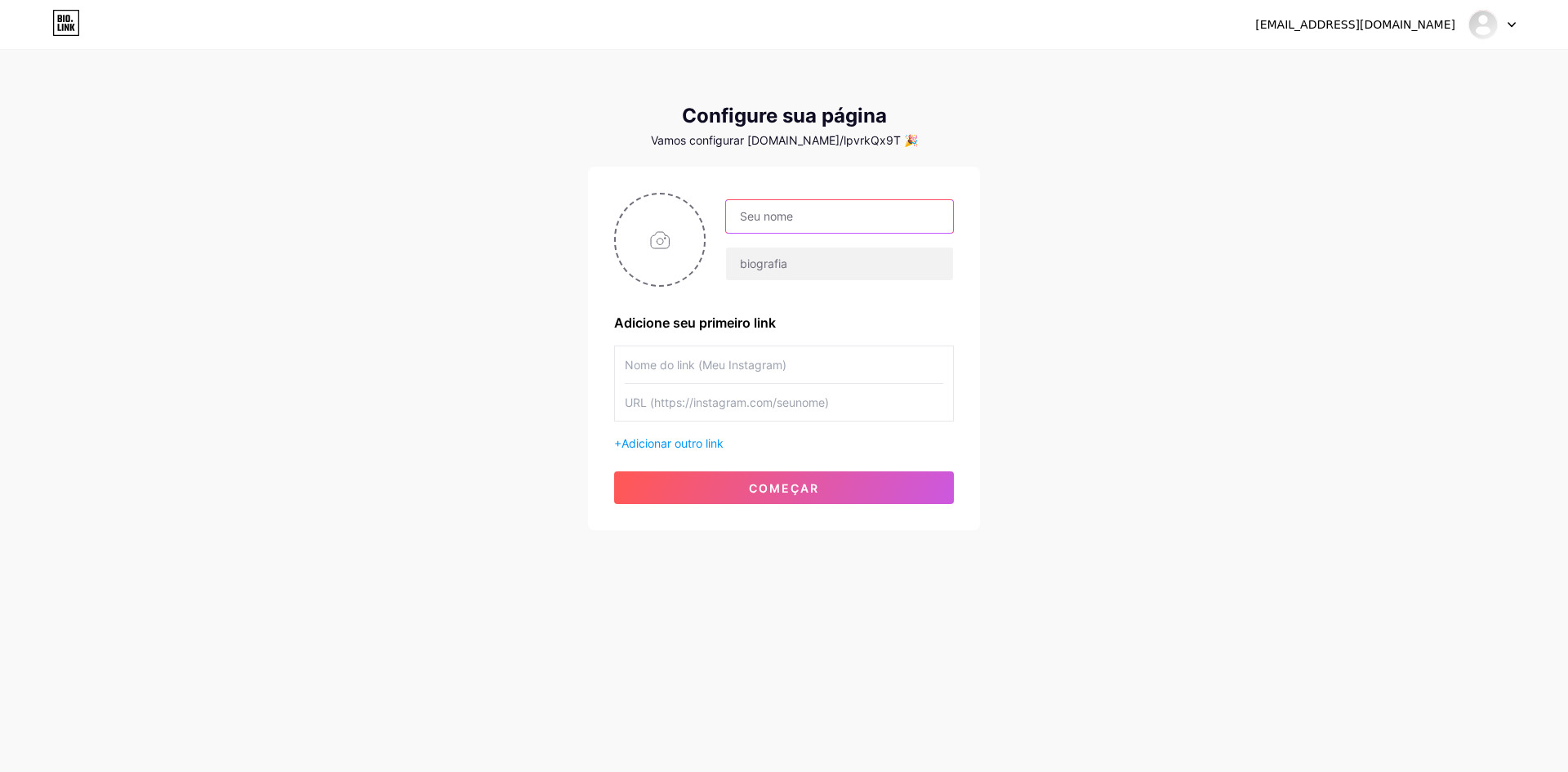
click at [855, 213] on input "text" at bounding box center [840, 216] width 227 height 32
click at [1518, 25] on div "[EMAIL_ADDRESS][DOMAIN_NAME] Painel Sair" at bounding box center [784, 25] width 1568 height 30
click at [1508, 27] on icon at bounding box center [1512, 25] width 8 height 6
click at [1335, 110] on font "Sair" at bounding box center [1340, 110] width 22 height 14
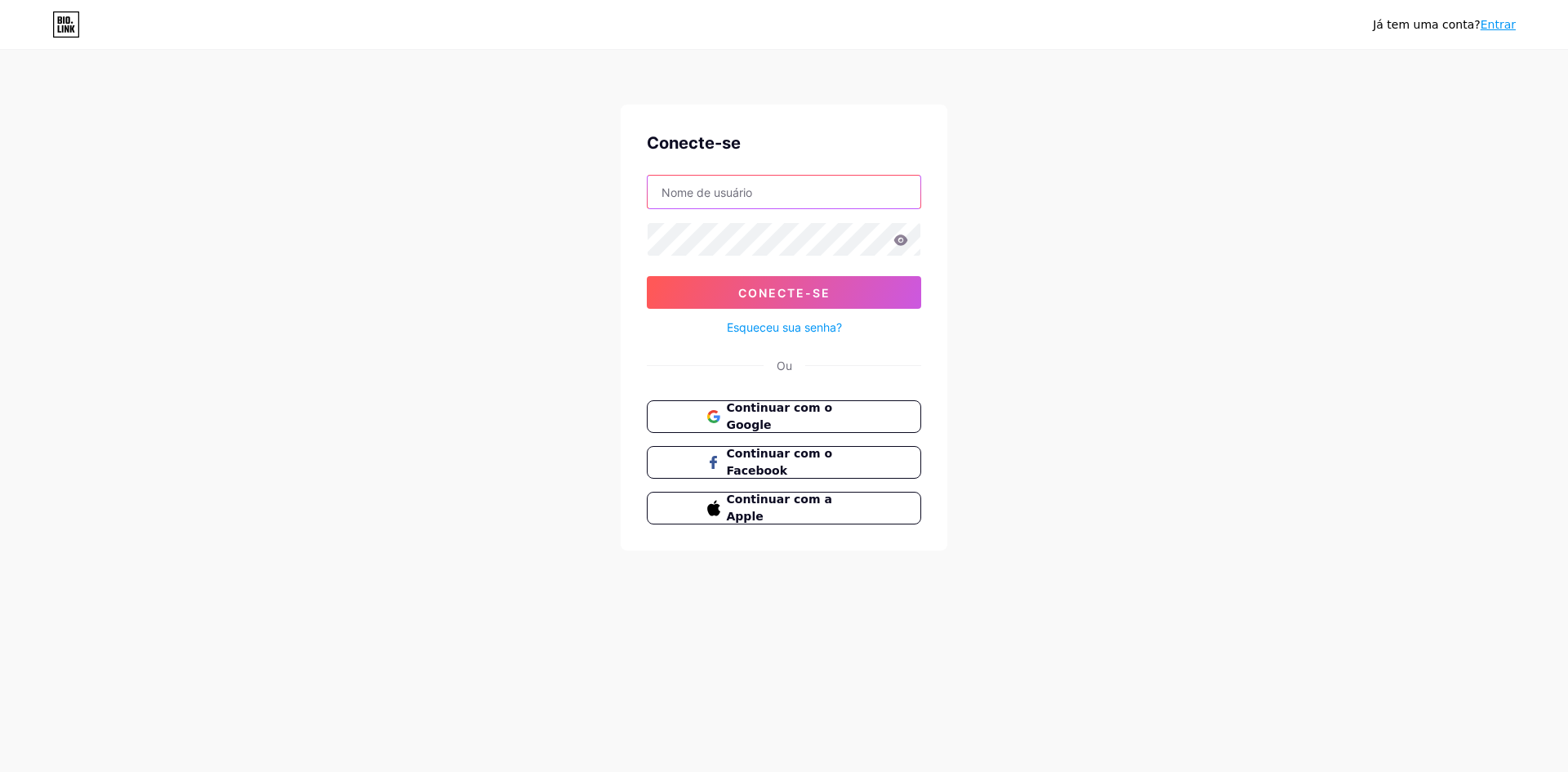
click at [699, 198] on input "text" at bounding box center [784, 191] width 273 height 32
click at [708, 190] on input "text" at bounding box center [784, 191] width 273 height 32
click at [1491, 24] on font "Entrar" at bounding box center [1498, 24] width 35 height 13
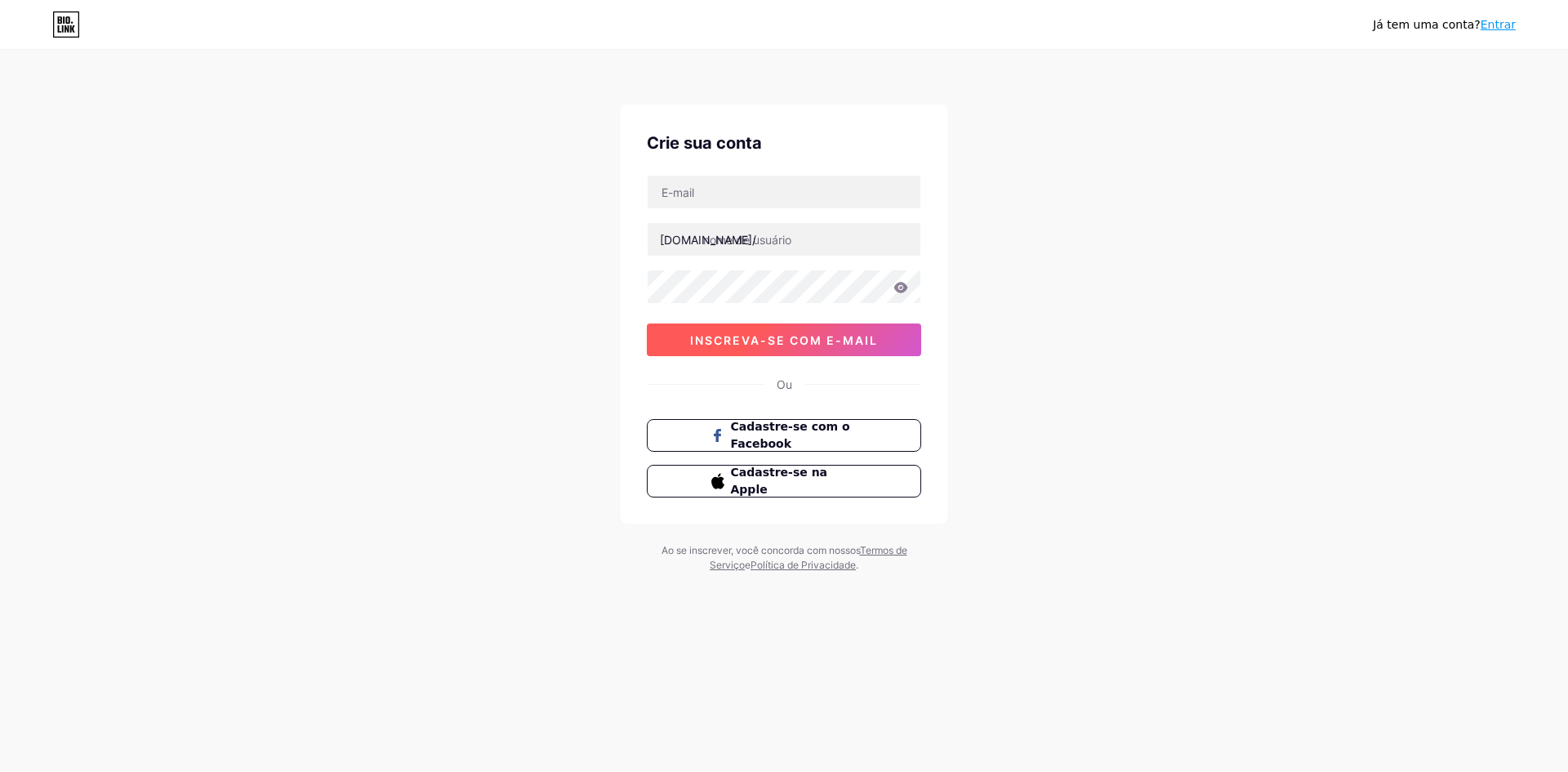
click at [794, 348] on button "inscreva-se com e-mail" at bounding box center [784, 340] width 275 height 32
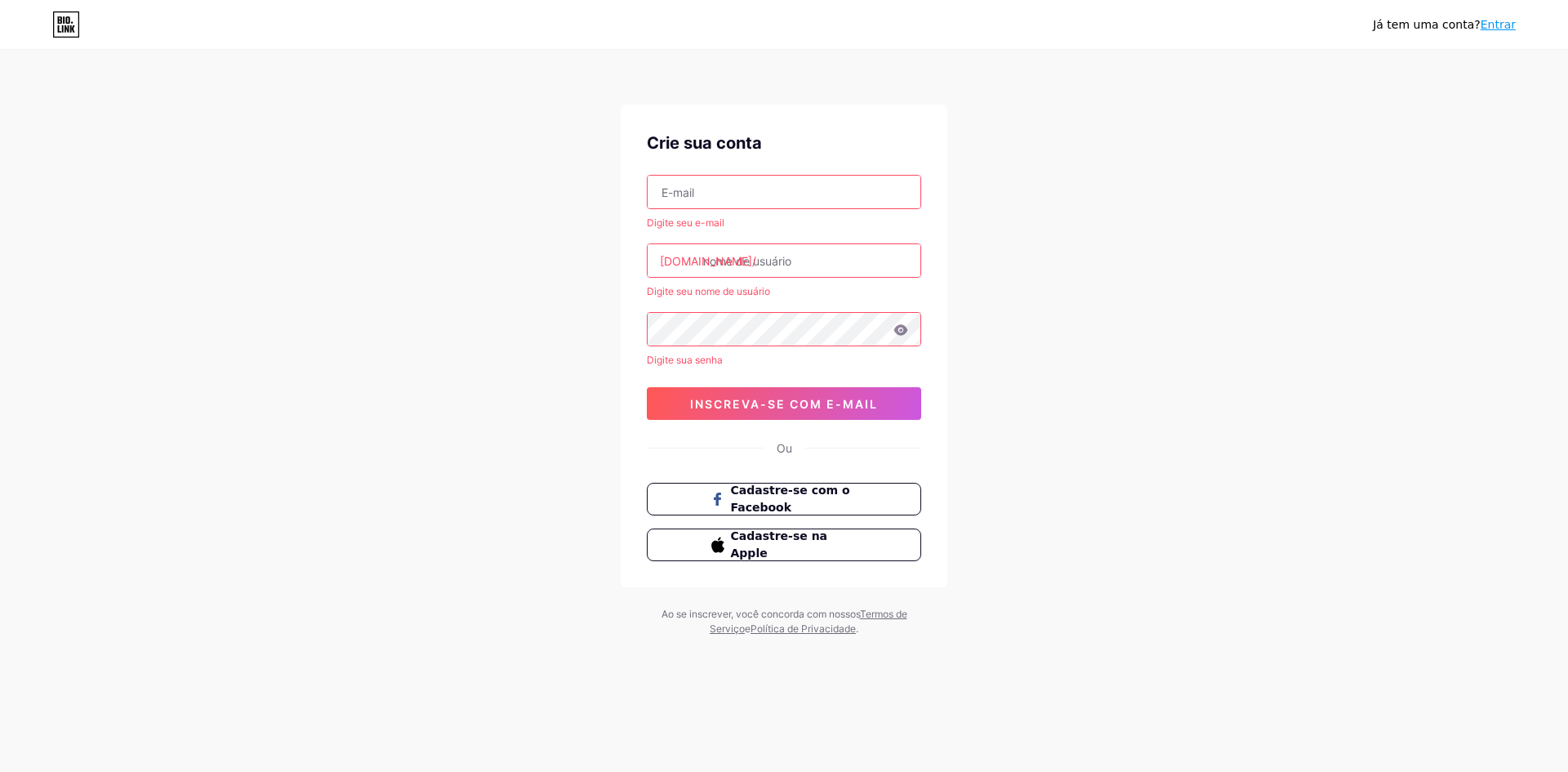
click at [692, 194] on input "text" at bounding box center [784, 191] width 273 height 32
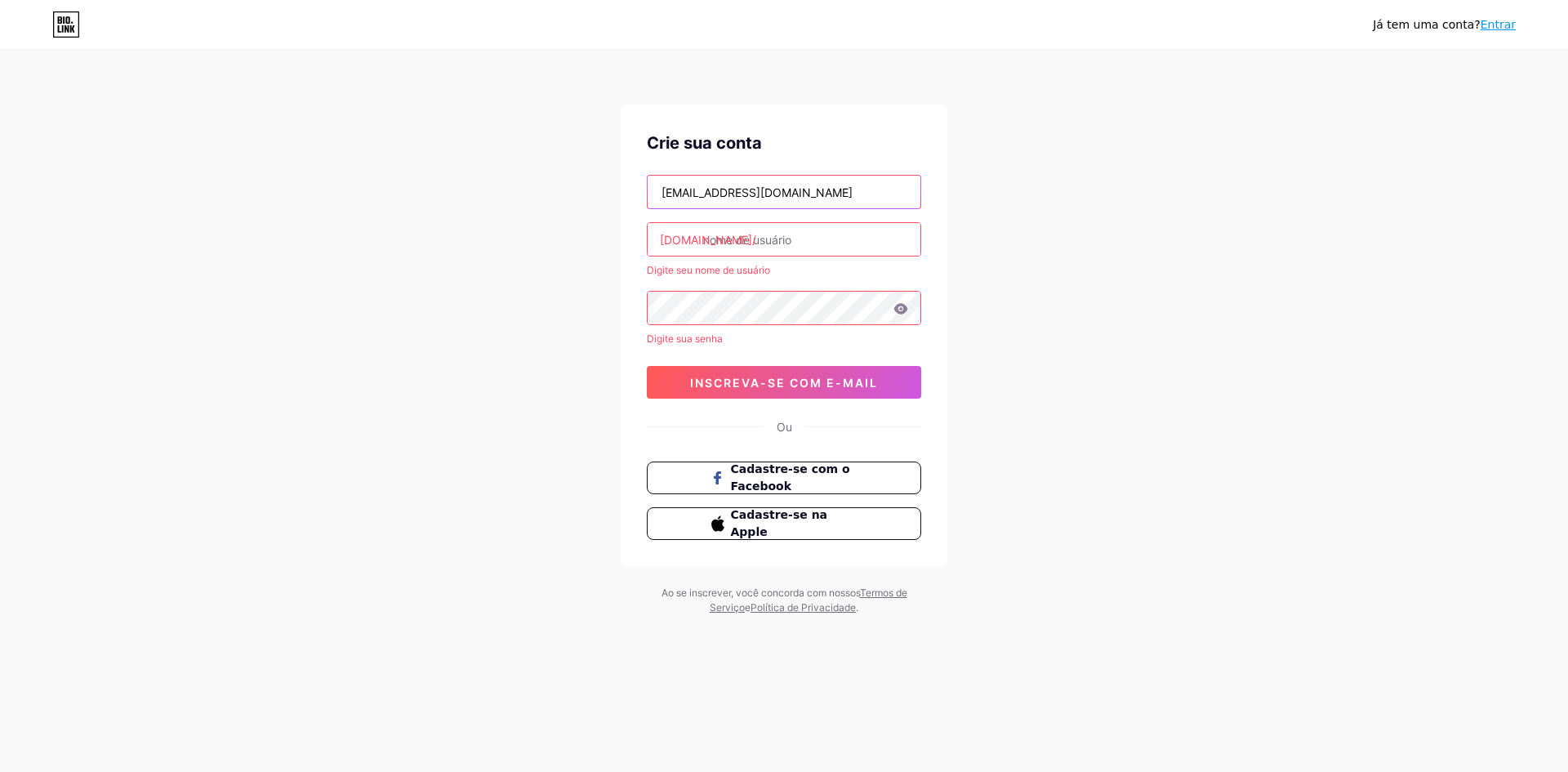
type input "[EMAIL_ADDRESS][DOMAIN_NAME]"
click at [745, 232] on input "text" at bounding box center [784, 238] width 273 height 32
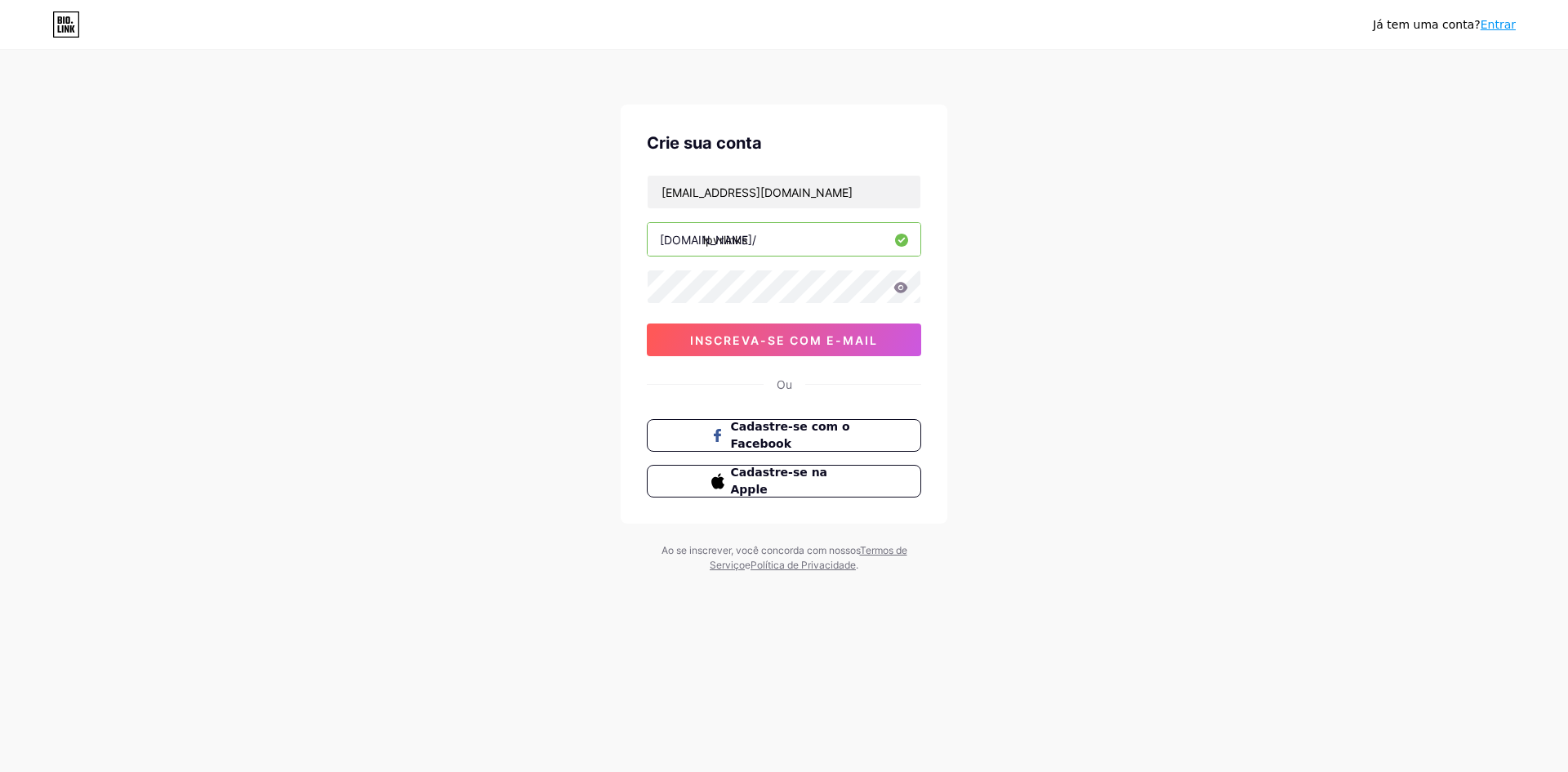
type input "lpvrlinks"
click at [899, 292] on icon at bounding box center [901, 287] width 14 height 11
click at [904, 290] on icon at bounding box center [901, 287] width 14 height 11
click at [899, 290] on icon at bounding box center [901, 287] width 14 height 11
click at [757, 337] on font "inscreva-se com e-mail" at bounding box center [784, 340] width 188 height 14
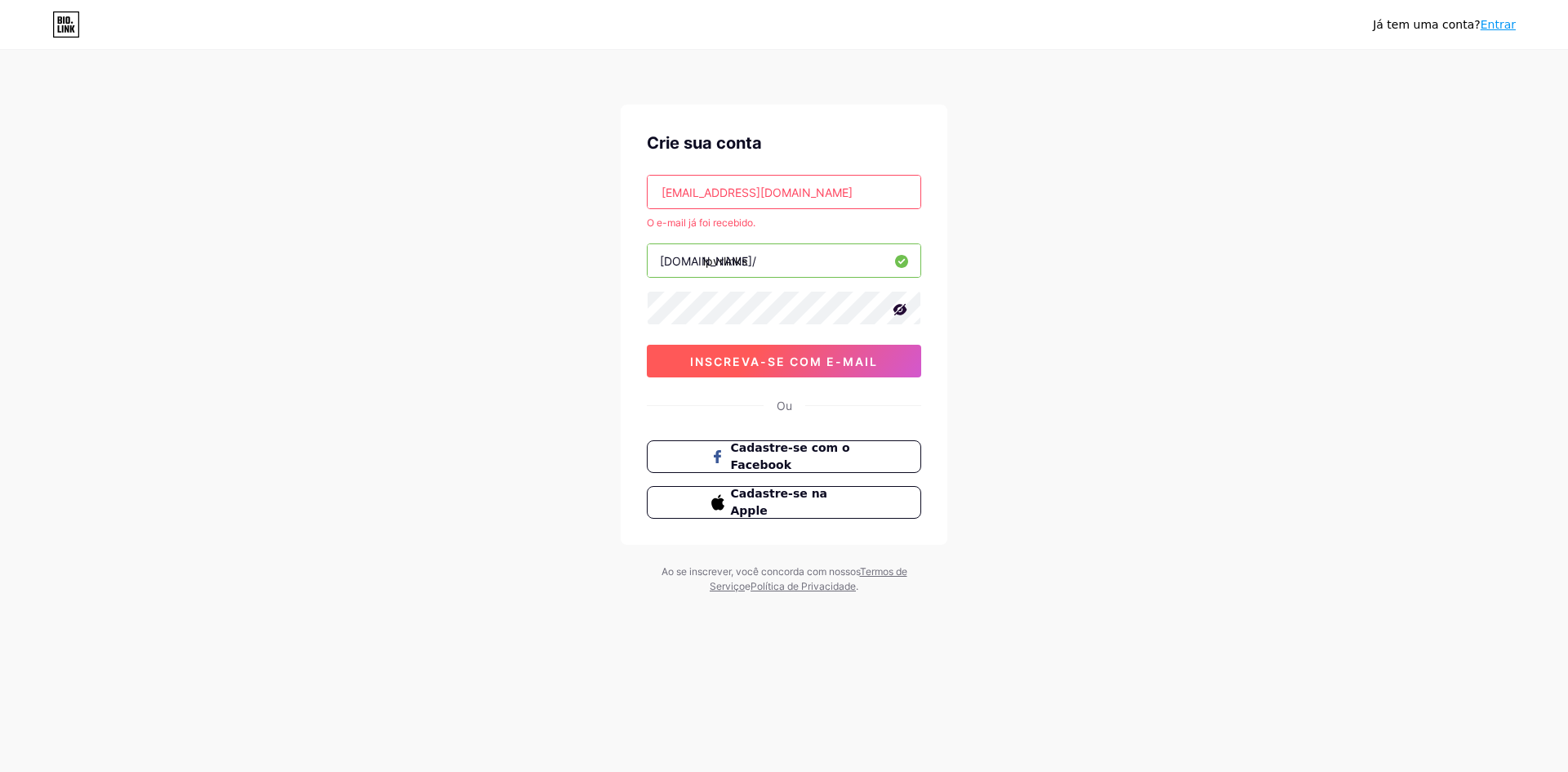
click at [781, 357] on font "inscreva-se com e-mail" at bounding box center [784, 361] width 188 height 14
click at [1496, 29] on font "Entrar" at bounding box center [1498, 24] width 35 height 13
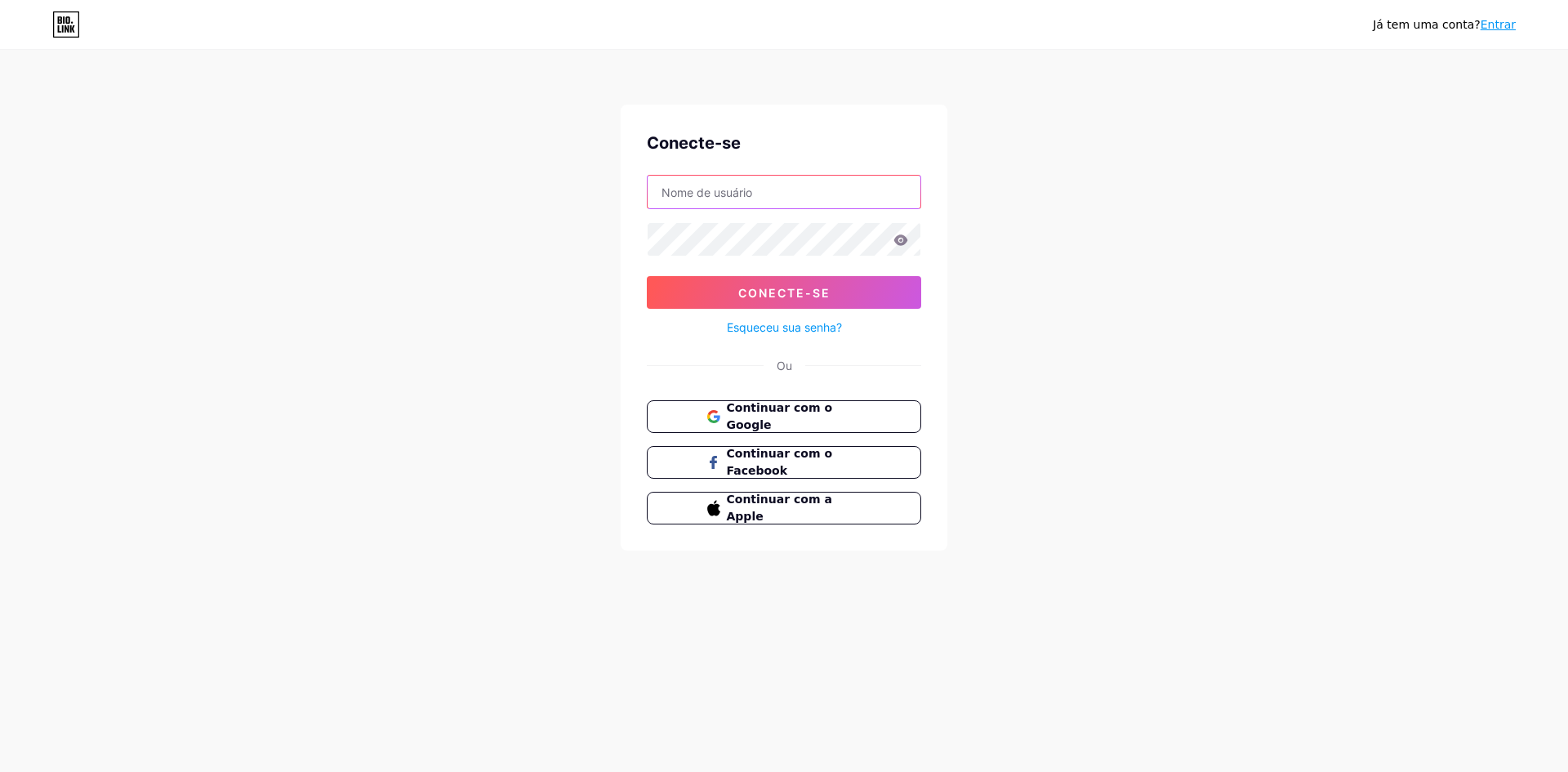
click at [796, 198] on input "text" at bounding box center [784, 191] width 273 height 32
type input "[EMAIL_ADDRESS][DOMAIN_NAME]"
click at [759, 327] on font "Esqueceu sua senha?" at bounding box center [784, 327] width 115 height 14
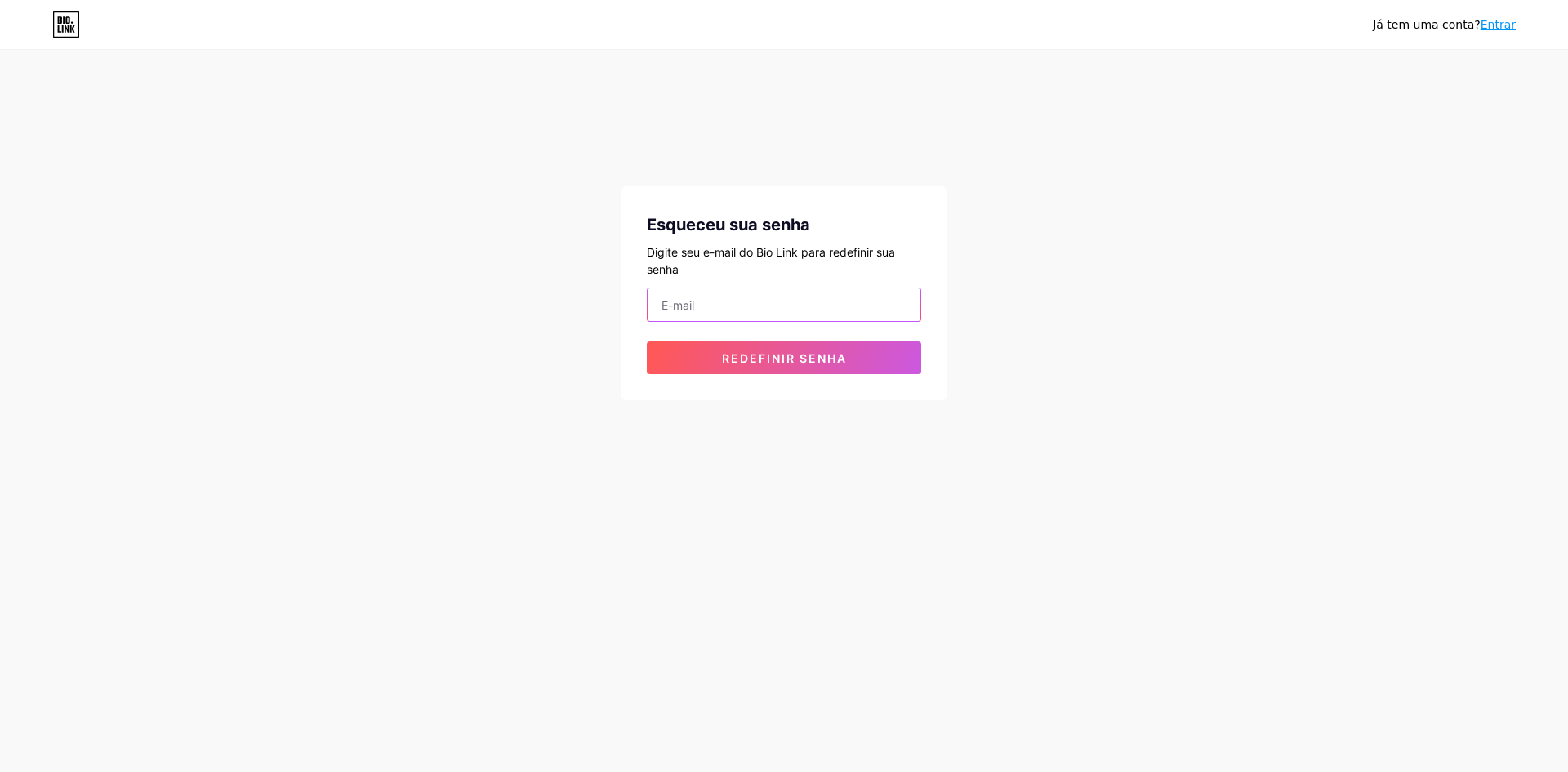
click at [707, 310] on input "email" at bounding box center [784, 304] width 273 height 32
type input "[EMAIL_ADDRESS][DOMAIN_NAME]"
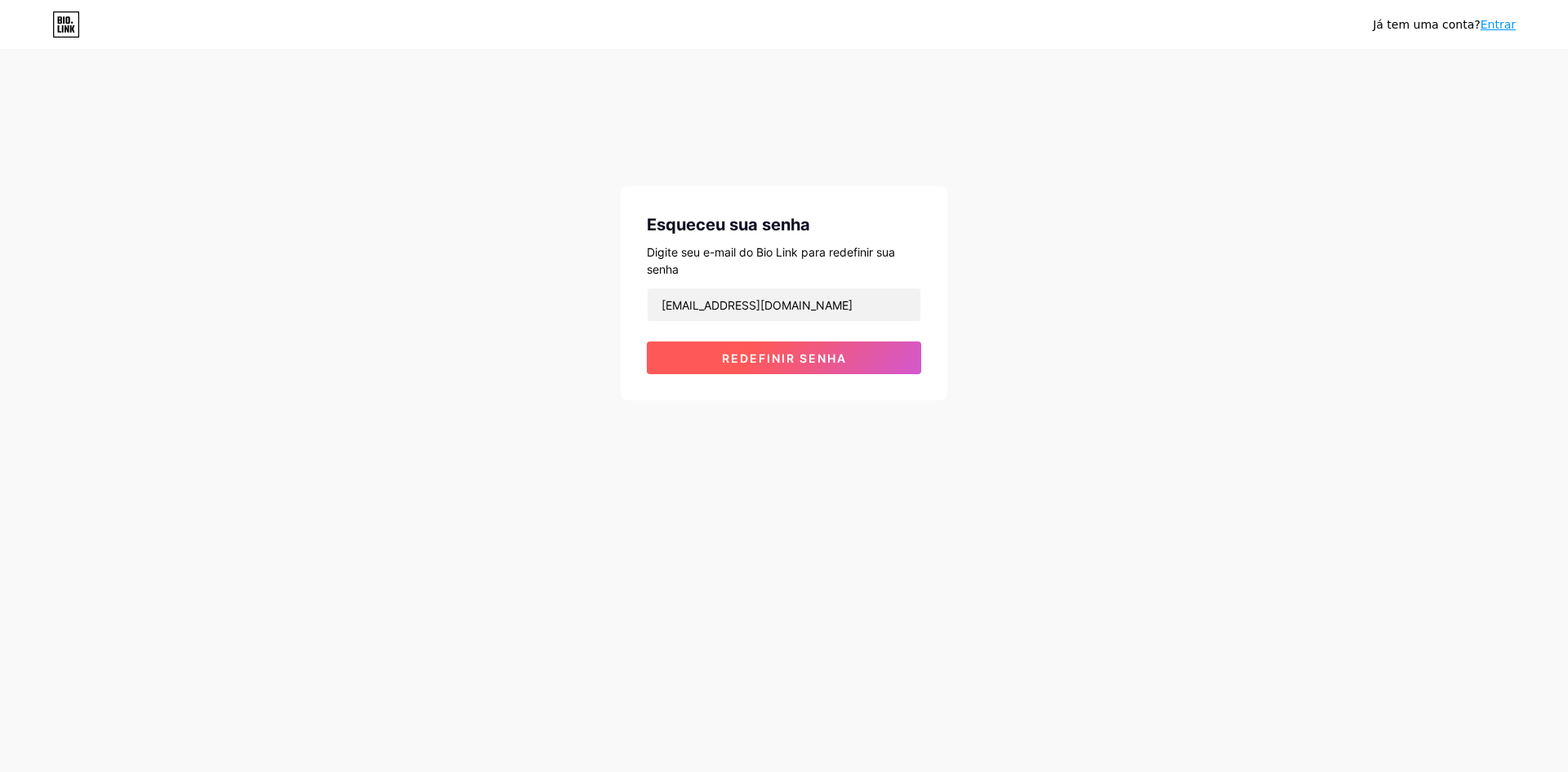
click at [759, 366] on button "Redefinir senha" at bounding box center [784, 357] width 275 height 32
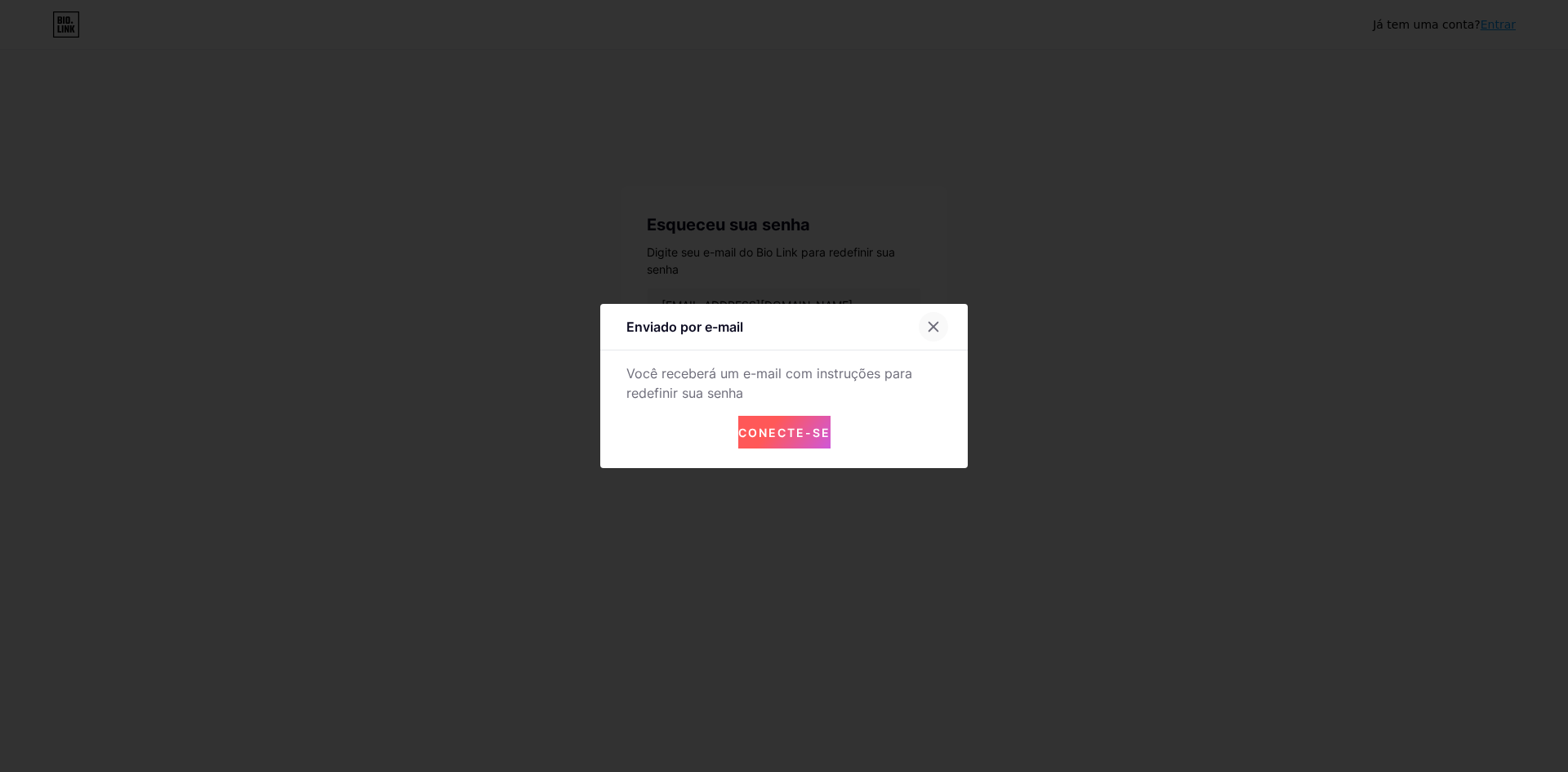
click at [929, 324] on icon at bounding box center [933, 327] width 9 height 9
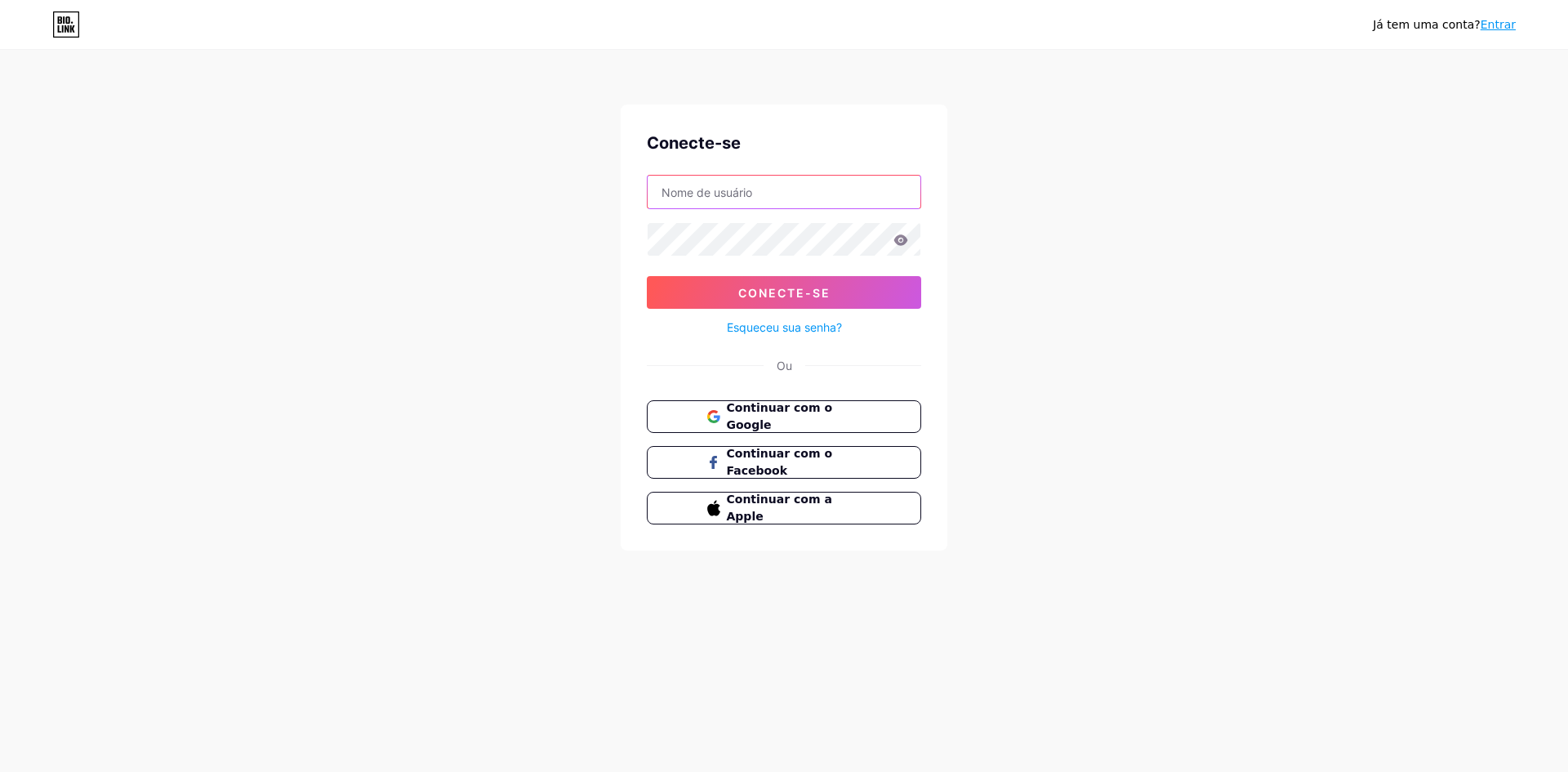
click at [688, 187] on input "text" at bounding box center [784, 191] width 273 height 32
type input "[EMAIL_ADDRESS][DOMAIN_NAME]"
click at [647, 276] on button "Conecte-se" at bounding box center [784, 291] width 275 height 32
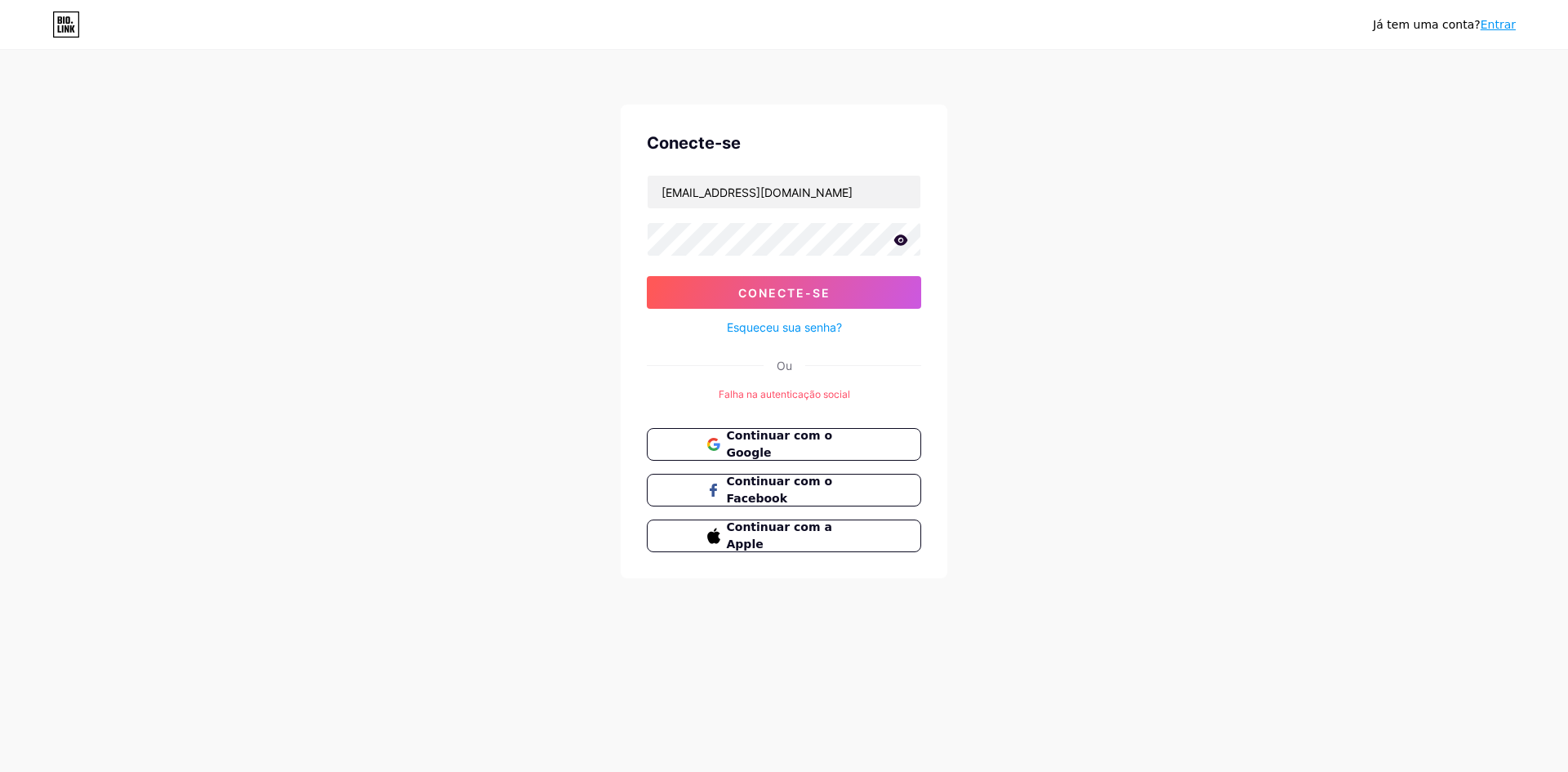
click at [896, 237] on icon at bounding box center [901, 240] width 15 height 12
click at [474, 233] on div "Já tem uma conta? Entrar Conecte-se contatolpvrofc@gmail.com Conecte-se Esquece…" at bounding box center [784, 315] width 1568 height 630
click at [647, 276] on button "Conecte-se" at bounding box center [784, 291] width 275 height 32
click at [750, 290] on font "Conecte-se" at bounding box center [784, 292] width 93 height 14
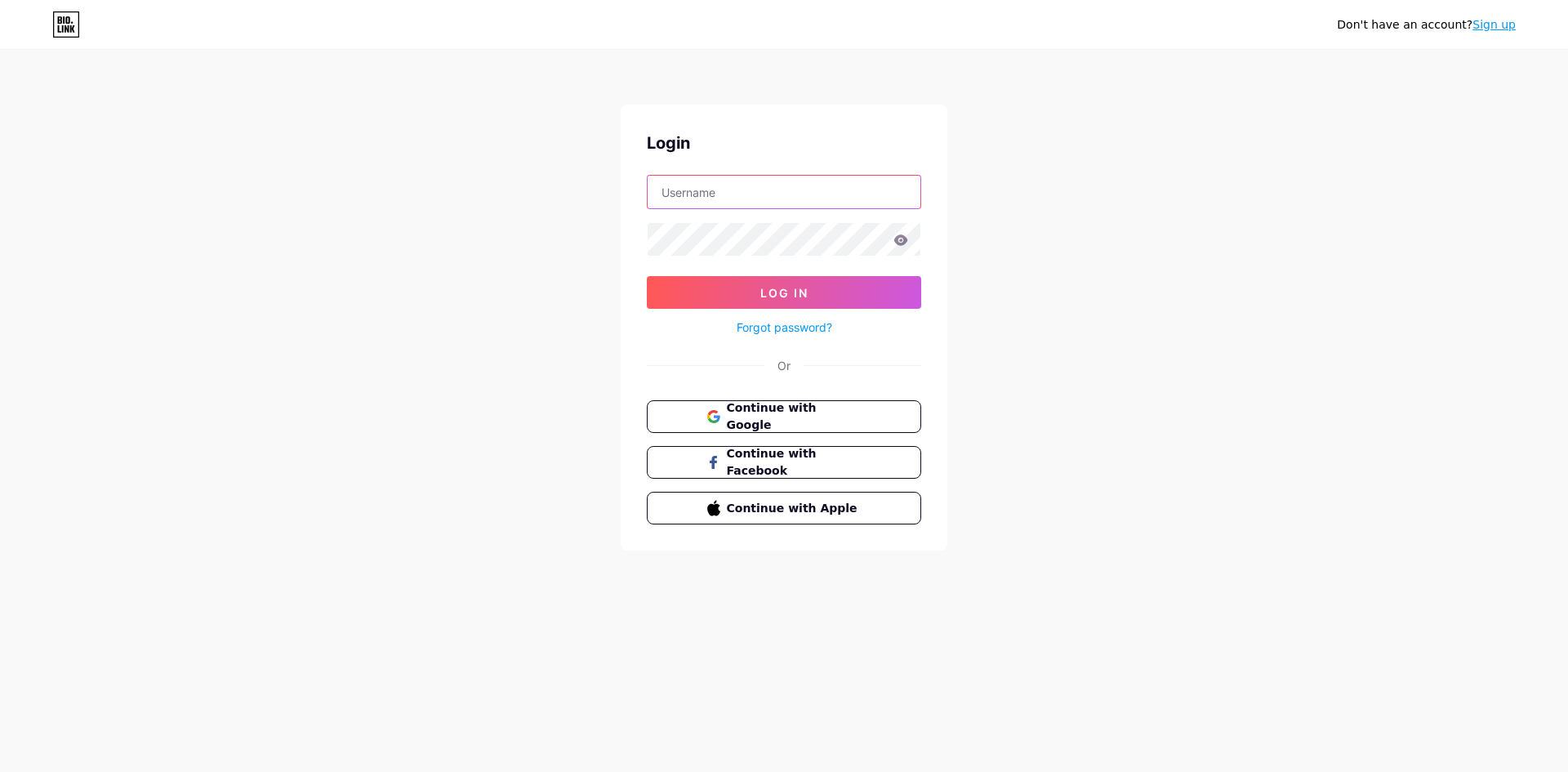
click at [688, 191] on input "text" at bounding box center [784, 191] width 273 height 32
type input "[EMAIL_ADDRESS][DOMAIN_NAME]"
click at [647, 276] on button "Log In" at bounding box center [784, 291] width 275 height 32
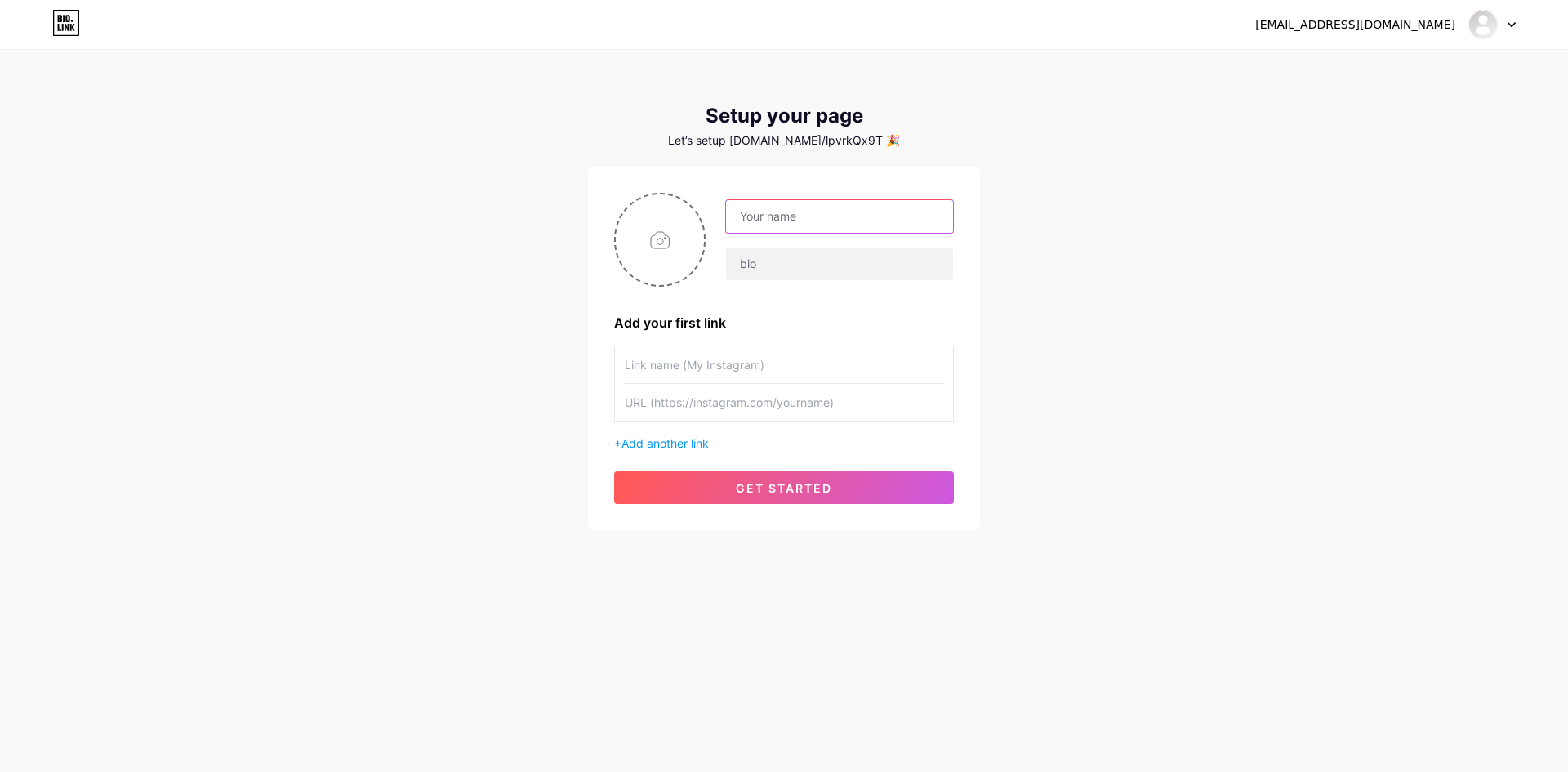
click at [751, 216] on input "text" at bounding box center [840, 216] width 227 height 32
type input "Larissa Pizotti & Victoria Rubro"
click at [745, 264] on input "text" at bounding box center [840, 263] width 227 height 32
type input "Essa dupla vai te levar a loucura"
click at [655, 247] on input "file" at bounding box center [660, 239] width 89 height 91
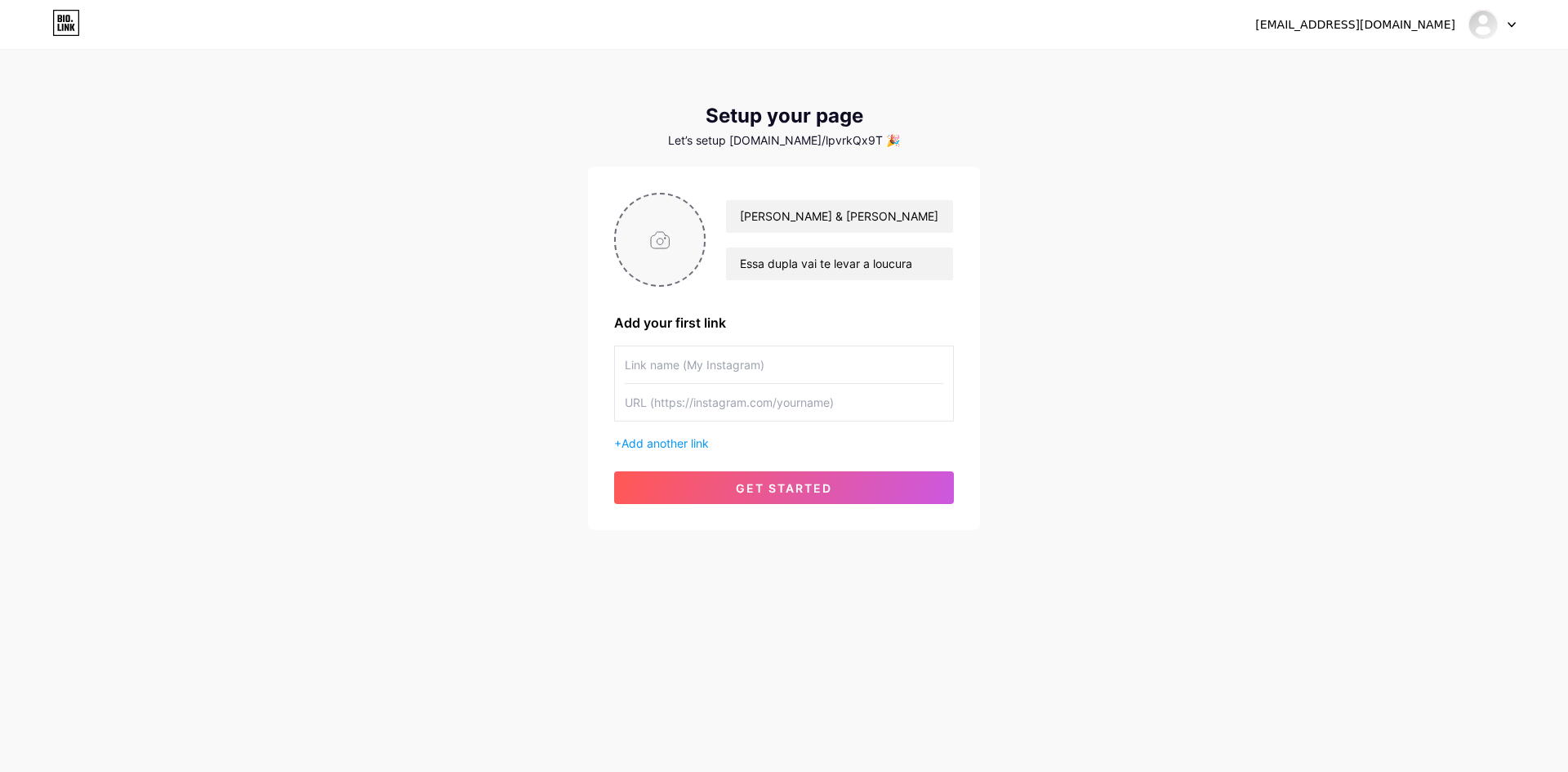
type input "C:\fakepath\capa03.jpg"
click at [672, 361] on input "text" at bounding box center [784, 364] width 319 height 36
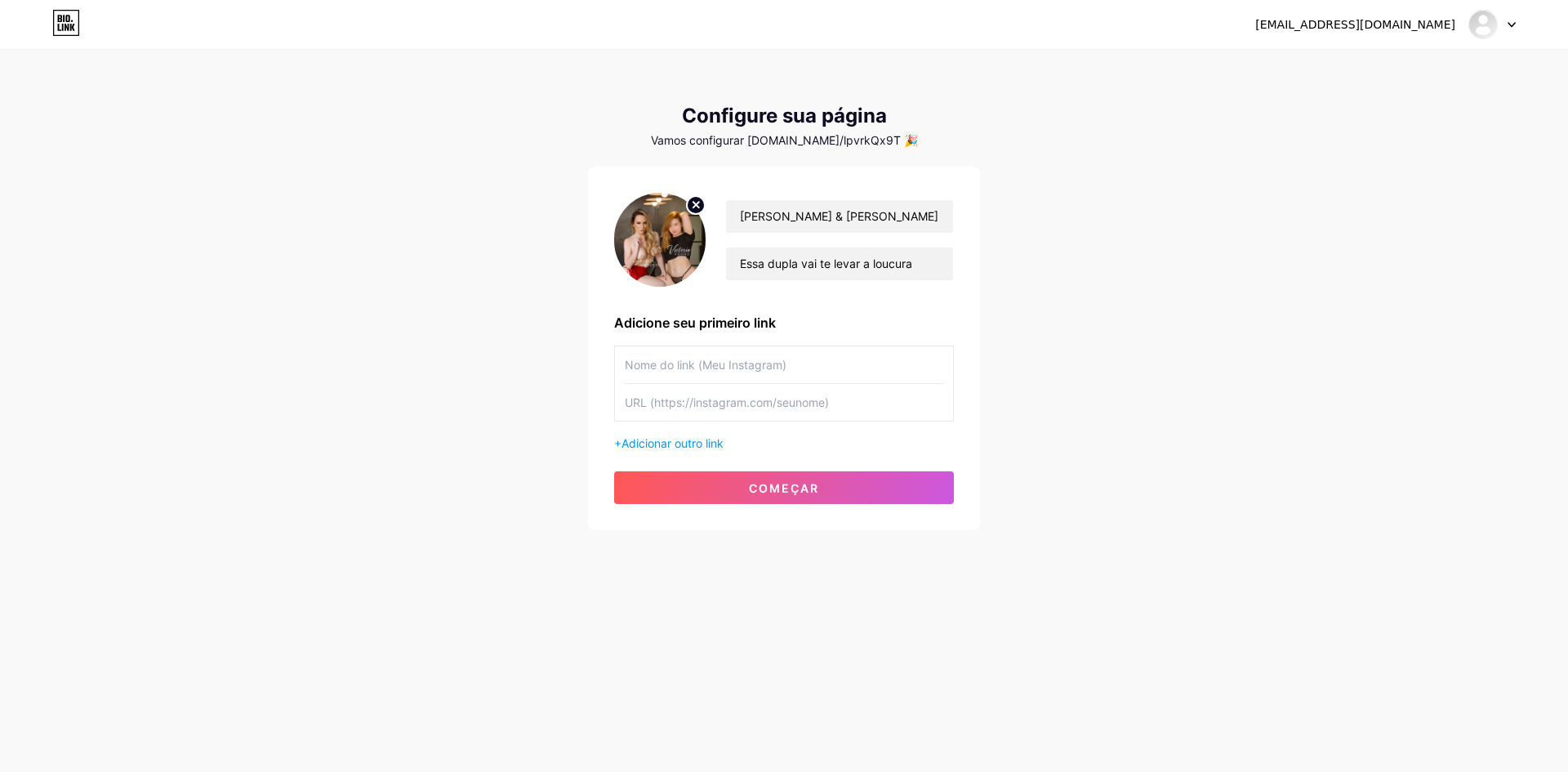
click at [633, 362] on input "text" at bounding box center [784, 364] width 319 height 36
type input "Twitter"
click at [672, 404] on input "text" at bounding box center [784, 402] width 319 height 36
paste input "https://x.com/contatolpvr"
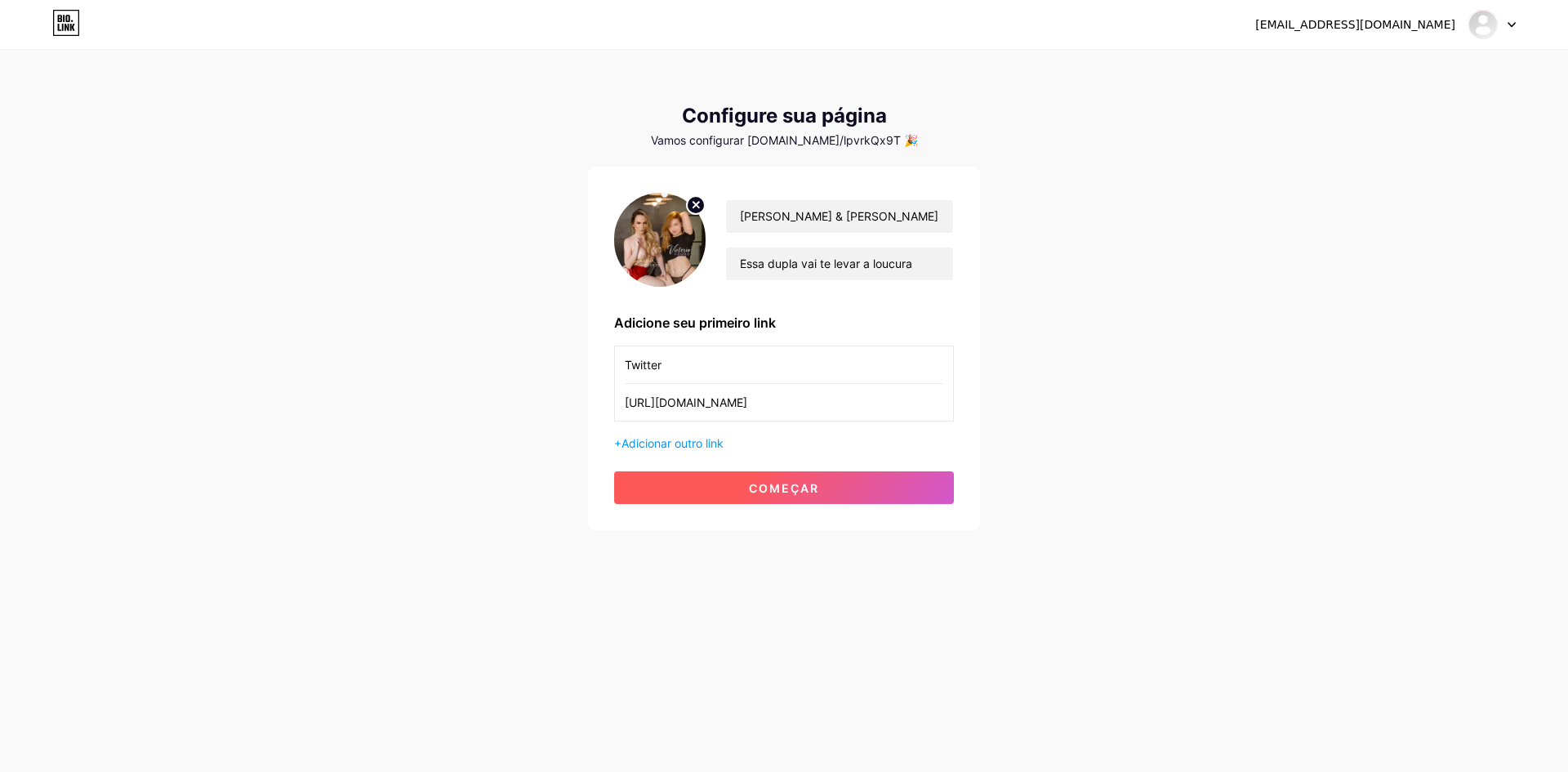
type input "https://x.com/contatolpvr"
click at [760, 483] on font "começar" at bounding box center [784, 488] width 70 height 14
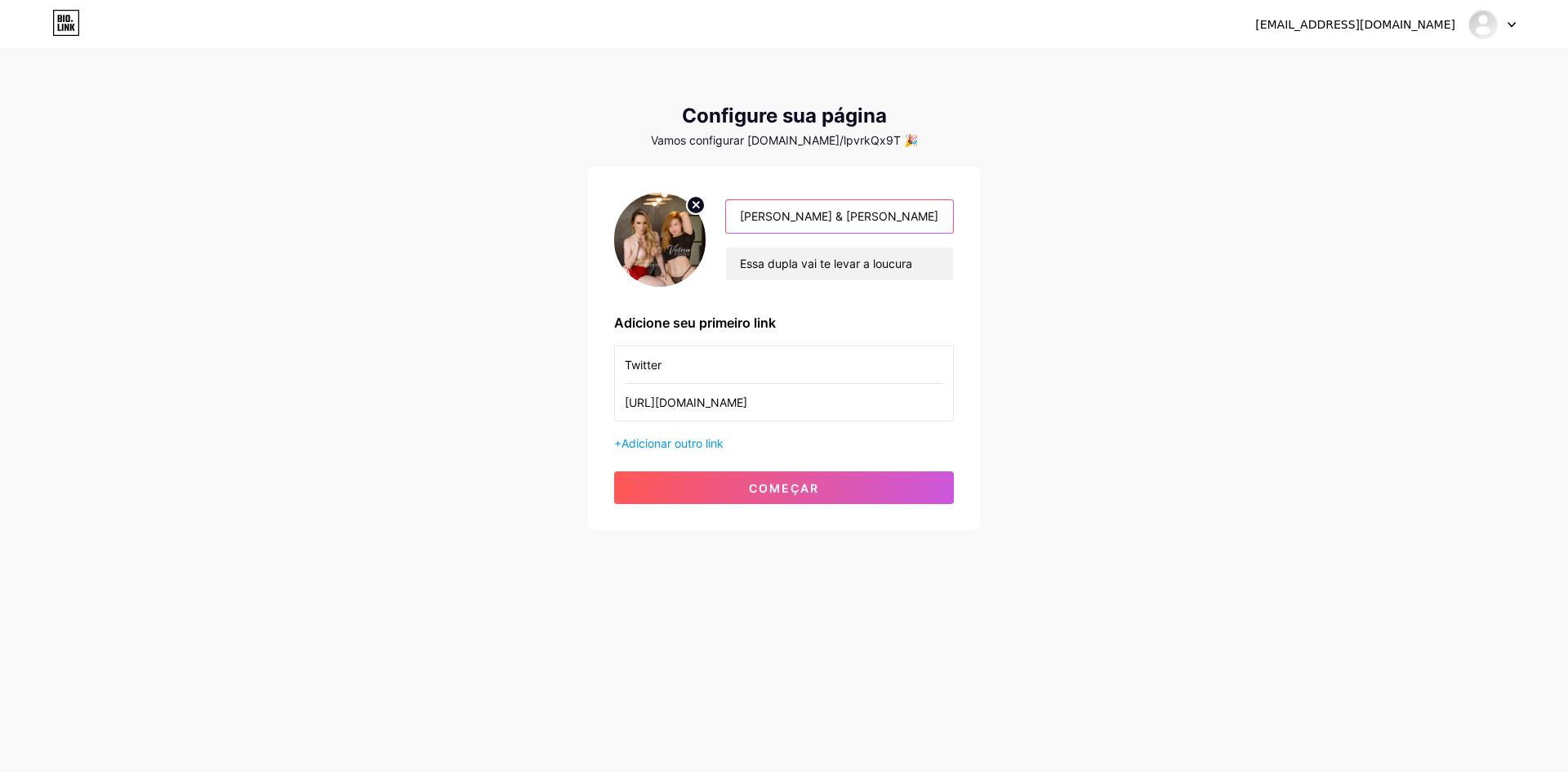
drag, startPoint x: 826, startPoint y: 217, endPoint x: 856, endPoint y: 192, distance: 39.1
click at [826, 215] on input "Larissa Pizotti & Victoria Rubro" at bounding box center [840, 216] width 227 height 32
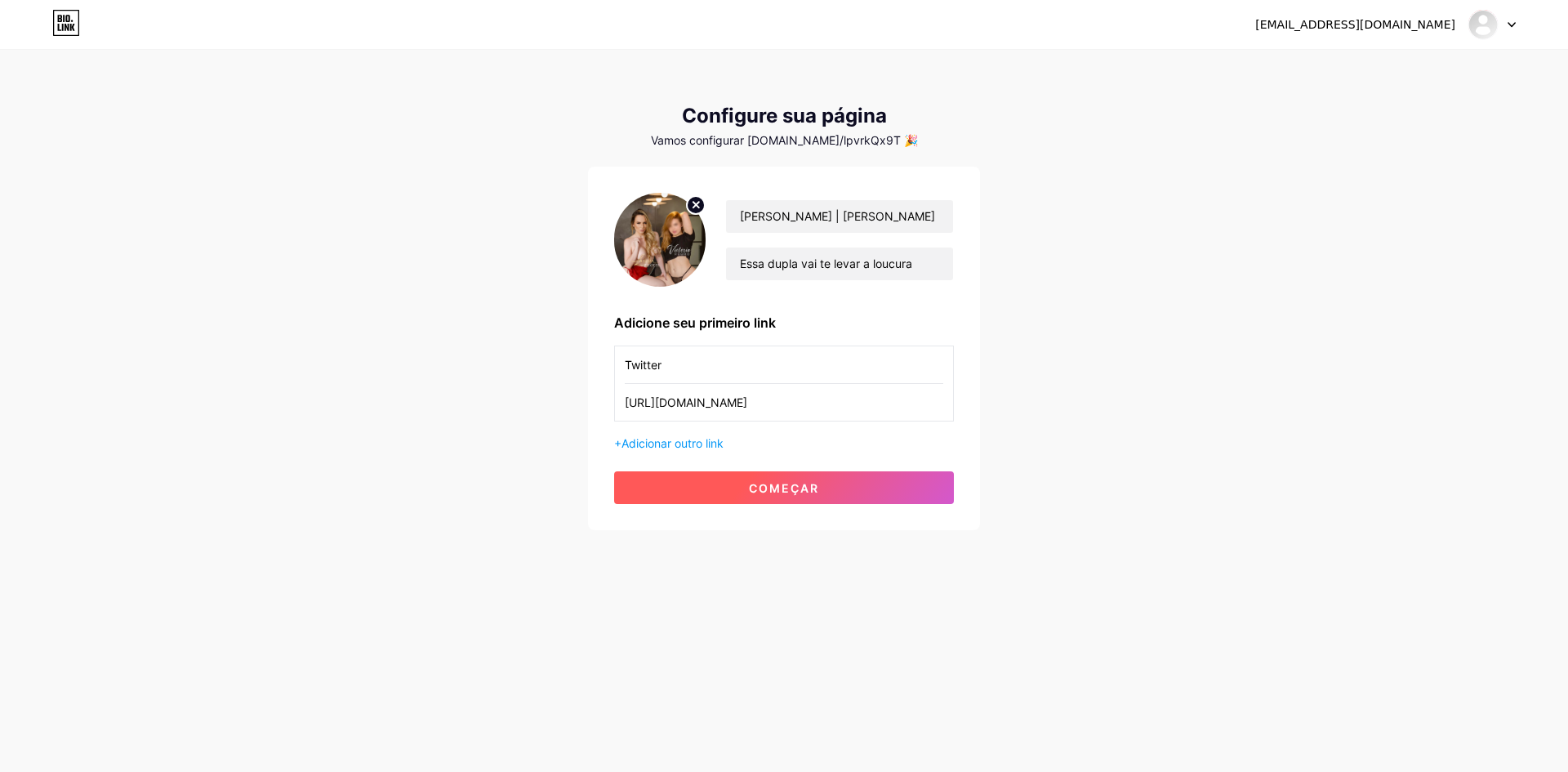
click at [743, 477] on button "começar" at bounding box center [784, 487] width 340 height 32
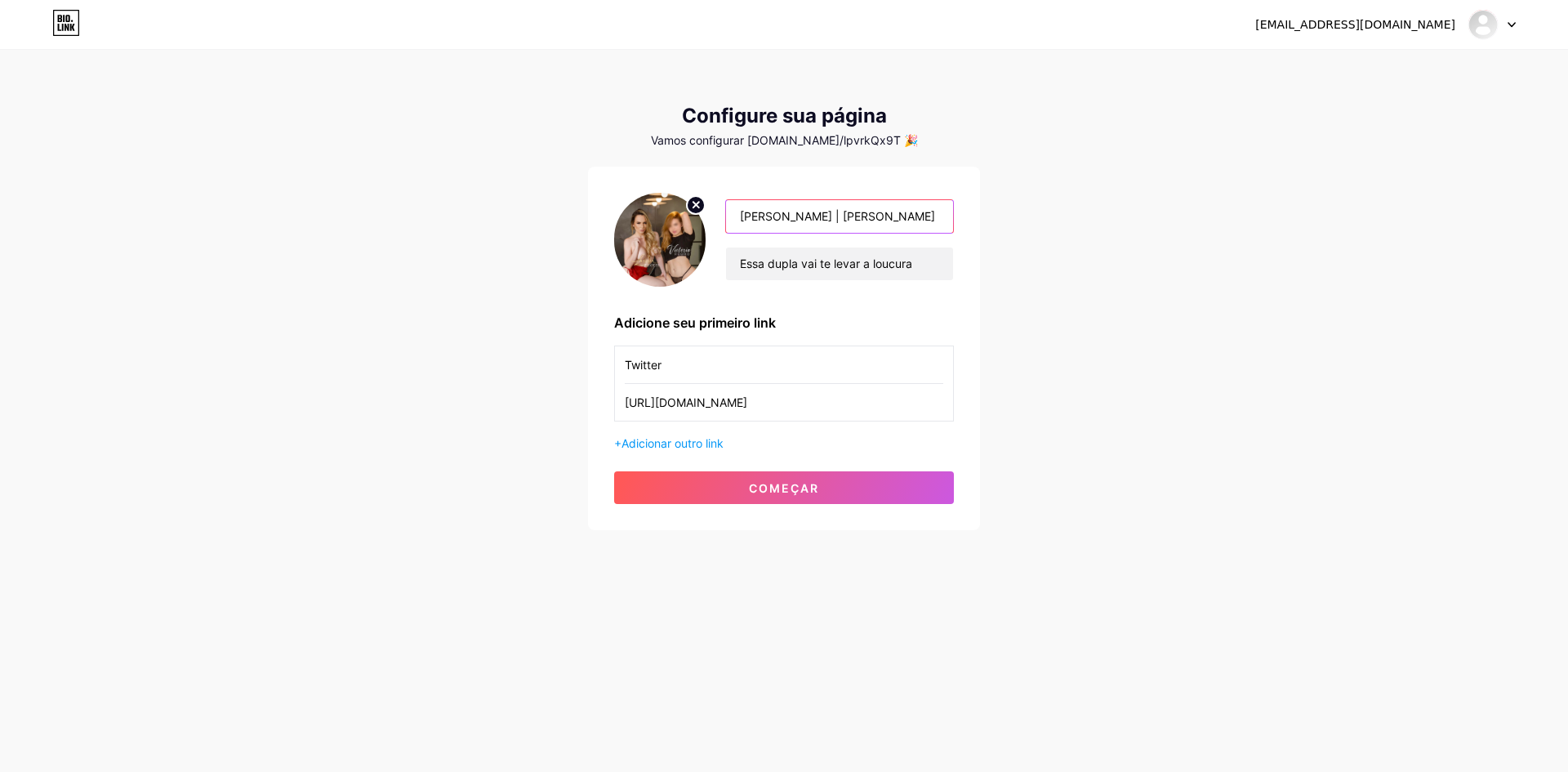
click at [825, 217] on input "Larissa Pizotti | Victoria Rubro" at bounding box center [840, 216] width 227 height 32
type input "Larissa Pizotti Victoria Rubro"
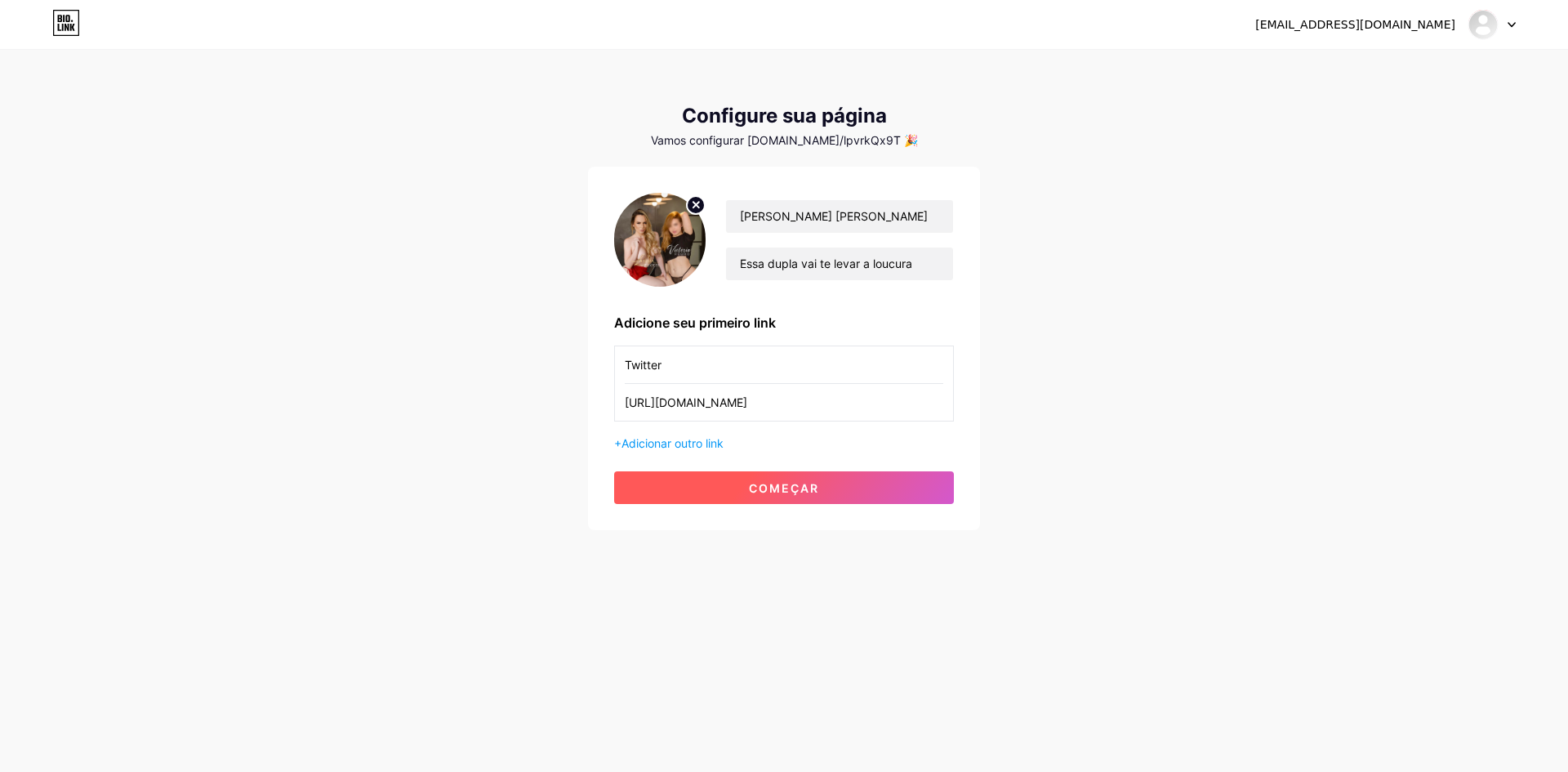
click at [753, 482] on font "começar" at bounding box center [784, 488] width 70 height 14
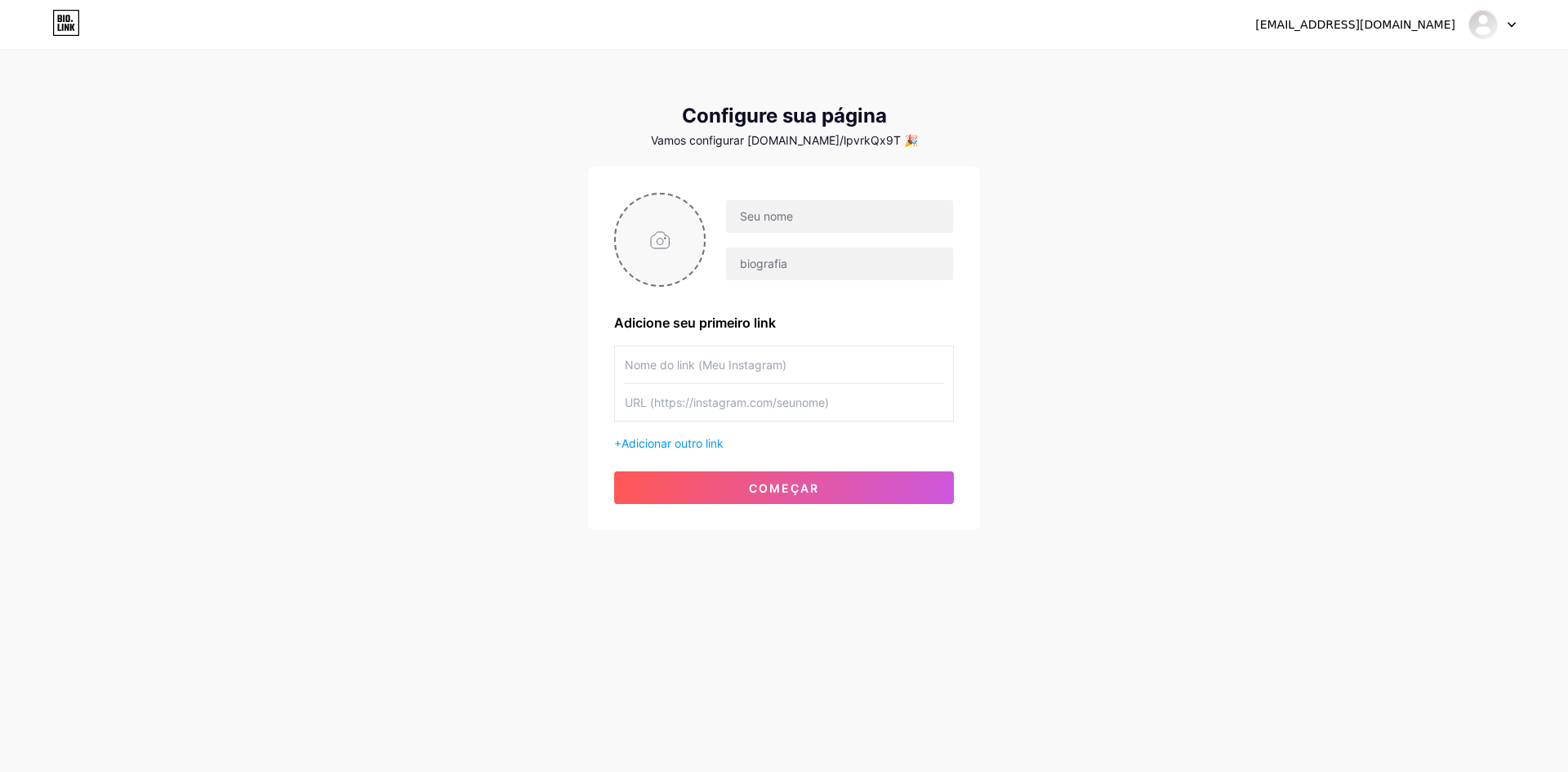
click at [680, 250] on input "file" at bounding box center [660, 239] width 89 height 91
type input "C:\fakepath\capa03.jpg"
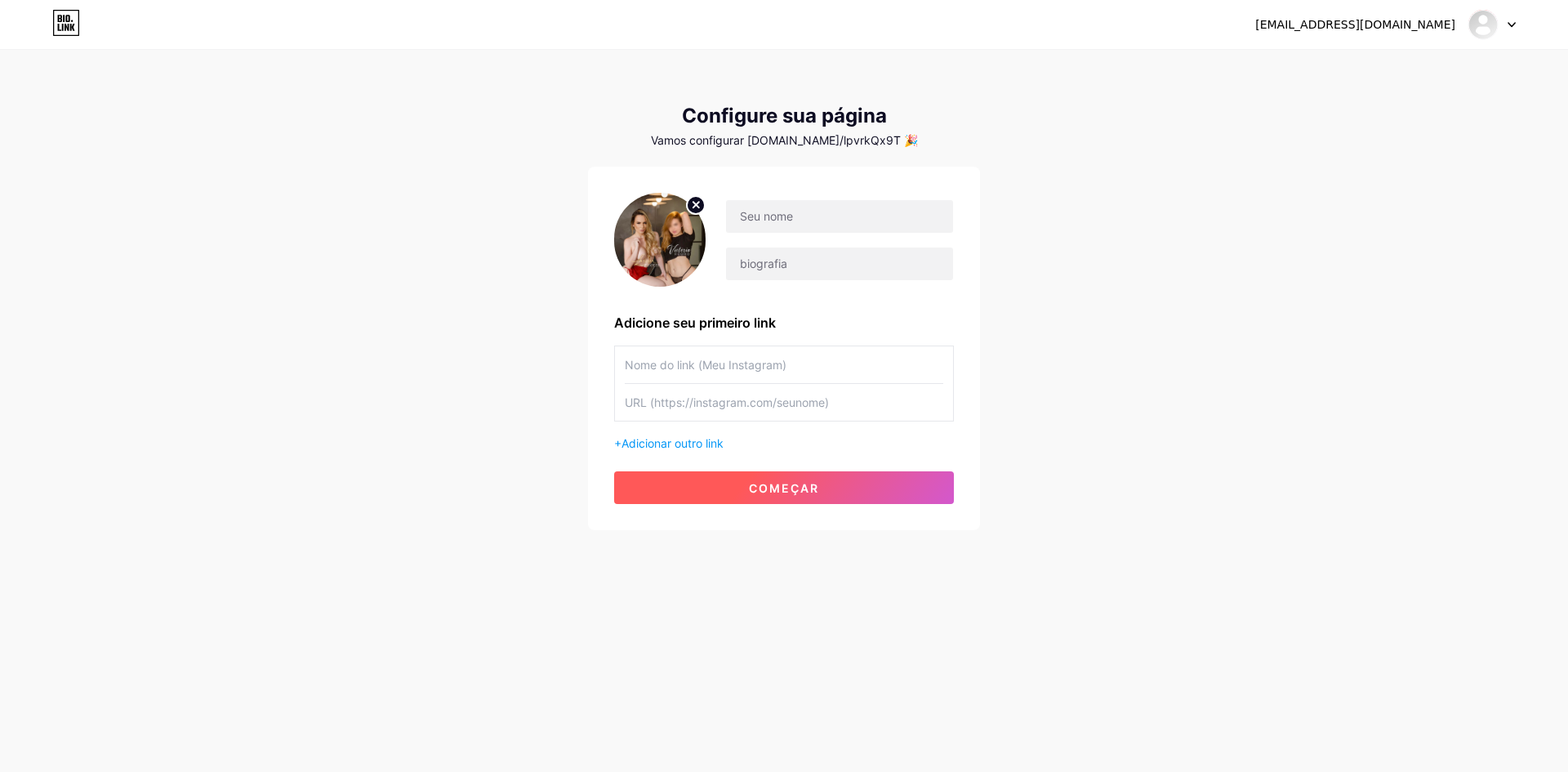
click at [776, 482] on font "começar" at bounding box center [784, 488] width 70 height 14
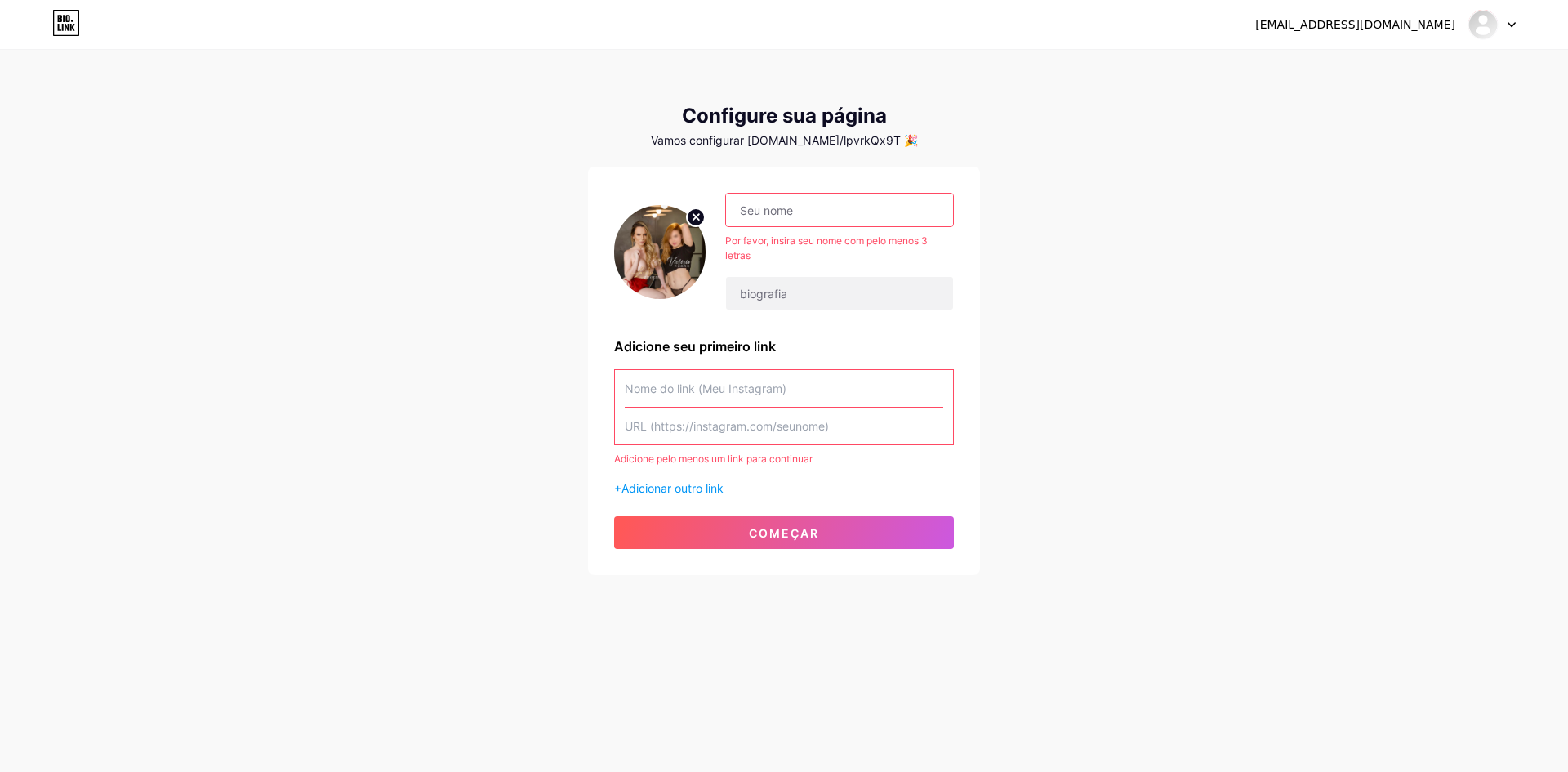
click at [701, 418] on input "text" at bounding box center [784, 425] width 319 height 36
paste input "https://x.com/contatolpvr"
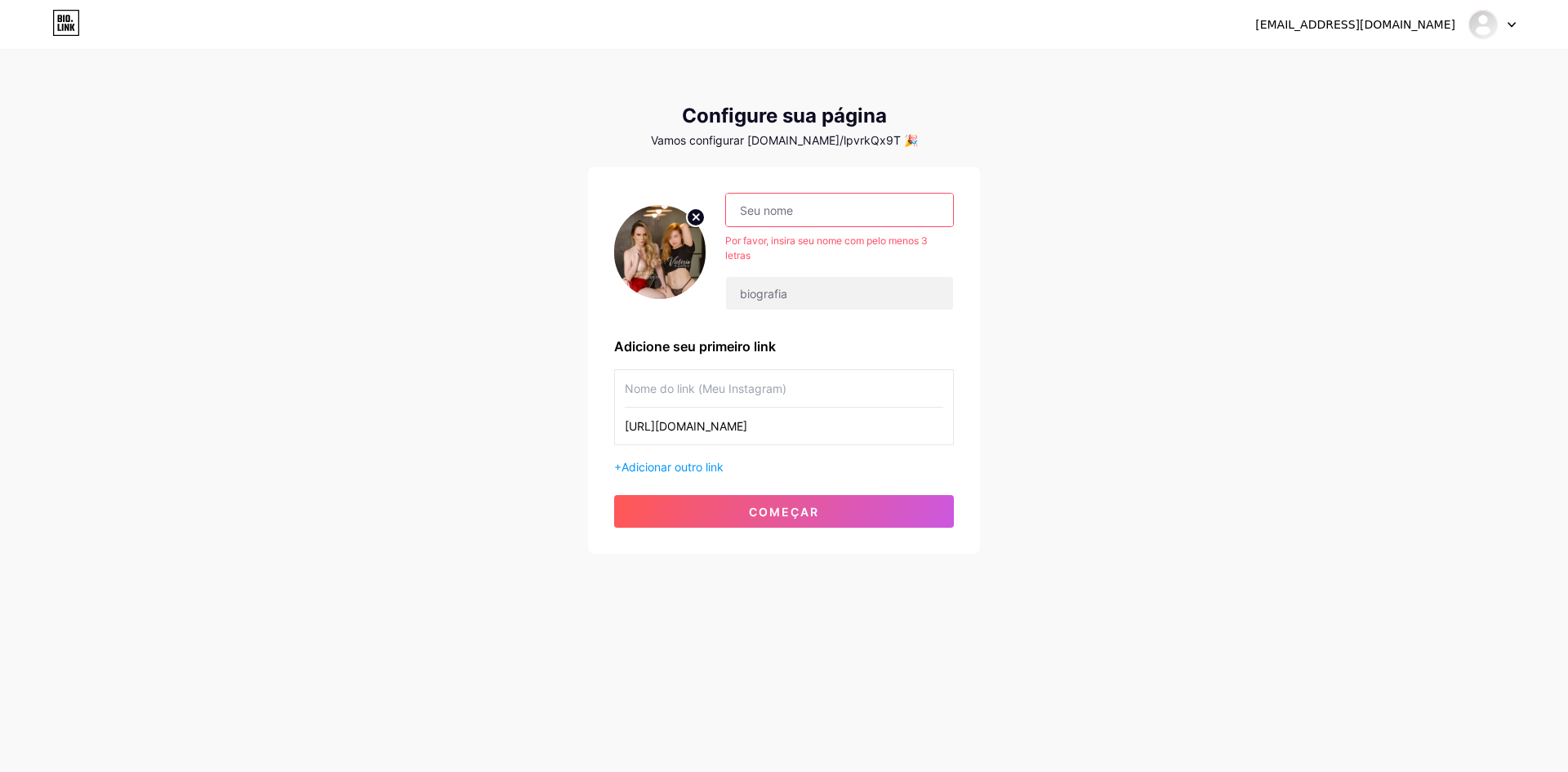
type input "https://x.com/contatolpvr"
click at [701, 389] on input "text" at bounding box center [784, 388] width 319 height 36
type input "M"
type input "Nosso Twitter"
click at [764, 291] on input "text" at bounding box center [840, 292] width 227 height 32
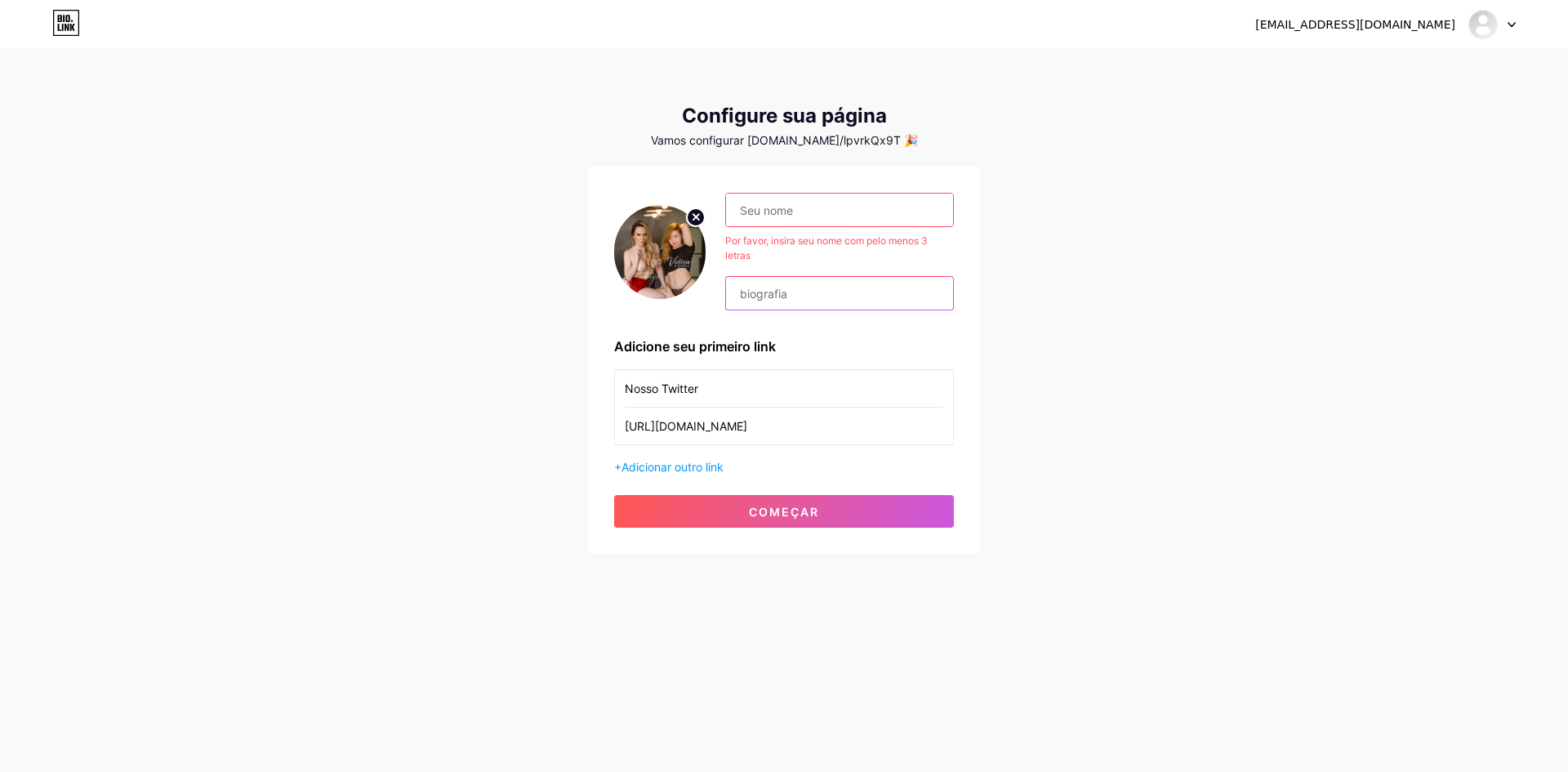
type input "Essa dupla vai te levar a loucura"
click at [742, 516] on button "começar" at bounding box center [784, 511] width 340 height 32
drag, startPoint x: 750, startPoint y: 205, endPoint x: 750, endPoint y: 214, distance: 9.0
click at [750, 206] on input "text" at bounding box center [840, 210] width 227 height 32
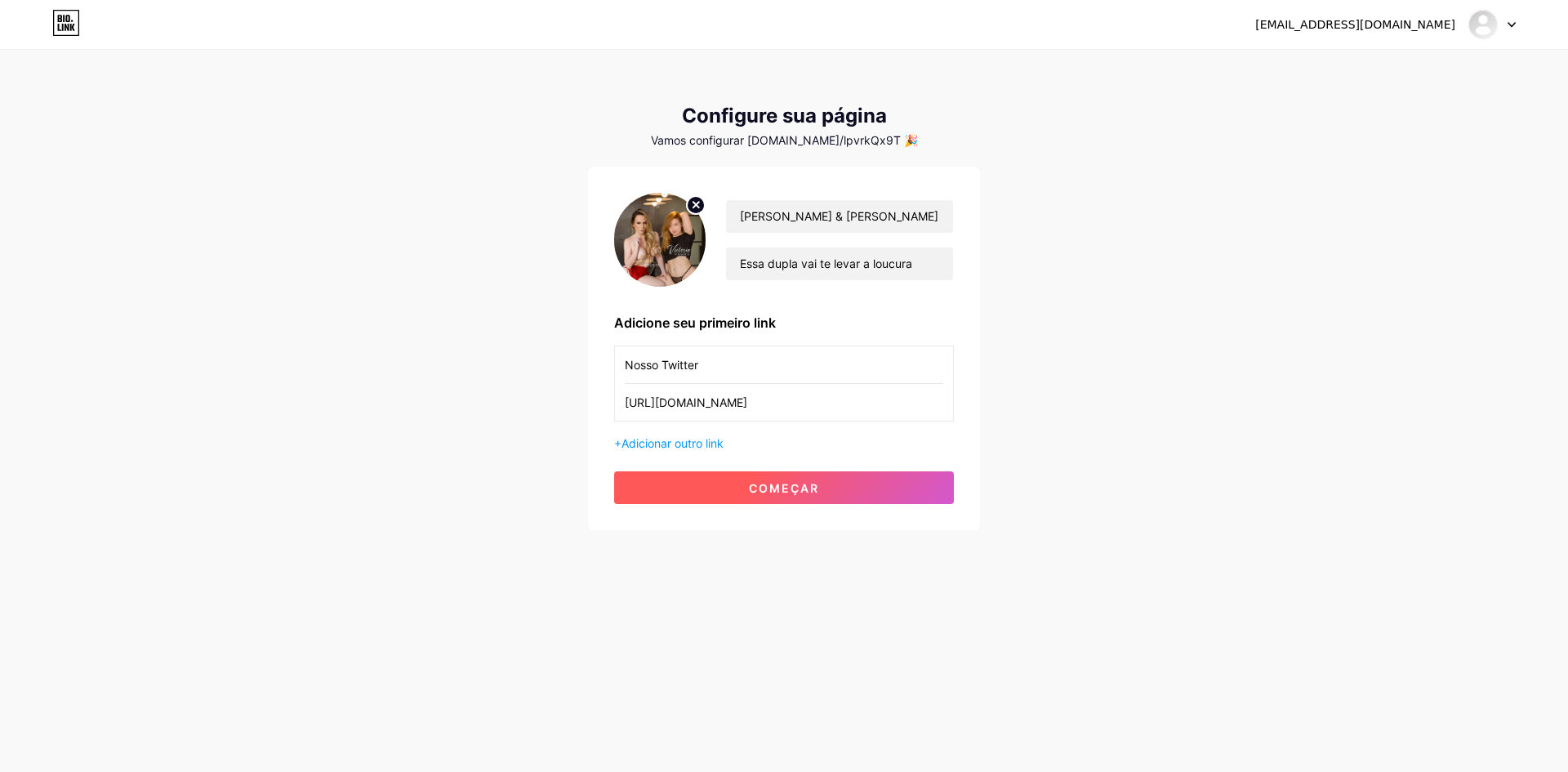
click at [774, 482] on font "começar" at bounding box center [784, 488] width 70 height 14
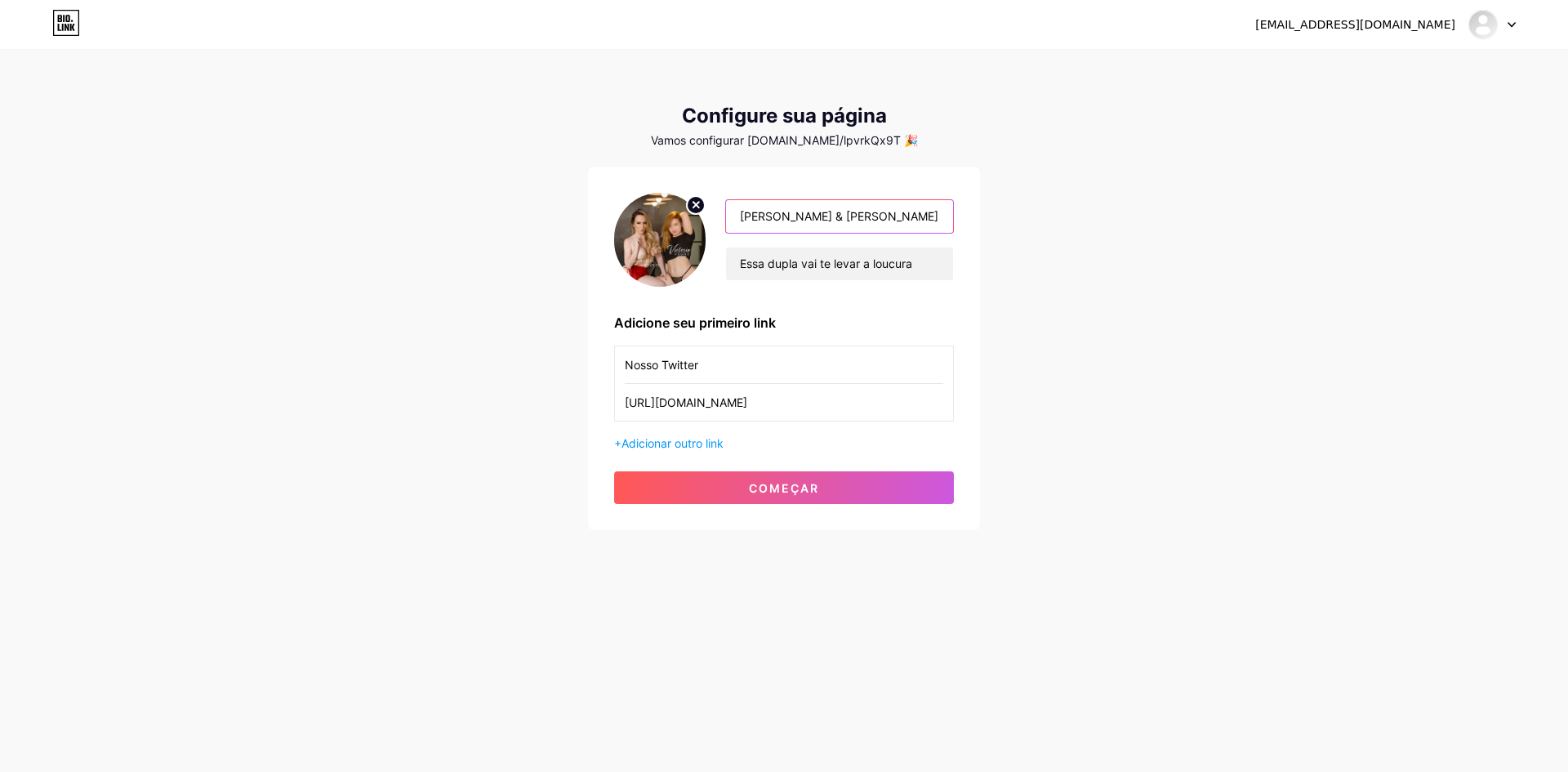
drag, startPoint x: 909, startPoint y: 219, endPoint x: 685, endPoint y: 213, distance: 224.1
click at [685, 213] on div "Larissa Pizotti & Victoria Rubro Essa dupla vai te levar a loucura" at bounding box center [784, 239] width 340 height 94
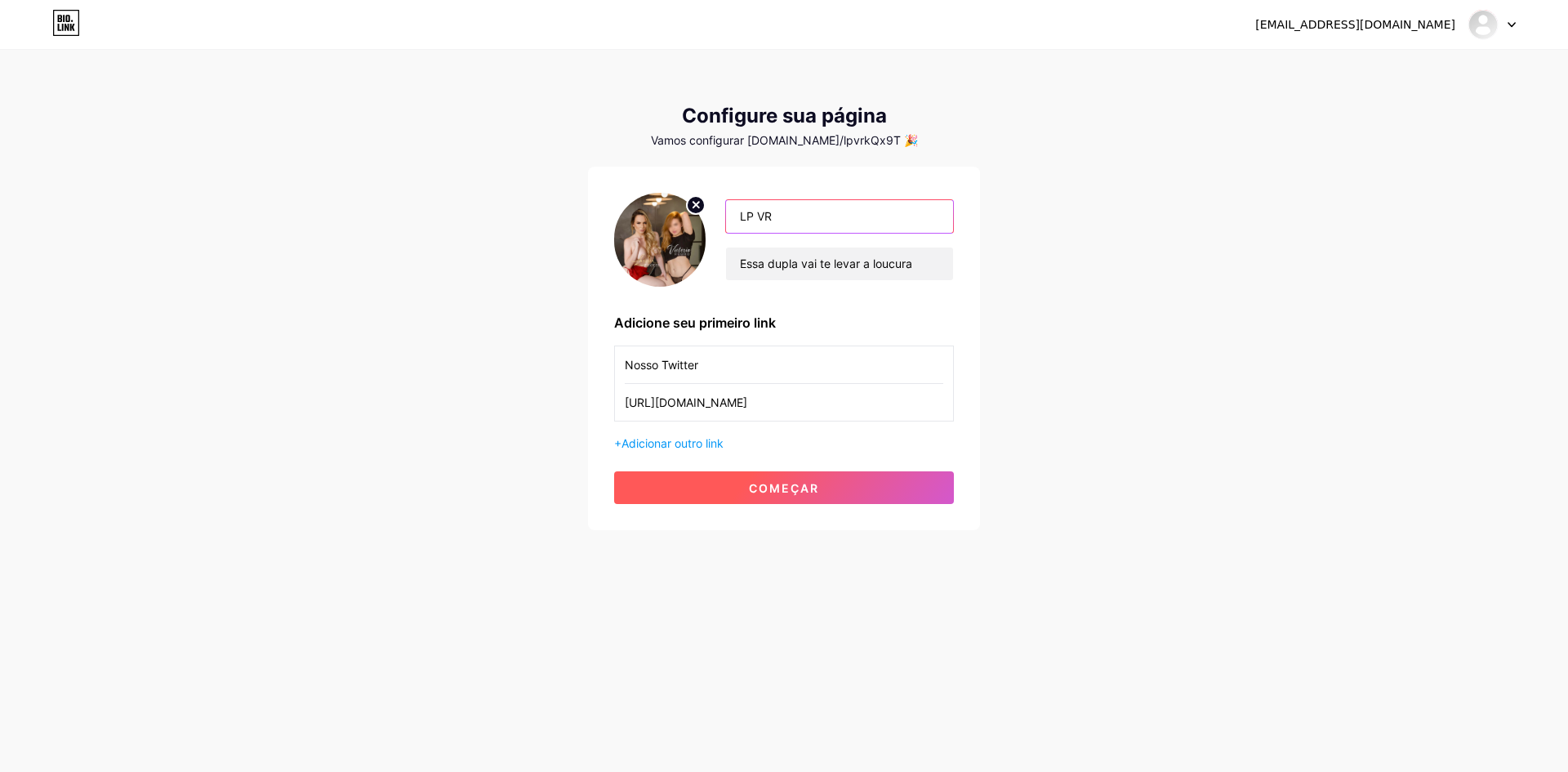
type input "LP VR"
click at [804, 484] on font "começar" at bounding box center [784, 488] width 70 height 14
drag, startPoint x: 779, startPoint y: 218, endPoint x: 736, endPoint y: 214, distance: 43.2
click at [736, 214] on input "LP VR" at bounding box center [840, 216] width 227 height 32
click at [787, 486] on font "começar" at bounding box center [784, 488] width 70 height 14
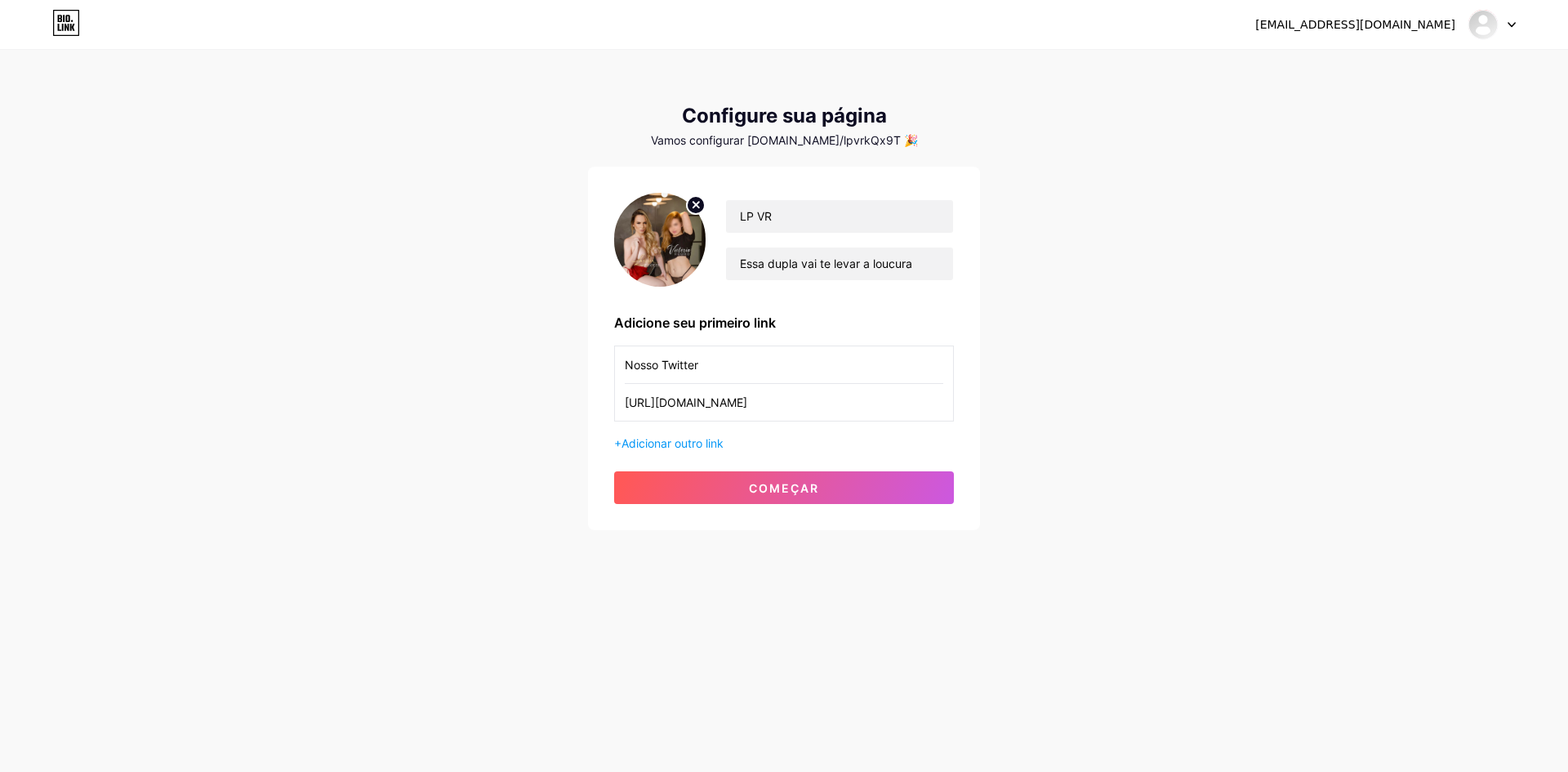
click at [794, 143] on font "Vamos configurar [DOMAIN_NAME]/lpvrkQx9T 🎉" at bounding box center [784, 140] width 267 height 14
click at [795, 143] on font "Vamos configurar [DOMAIN_NAME]/lpvrkQx9T 🎉" at bounding box center [784, 140] width 267 height 14
click at [870, 143] on font "Vamos configurar [DOMAIN_NAME]/lpvrkQx9T 🎉" at bounding box center [784, 140] width 267 height 14
click at [1515, 18] on div at bounding box center [1492, 25] width 47 height 30
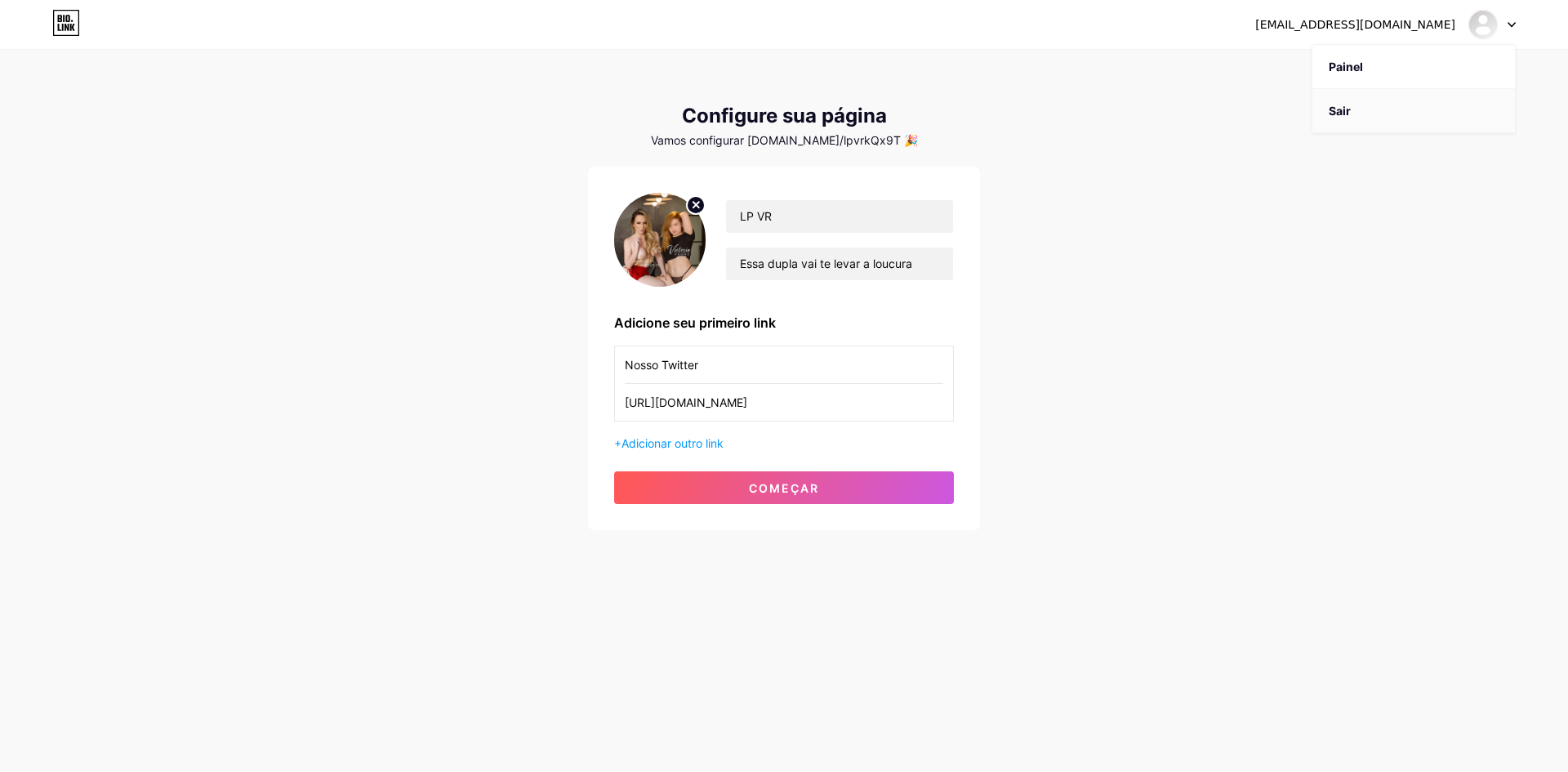
click at [1386, 107] on li "Sair" at bounding box center [1413, 110] width 203 height 44
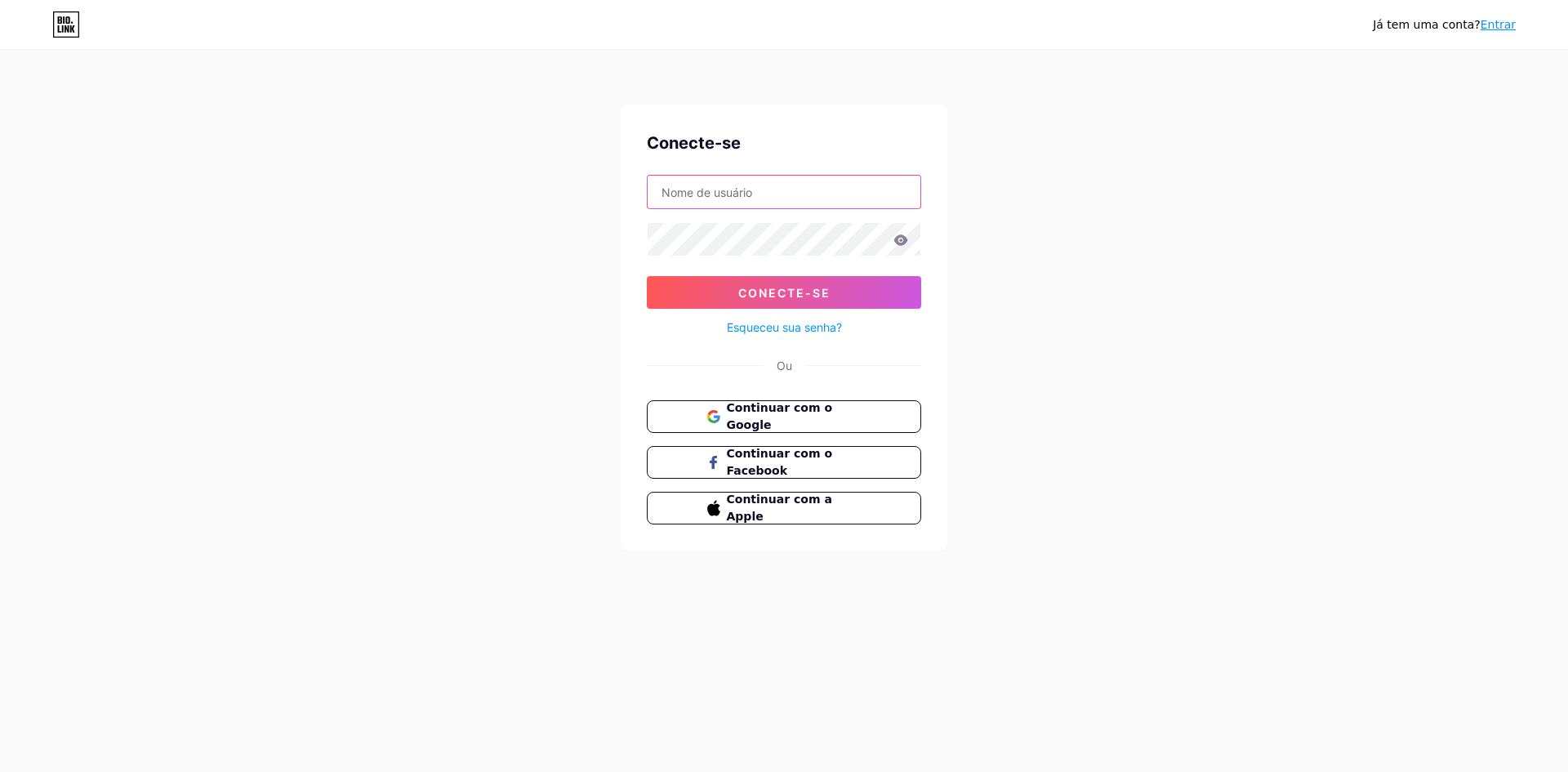
click at [675, 198] on input "text" at bounding box center [784, 191] width 273 height 32
type input "[EMAIL_ADDRESS][DOMAIN_NAME]"
click at [647, 276] on button "Conecte-se" at bounding box center [784, 291] width 275 height 32
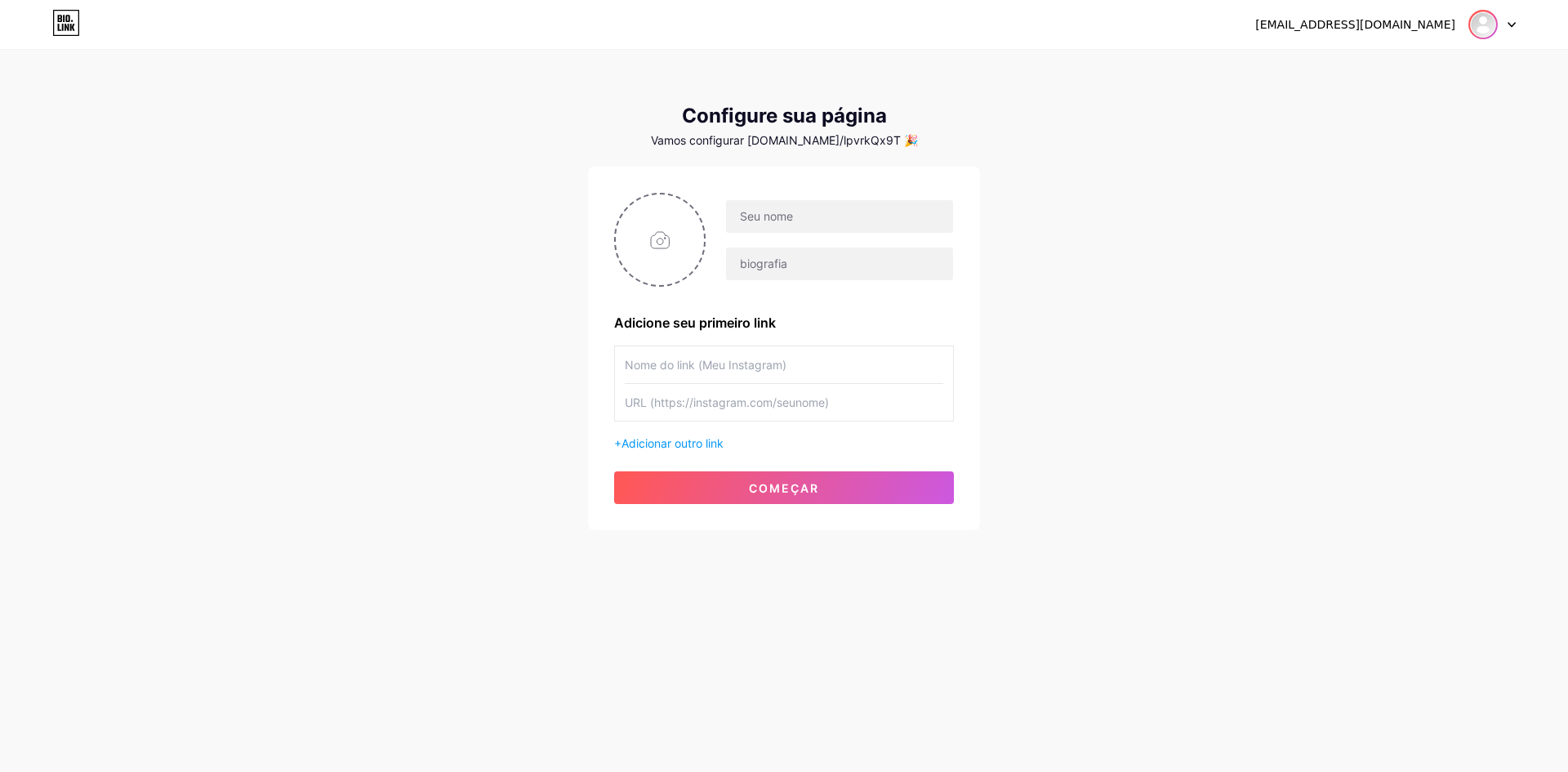
click at [1490, 30] on img at bounding box center [1482, 25] width 27 height 27
click at [1512, 28] on div at bounding box center [1492, 25] width 47 height 30
click at [1377, 65] on link "Painel" at bounding box center [1413, 67] width 203 height 44
click at [661, 234] on input "file" at bounding box center [660, 239] width 89 height 91
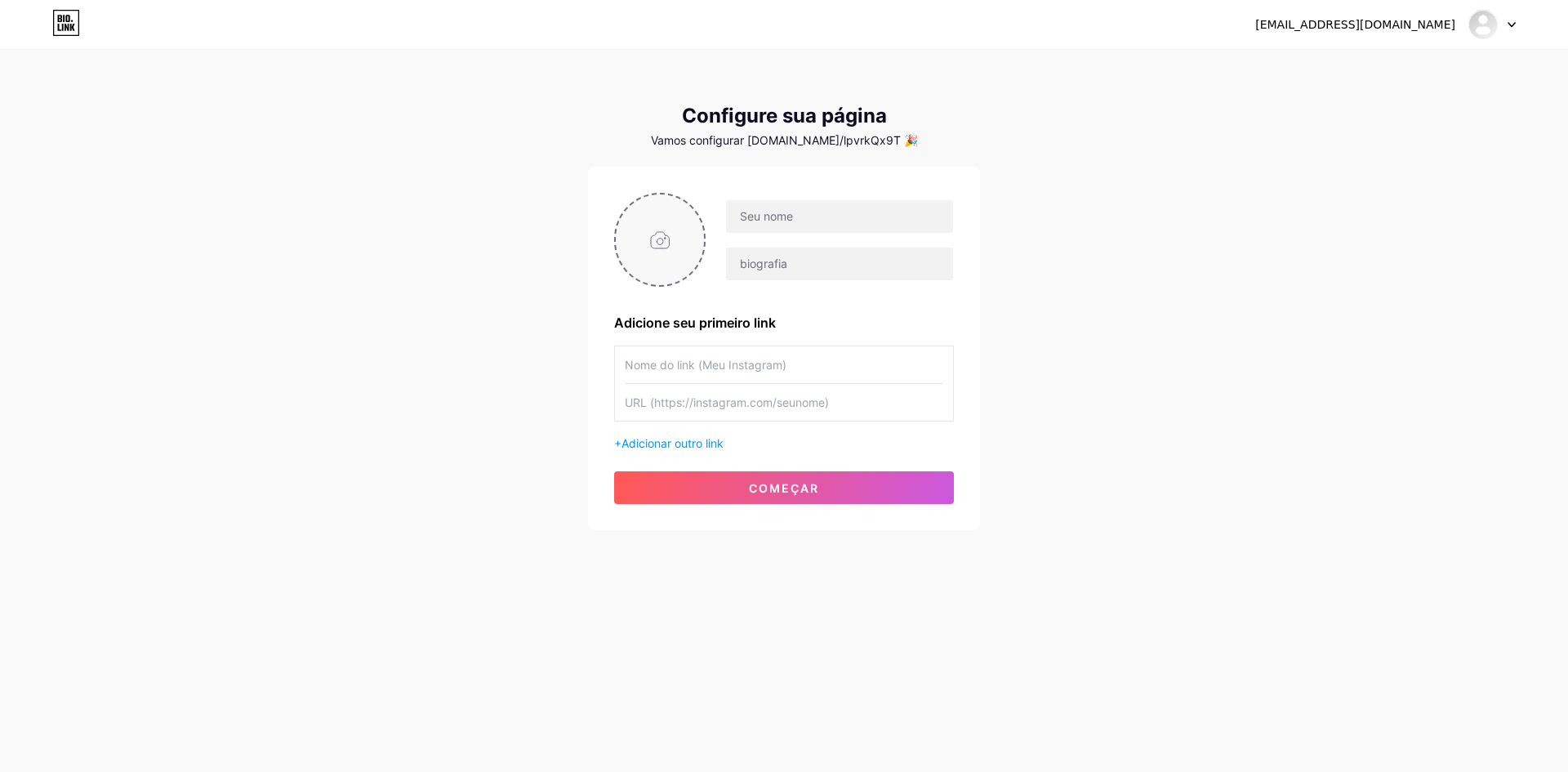
type input "C:\fakepath\capa03.jpg"
click at [784, 209] on input "text" at bounding box center [840, 216] width 227 height 32
type input "Larissa Pizotti & Victoria Rubro"
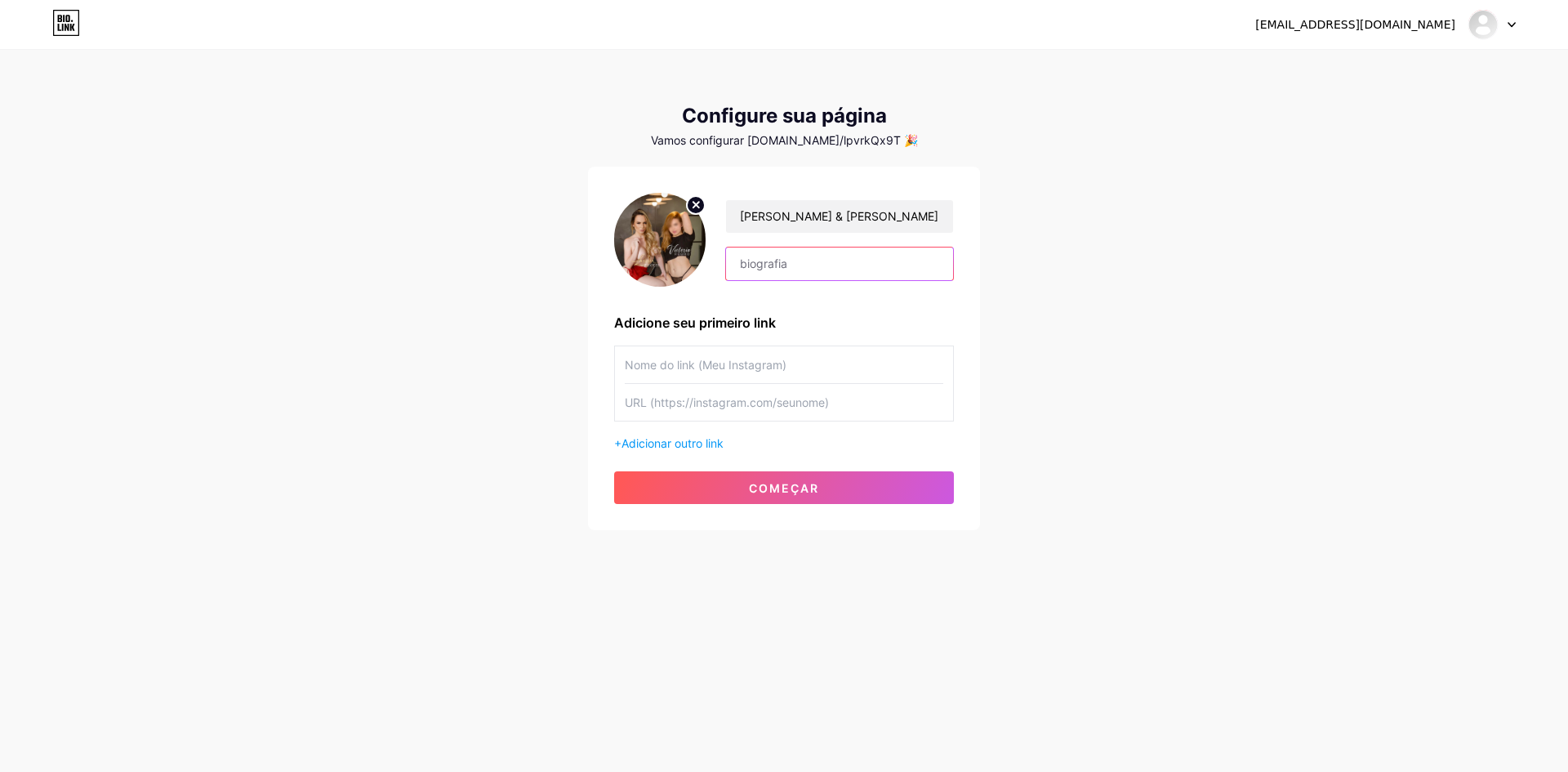
click at [785, 265] on input "text" at bounding box center [840, 263] width 227 height 32
type input "Essa dupla vai te levar a loucura"
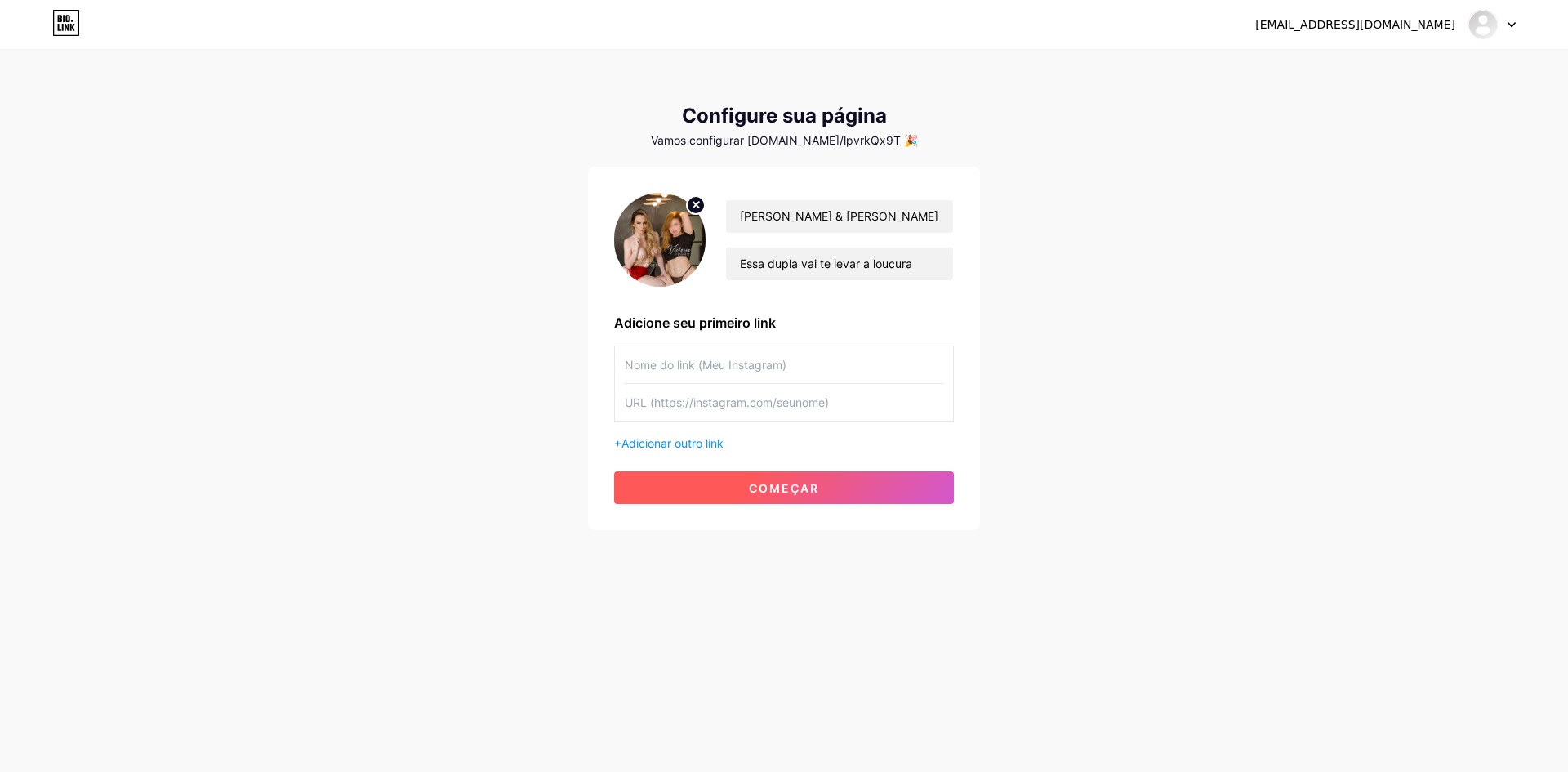
click at [756, 482] on font "começar" at bounding box center [784, 488] width 70 height 14
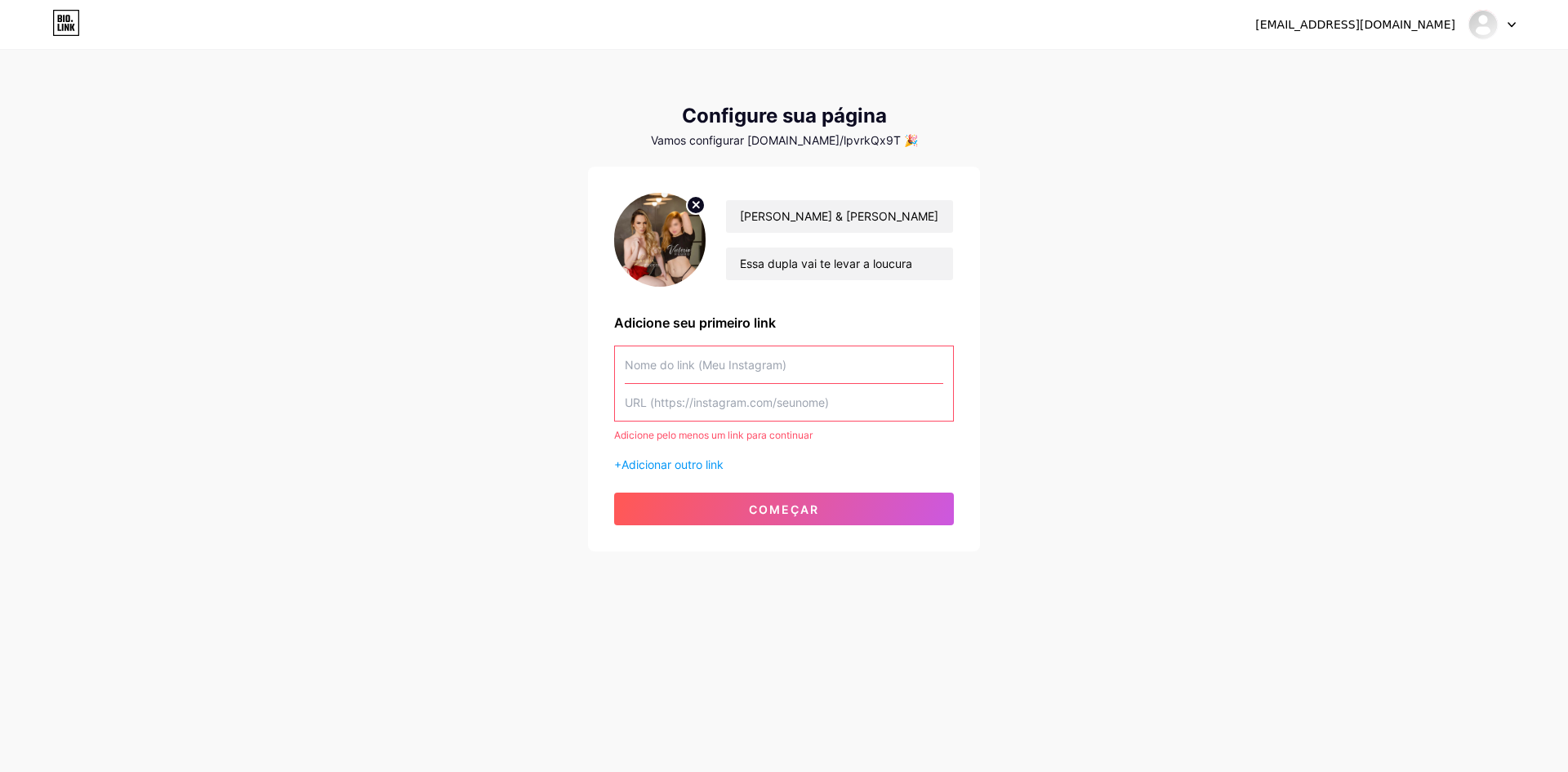
click at [681, 366] on input "text" at bounding box center [784, 364] width 319 height 36
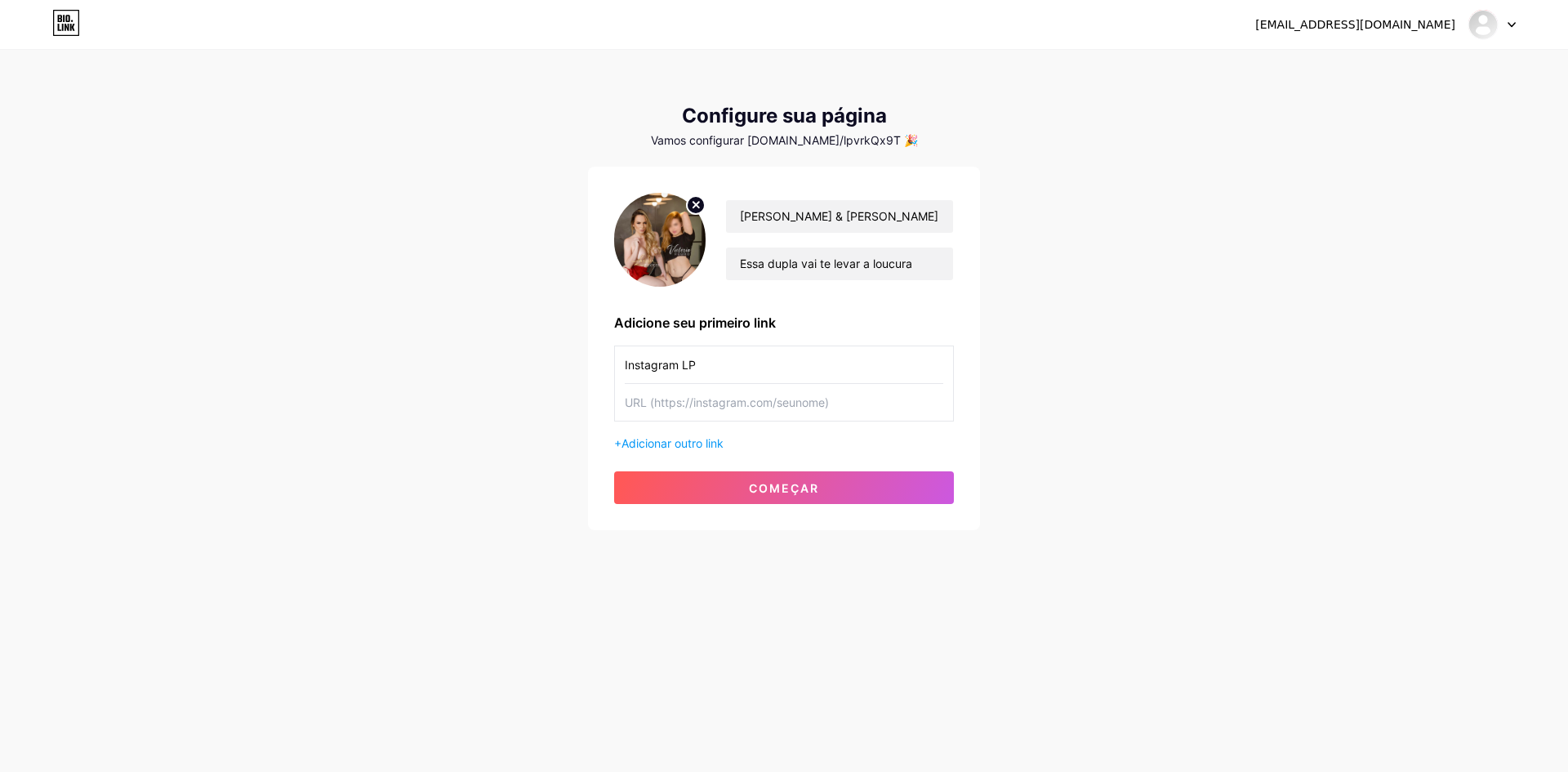
type input "Instagram LP"
click at [680, 403] on input "text" at bounding box center [784, 402] width 319 height 36
type input "www.instagram.com/lapizotti"
click at [806, 497] on button "começar" at bounding box center [784, 487] width 340 height 32
click at [804, 494] on font "começar" at bounding box center [784, 488] width 70 height 14
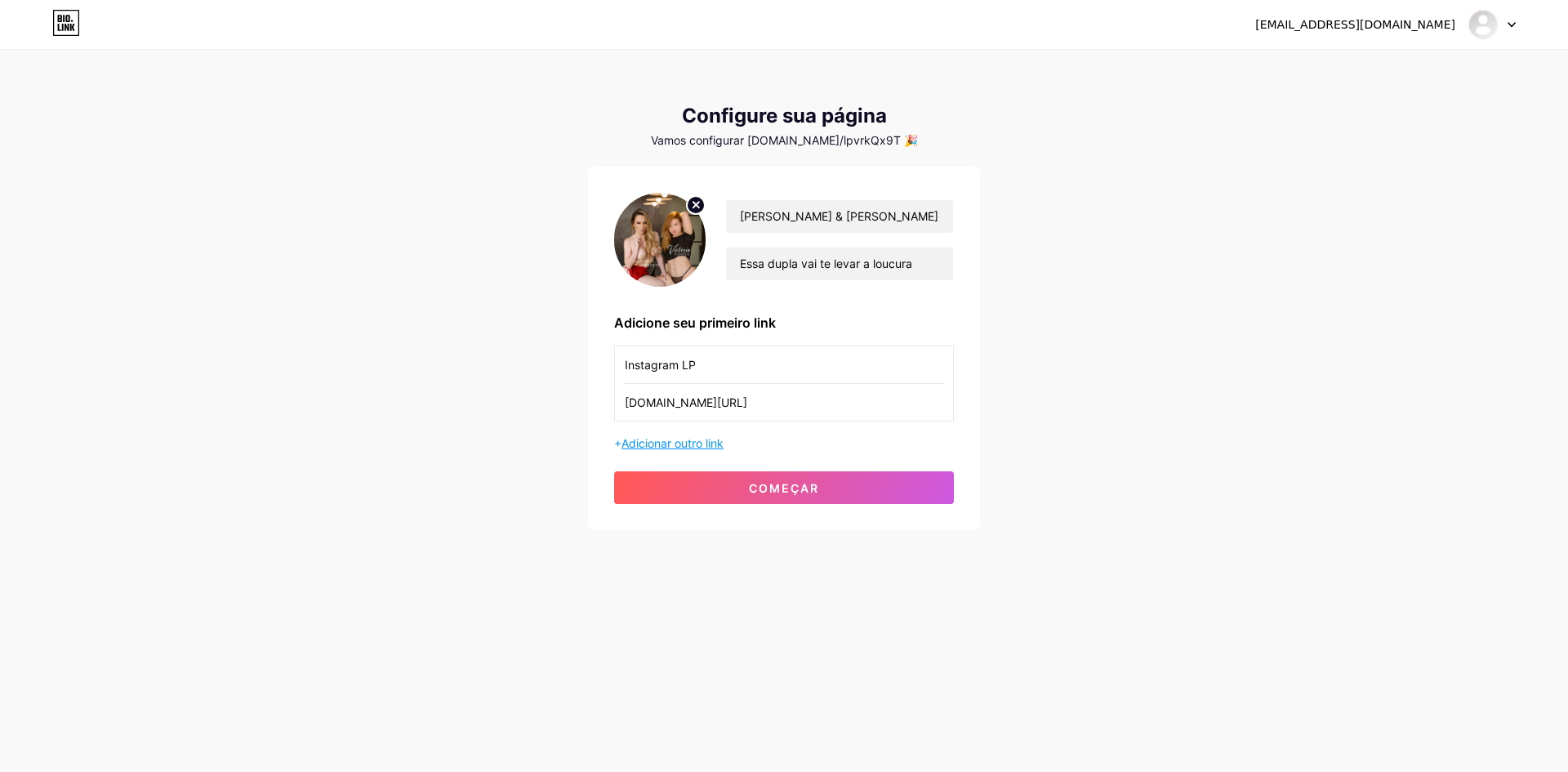
click at [710, 443] on font "Adicionar outro link" at bounding box center [672, 443] width 102 height 14
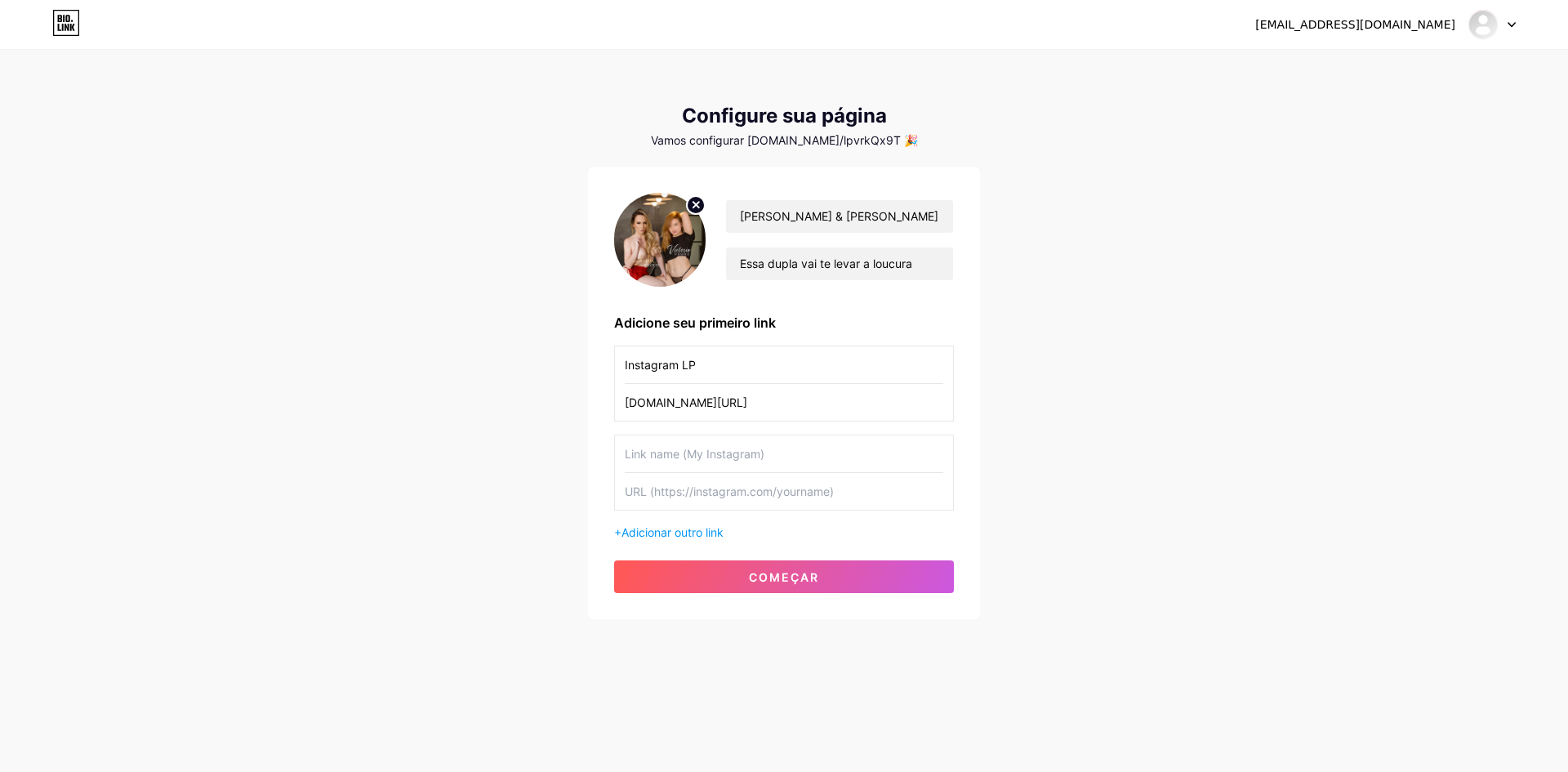
click at [704, 458] on input "text" at bounding box center [784, 453] width 319 height 36
type input "Instagram VR"
click at [697, 493] on input "text" at bounding box center [784, 490] width 319 height 36
type input "www.instagram.com/feetvictoria"
click at [772, 574] on font "começar" at bounding box center [784, 577] width 70 height 14
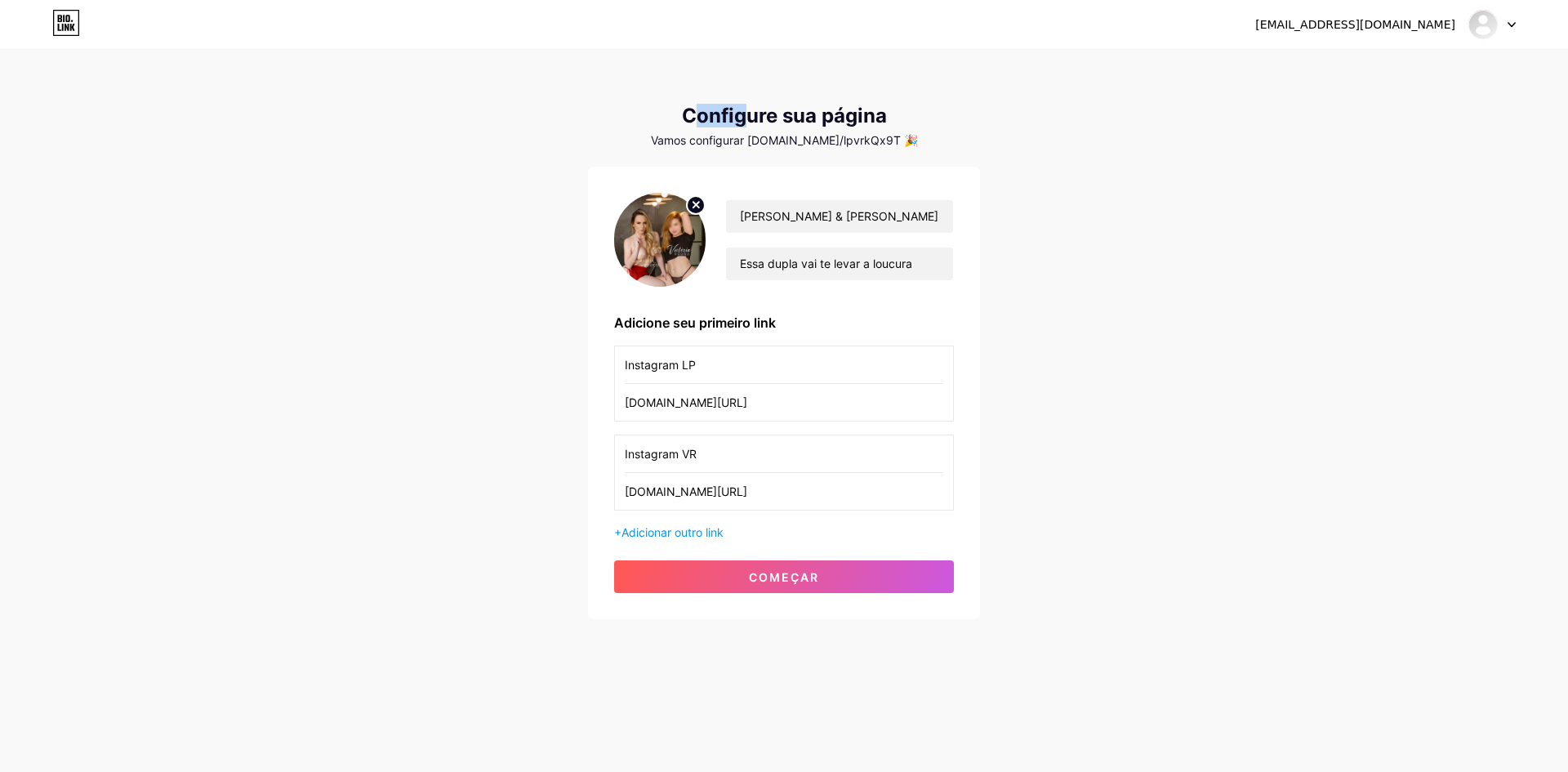
drag, startPoint x: 691, startPoint y: 113, endPoint x: 750, endPoint y: 122, distance: 59.7
click at [750, 122] on font "Configure sua página" at bounding box center [784, 115] width 205 height 24
drag, startPoint x: 678, startPoint y: 111, endPoint x: 894, endPoint y: 142, distance: 218.2
click at [894, 142] on div "Configure sua página Vamos configurar bio.link/lpvrkQx9T 🎉" at bounding box center [784, 125] width 392 height 42
click at [894, 138] on div "Vamos configurar [DOMAIN_NAME]/lpvrkQx9T 🎉" at bounding box center [784, 140] width 392 height 13
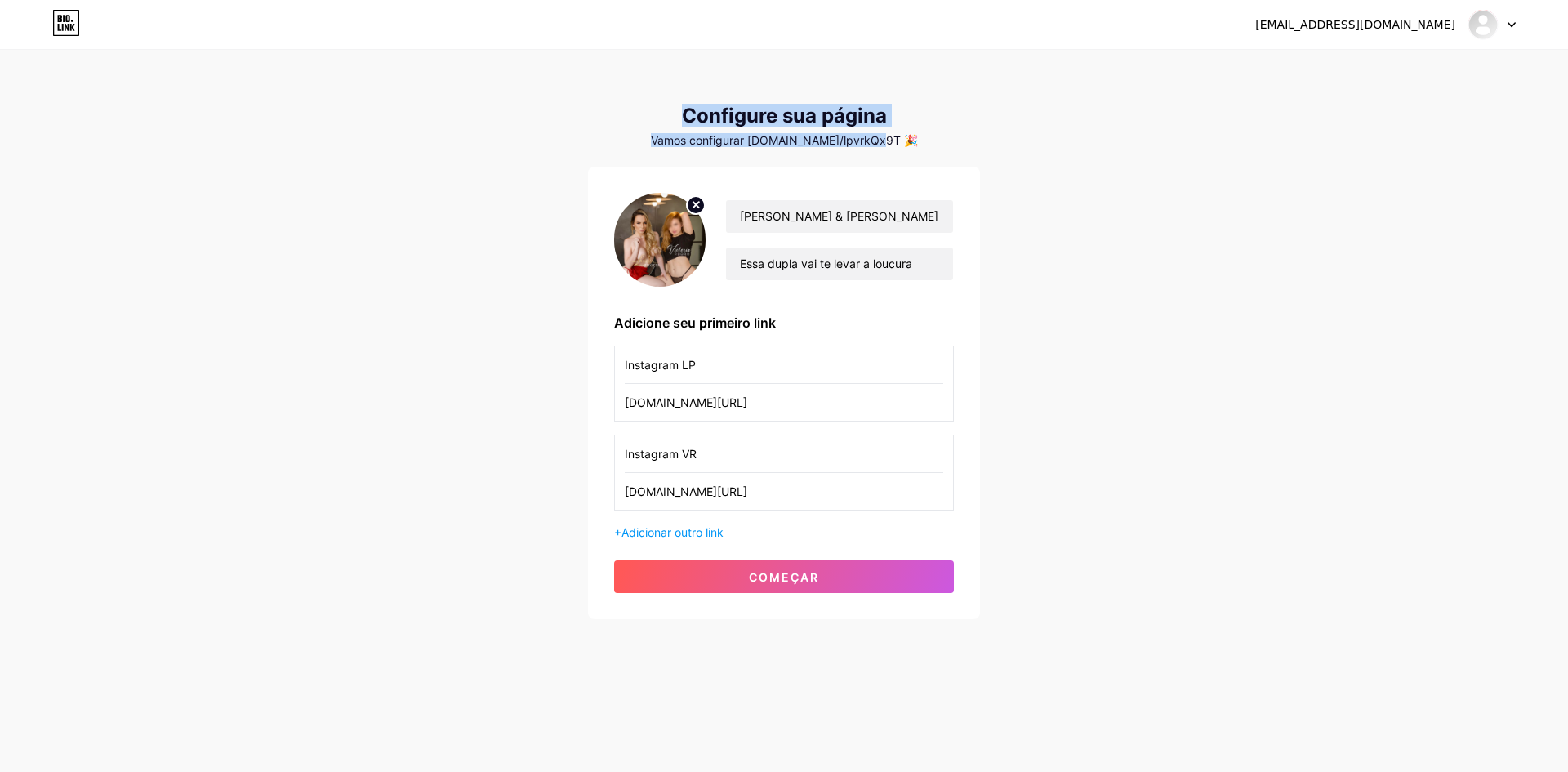
drag, startPoint x: 885, startPoint y: 140, endPoint x: 650, endPoint y: 98, distance: 238.7
click at [650, 98] on div "contatolpvrofc@gmail.com Painel Sair Configure sua página Vamos configurar bio.…" at bounding box center [784, 336] width 1568 height 672
click at [672, 109] on div "Configure sua página" at bounding box center [784, 115] width 392 height 23
drag, startPoint x: 680, startPoint y: 112, endPoint x: 890, endPoint y: 139, distance: 211.7
click at [890, 139] on div "Configure sua página Vamos configurar bio.link/lpvrkQx9T 🎉" at bounding box center [784, 125] width 392 height 42
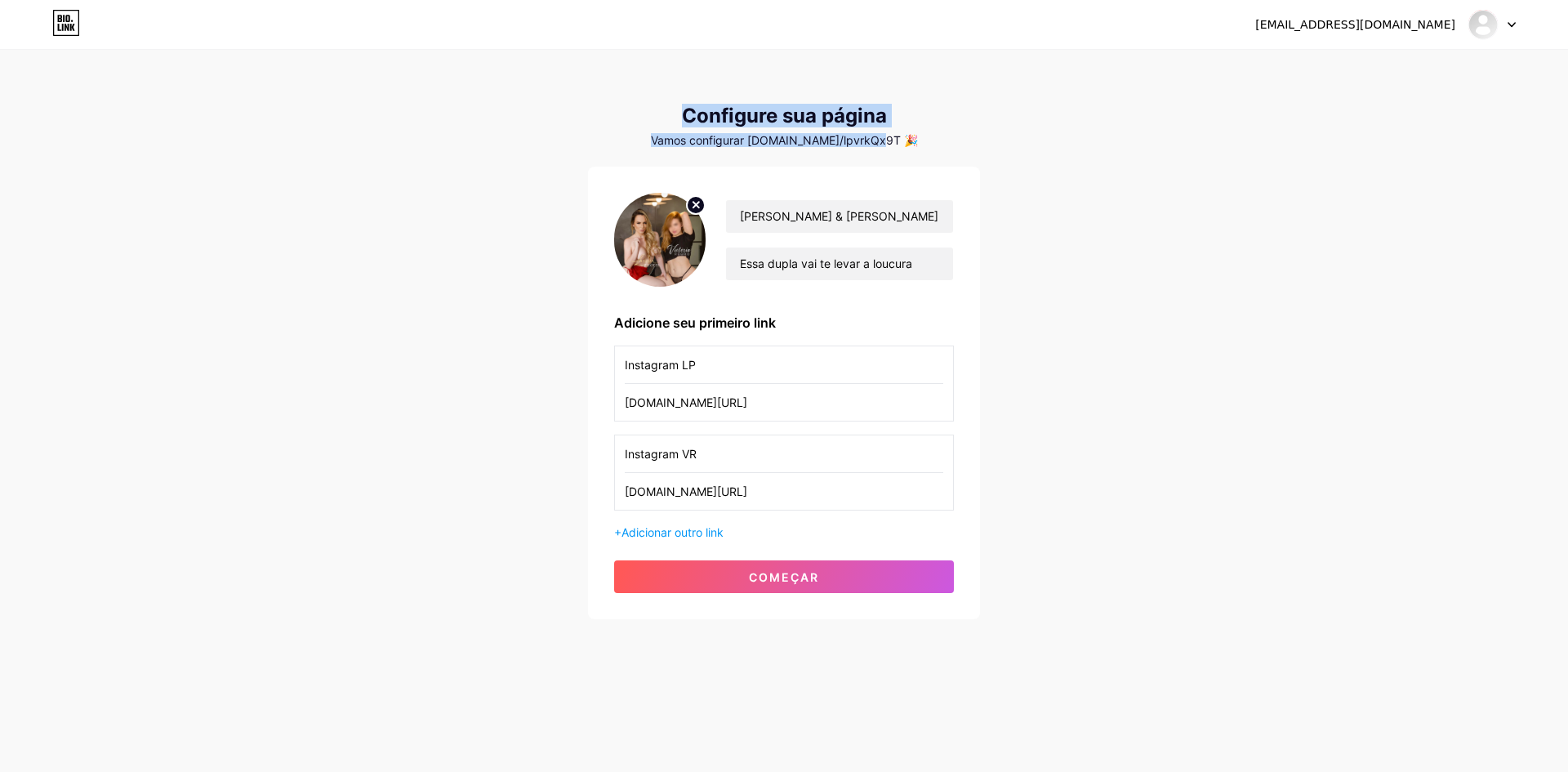
click at [897, 140] on div "Vamos configurar [DOMAIN_NAME]/lpvrkQx9T 🎉" at bounding box center [784, 140] width 392 height 13
click at [774, 570] on font "começar" at bounding box center [784, 577] width 70 height 14
click at [694, 204] on circle at bounding box center [696, 205] width 18 height 18
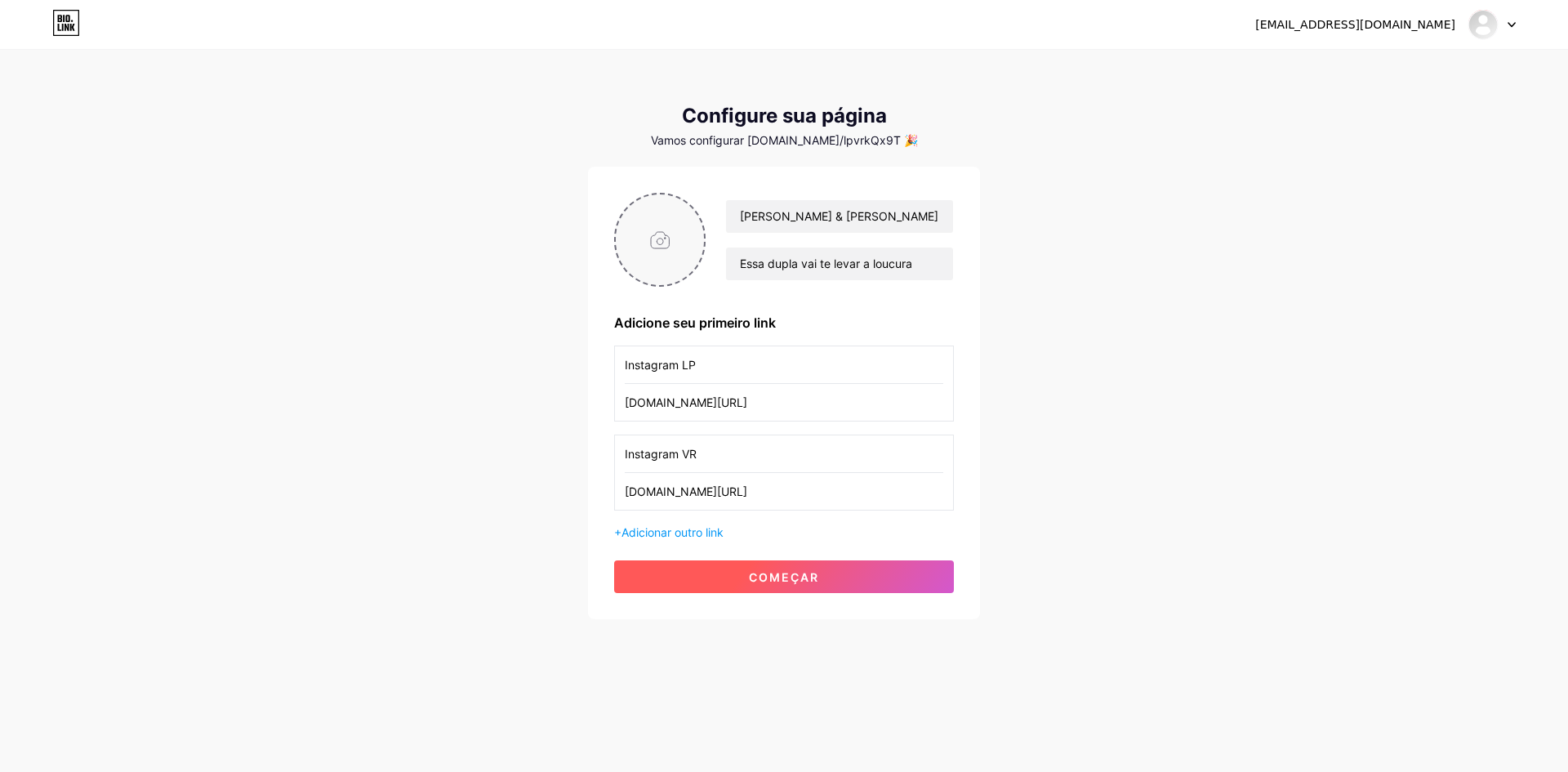
click at [797, 583] on font "começar" at bounding box center [784, 577] width 70 height 14
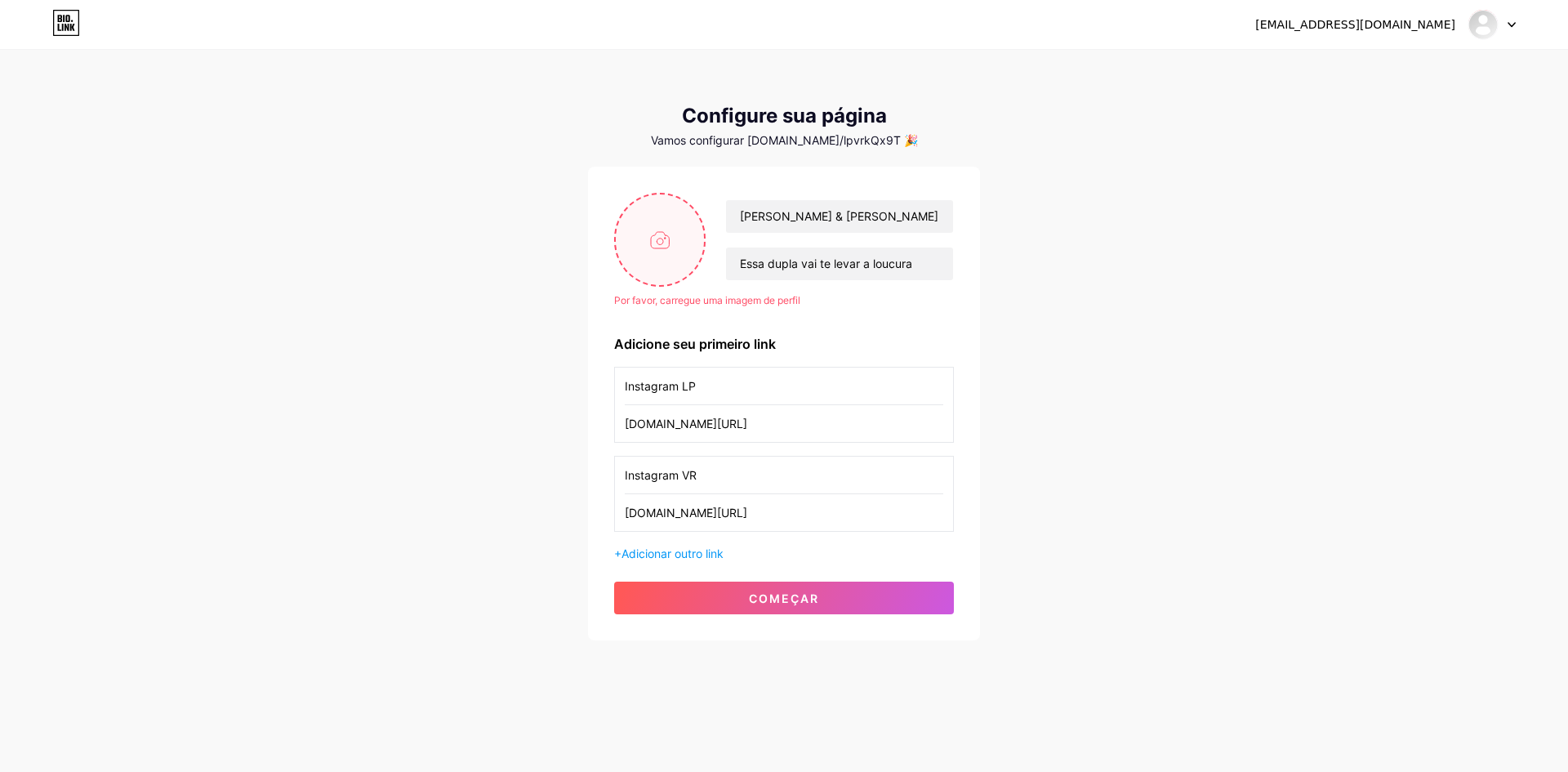
click at [677, 229] on input "file" at bounding box center [660, 239] width 89 height 91
type input "C:\fakepath\caparifaLPVR rifa 04.jpg"
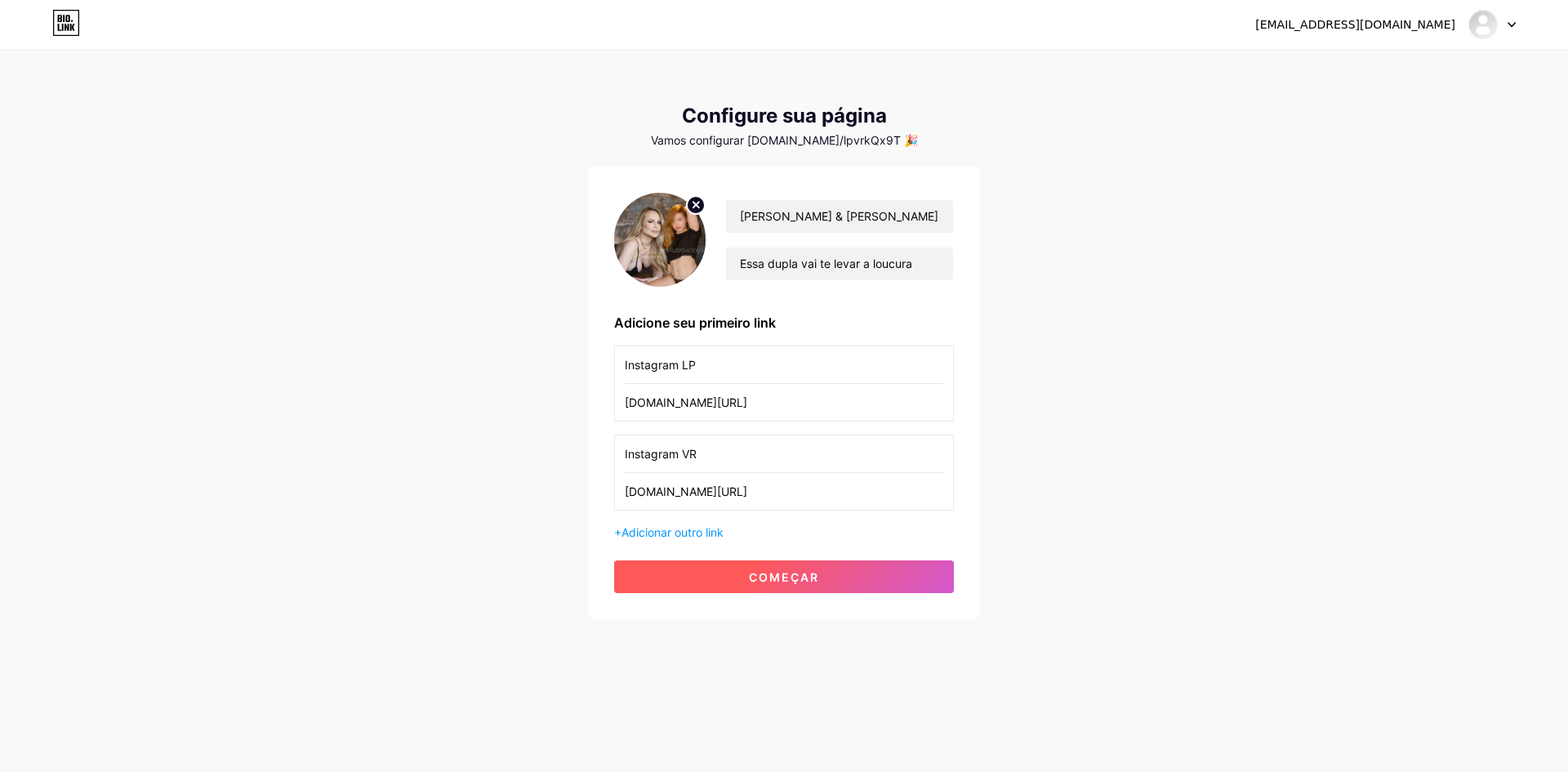
click at [775, 575] on font "começar" at bounding box center [784, 577] width 70 height 14
click at [688, 205] on circle at bounding box center [696, 205] width 18 height 18
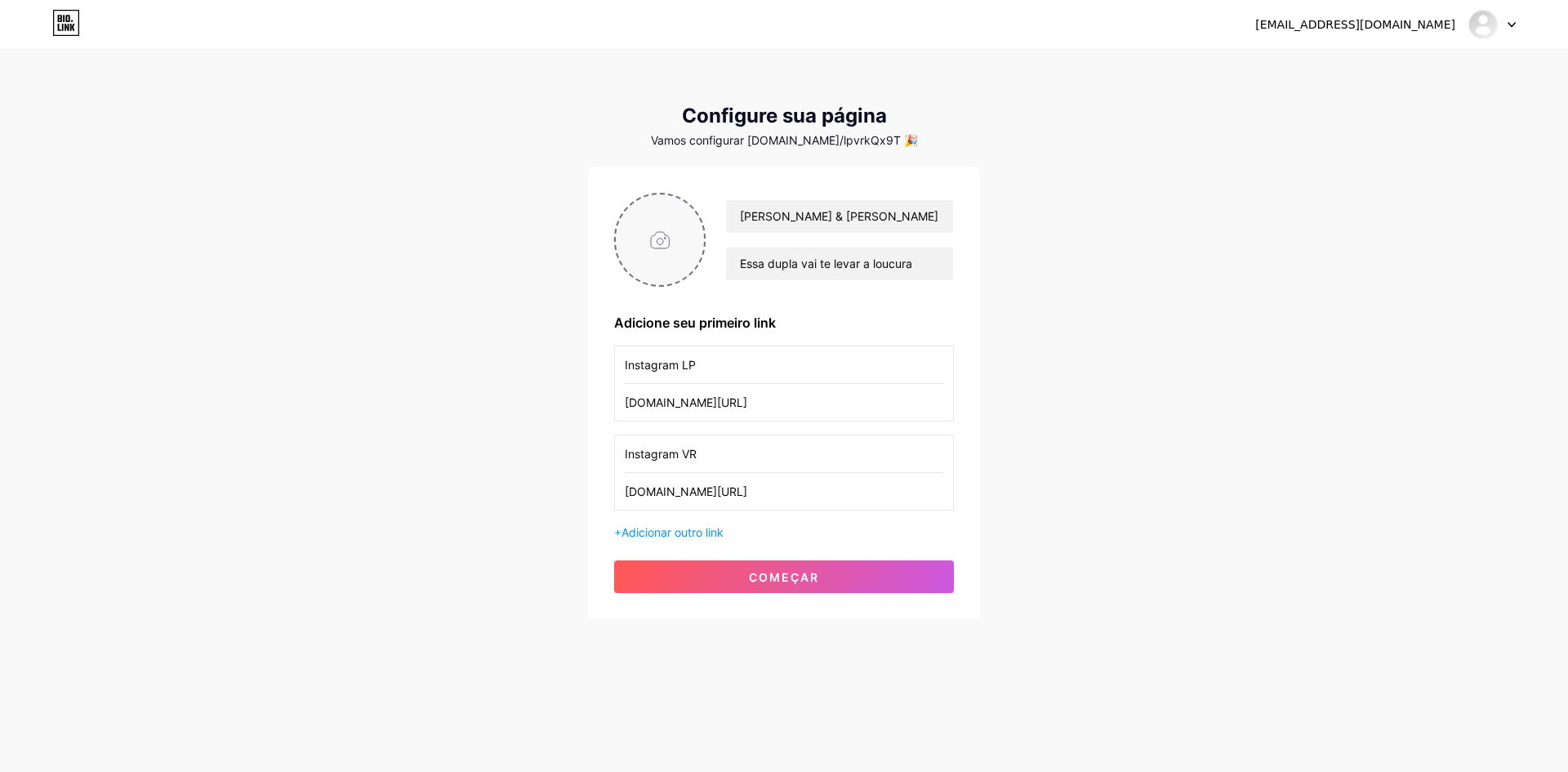
click at [659, 240] on input "file" at bounding box center [660, 239] width 89 height 91
type input "C:\fakepath\capadarifa2.jpg"
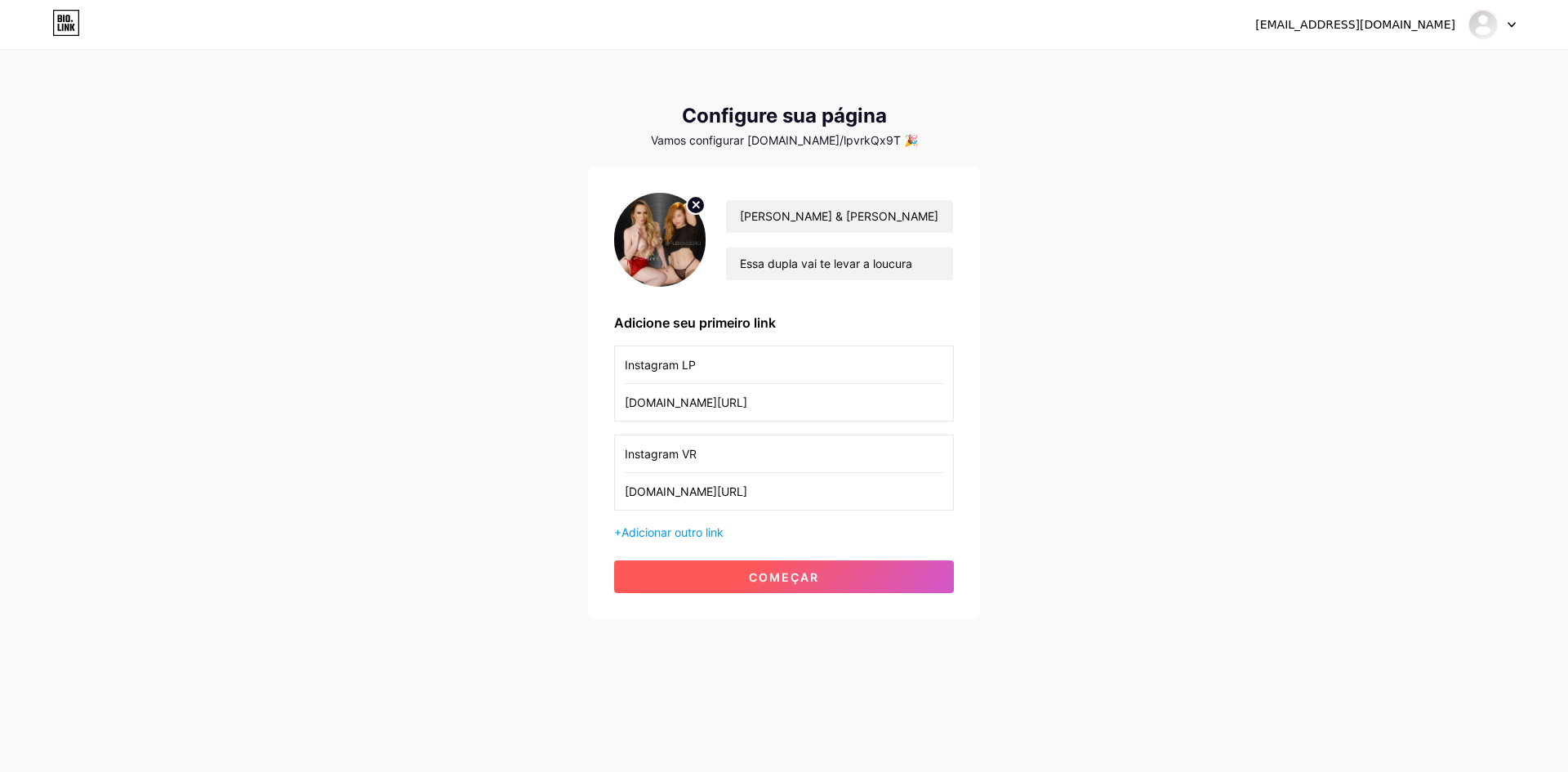
click at [827, 583] on button "começar" at bounding box center [784, 576] width 340 height 32
drag, startPoint x: 740, startPoint y: 265, endPoint x: 931, endPoint y: 284, distance: 191.9
click at [931, 284] on div "Larissa Pizotti & Victoria Rubro Essa dupla vai te levar a loucura" at bounding box center [784, 239] width 340 height 94
click at [927, 267] on input "Essa dupla vai te levar a loucura" at bounding box center [840, 263] width 227 height 32
click at [911, 268] on input "Essa dupla vai te levar a loucura" at bounding box center [840, 263] width 227 height 32
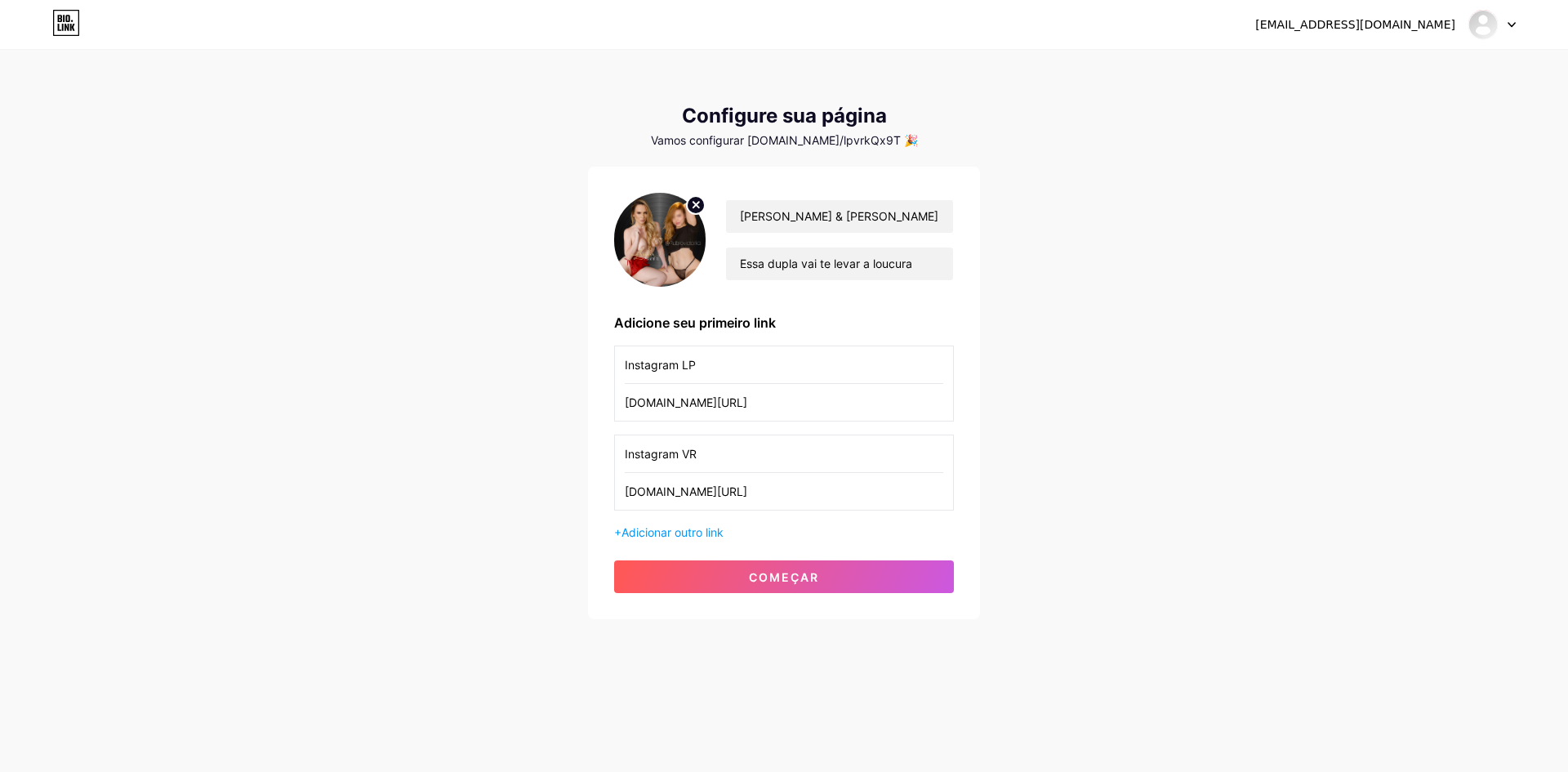
click at [798, 137] on font "Vamos configurar [DOMAIN_NAME]/lpvrkQx9T 🎉" at bounding box center [784, 140] width 267 height 14
drag, startPoint x: 776, startPoint y: 144, endPoint x: 875, endPoint y: 143, distance: 99.0
click at [875, 143] on font "Vamos configurar bio.link/lpvrkQx9T 🎉" at bounding box center [784, 140] width 267 height 14
click at [865, 143] on font "Vamos configurar bio.link/lpvrkQx9T 🎉" at bounding box center [784, 140] width 267 height 14
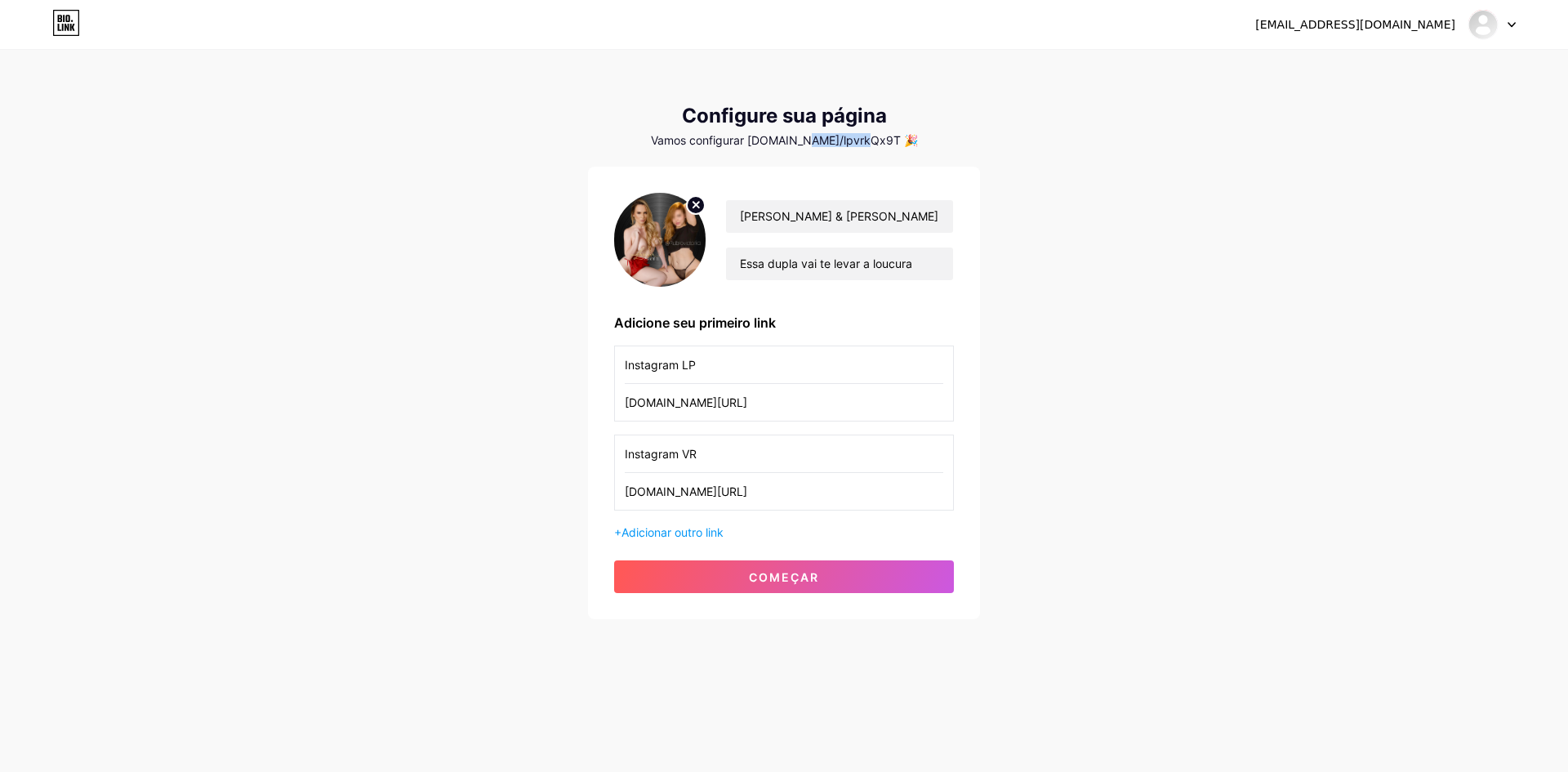
click at [849, 141] on font "Vamos configurar bio.link/lpvrkQx9T 🎉" at bounding box center [784, 140] width 267 height 14
click at [880, 142] on font "Vamos configurar bio.link/lpvrkQx9T 🎉" at bounding box center [784, 140] width 267 height 14
click at [775, 572] on font "começar" at bounding box center [784, 577] width 70 height 14
click at [70, 25] on icon at bounding box center [66, 23] width 28 height 27
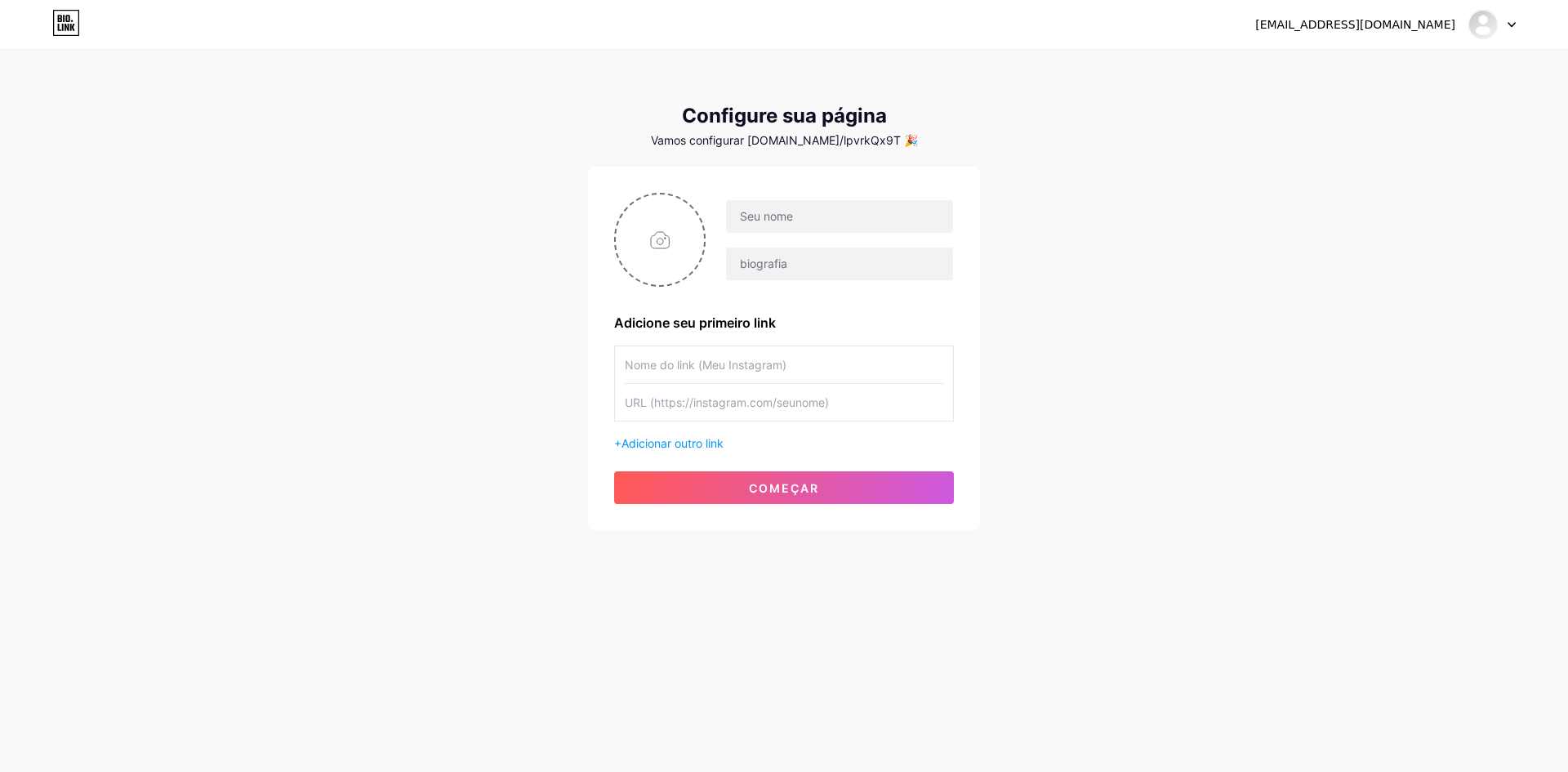
click at [846, 142] on font "Vamos configurar bio.link/lpvrkQx9T 🎉" at bounding box center [784, 140] width 267 height 14
click at [1510, 20] on div at bounding box center [1492, 25] width 47 height 30
click at [1379, 73] on link "Painel" at bounding box center [1413, 67] width 203 height 44
click at [1479, 18] on img at bounding box center [1482, 25] width 27 height 27
click at [1358, 106] on li "Sair" at bounding box center [1413, 110] width 203 height 44
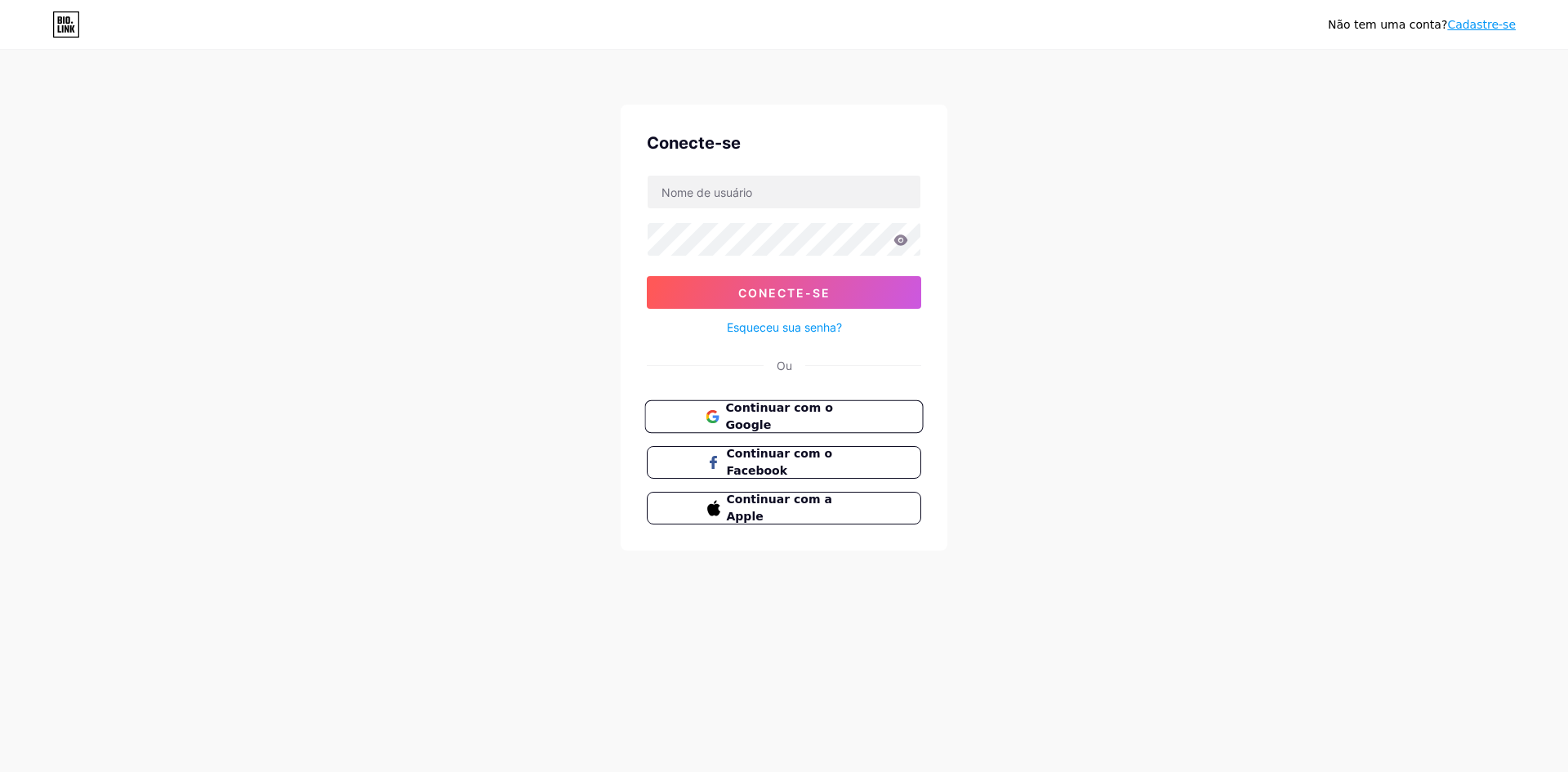
click at [744, 410] on font "Continuar com o Google" at bounding box center [779, 417] width 107 height 32
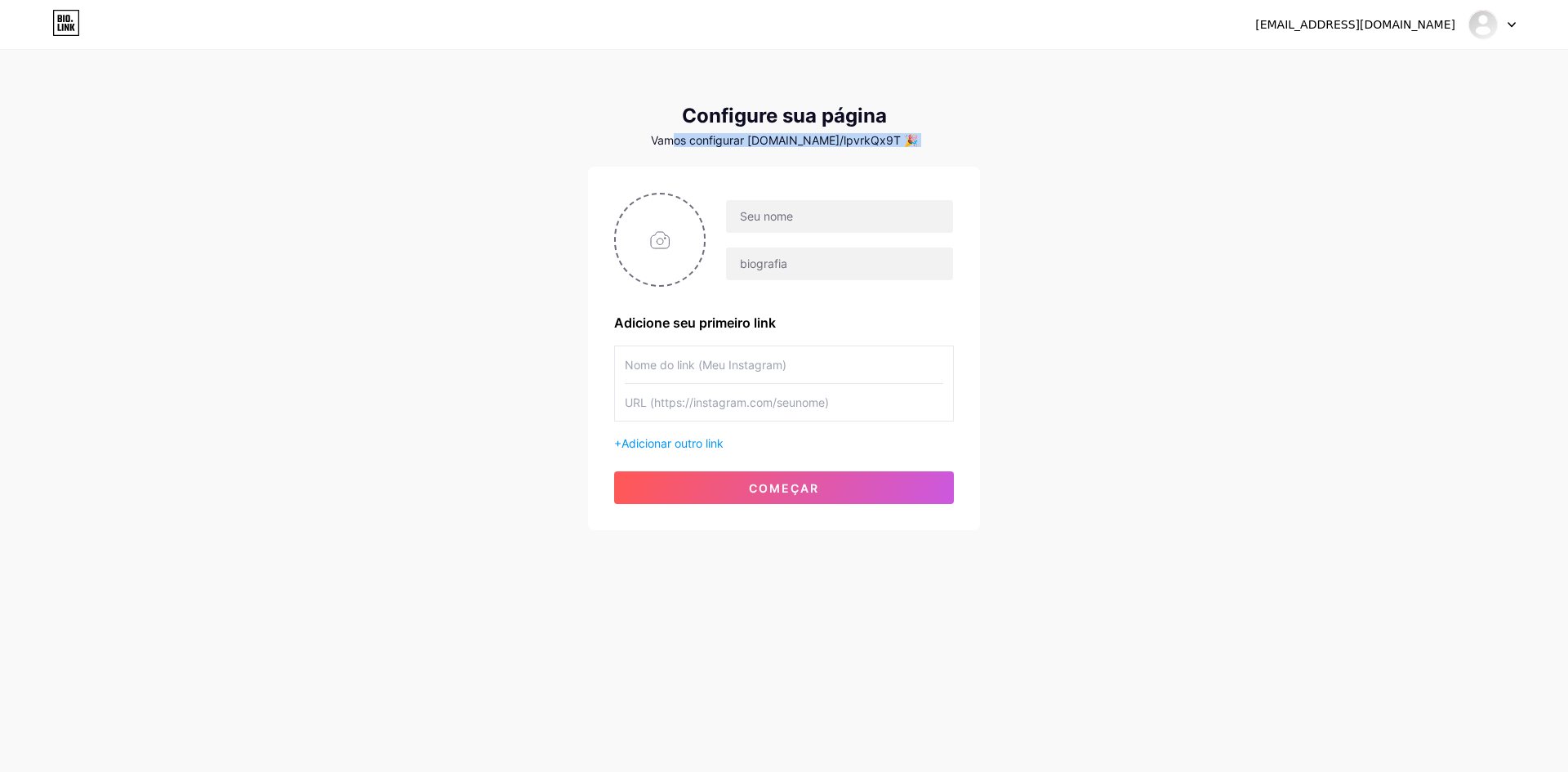
drag, startPoint x: 700, startPoint y: 137, endPoint x: 884, endPoint y: 161, distance: 185.6
click at [884, 161] on div "Configure sua página Vamos configurar bio.link/lpvrkQx9T 🎉 Adicione seu primeir…" at bounding box center [784, 317] width 392 height 425
click at [844, 149] on div "Configure sua página Vamos configurar bio.link/lpvrkQx9T 🎉 Adicione seu primeir…" at bounding box center [784, 317] width 392 height 425
click at [683, 255] on input "file" at bounding box center [660, 239] width 89 height 91
type input "C:\fakepath\008.jpg"
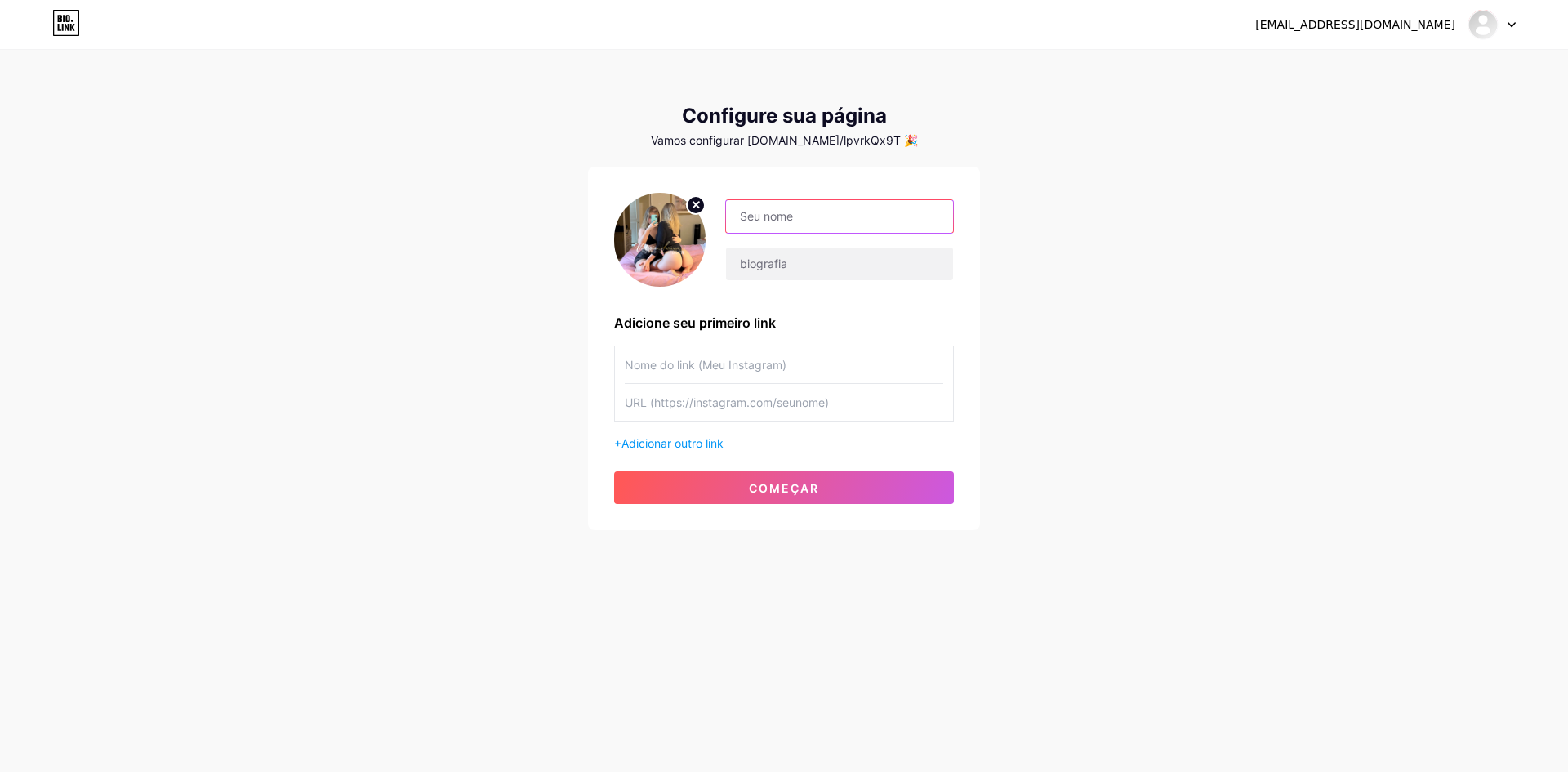
click at [755, 227] on input "text" at bounding box center [840, 216] width 227 height 32
type input "Larissa Pizotti & Victoria Rubro"
click at [760, 269] on input "text" at bounding box center [840, 263] width 227 height 32
type input "Essa dupla vai te levar a loucura"
click at [682, 373] on input "text" at bounding box center [784, 364] width 319 height 36
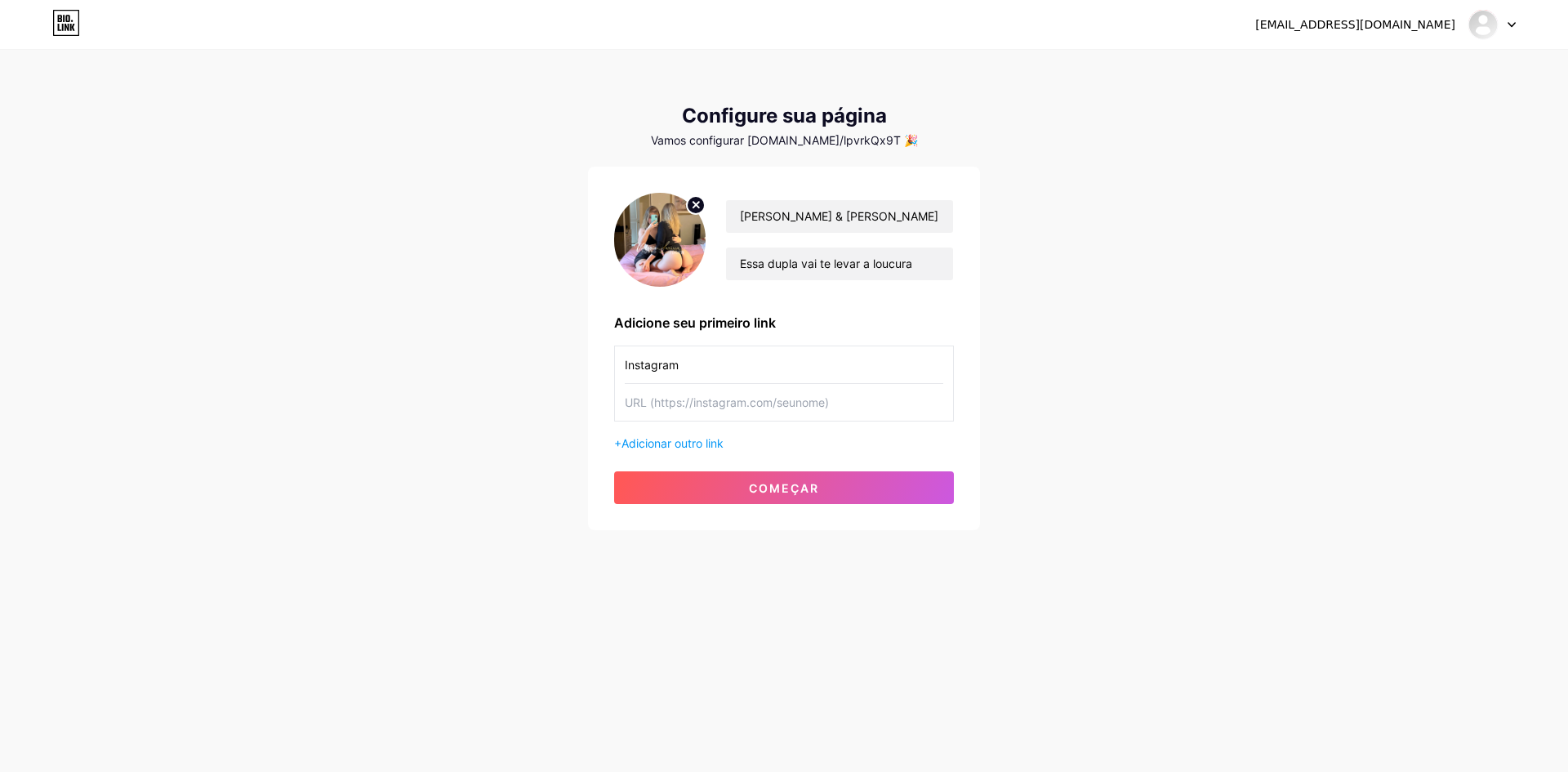
type input "Instagram"
click at [663, 396] on input "text" at bounding box center [784, 402] width 319 height 36
type input "www.instagram.com/lapizotti"
click at [736, 482] on button "começar" at bounding box center [784, 487] width 340 height 32
click at [72, 29] on icon at bounding box center [66, 23] width 28 height 27
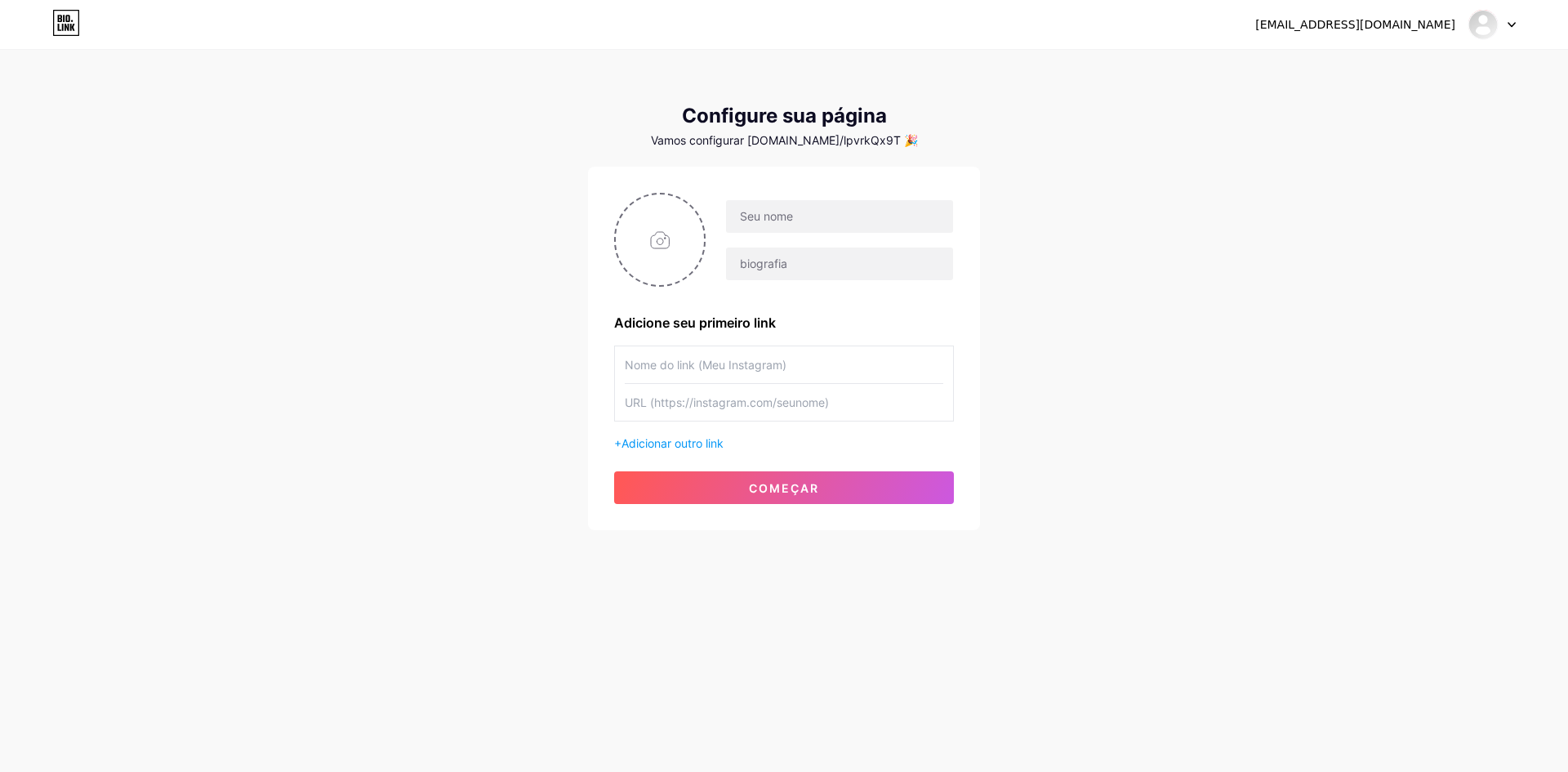
click at [1504, 25] on div at bounding box center [1492, 25] width 47 height 30
click at [1359, 103] on li "Sair" at bounding box center [1413, 110] width 203 height 44
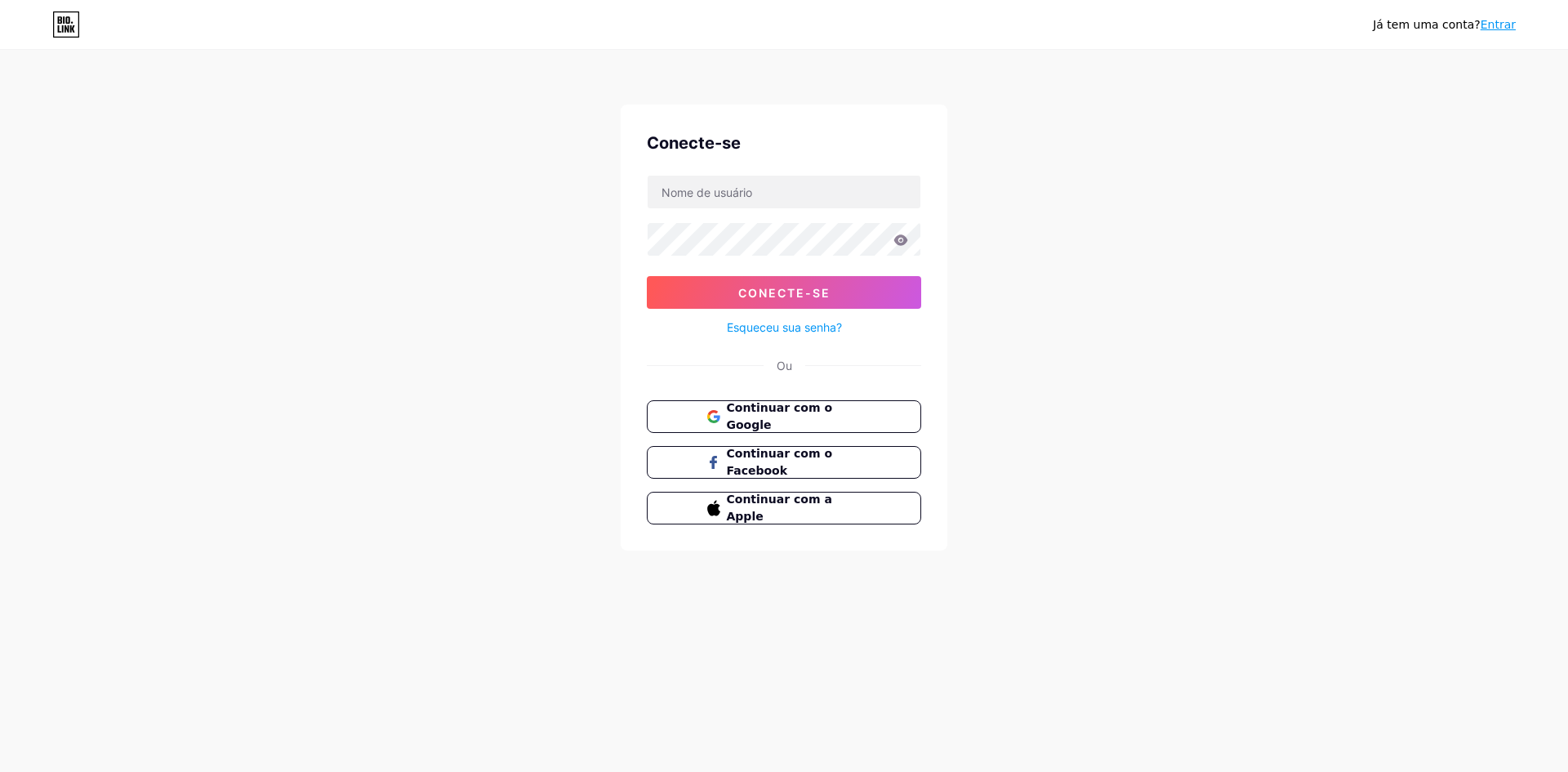
click at [72, 24] on icon at bounding box center [66, 25] width 28 height 27
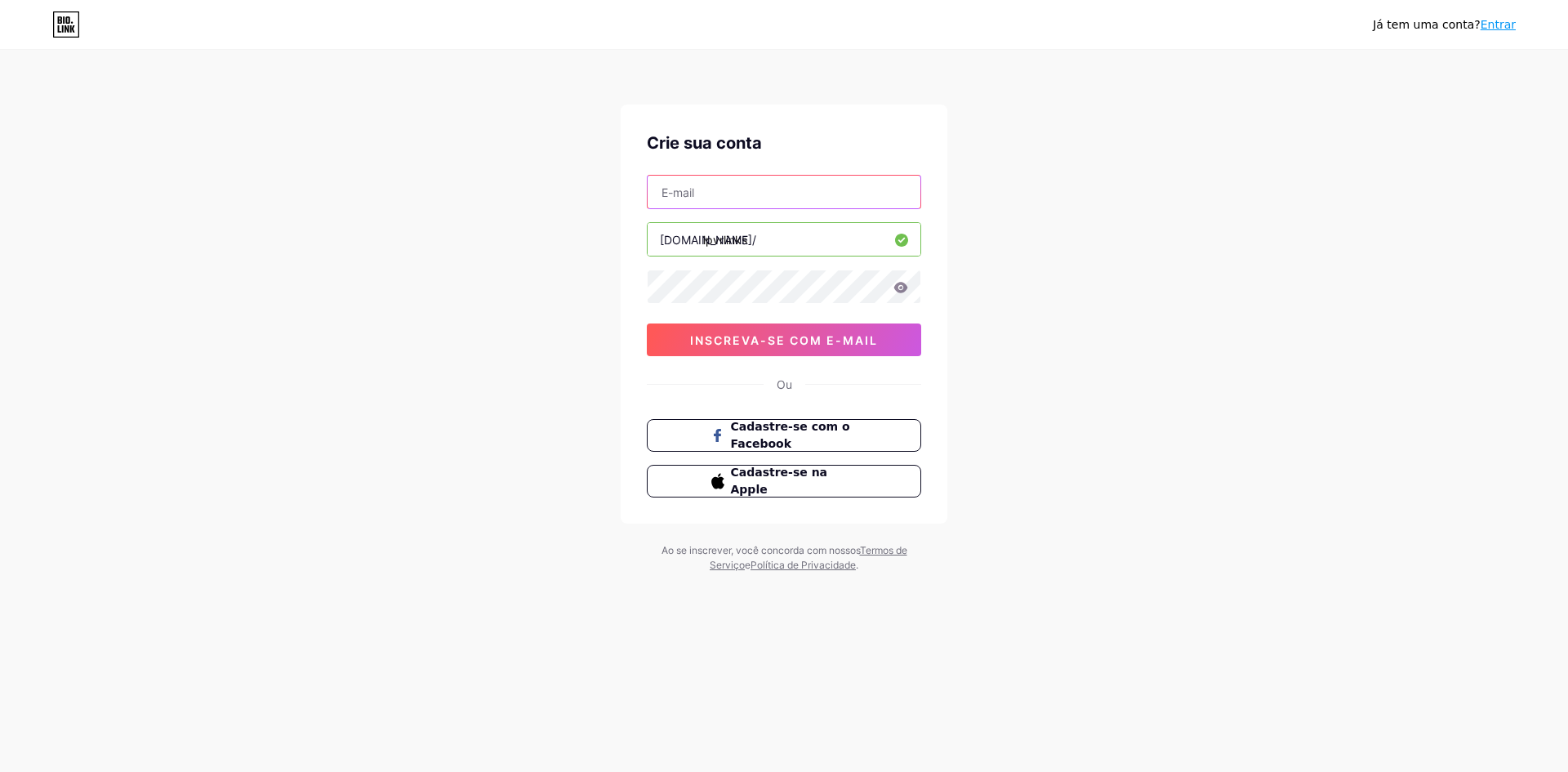
click at [695, 196] on input "text" at bounding box center [784, 191] width 273 height 32
type input "[EMAIL_ADDRESS][DOMAIN_NAME]"
click at [903, 290] on icon at bounding box center [901, 287] width 14 height 11
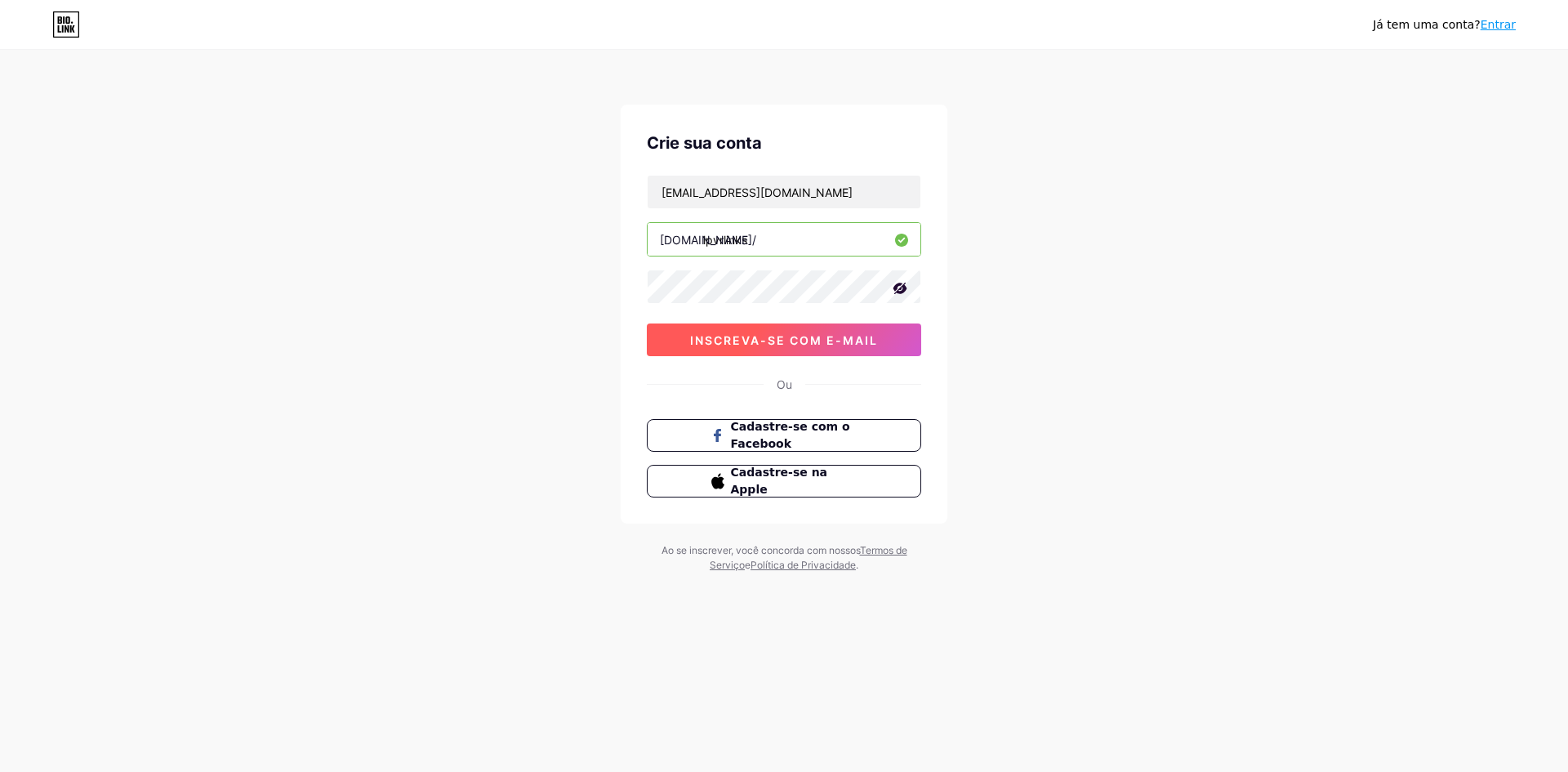
click at [758, 333] on font "inscreva-se com e-mail" at bounding box center [784, 340] width 188 height 14
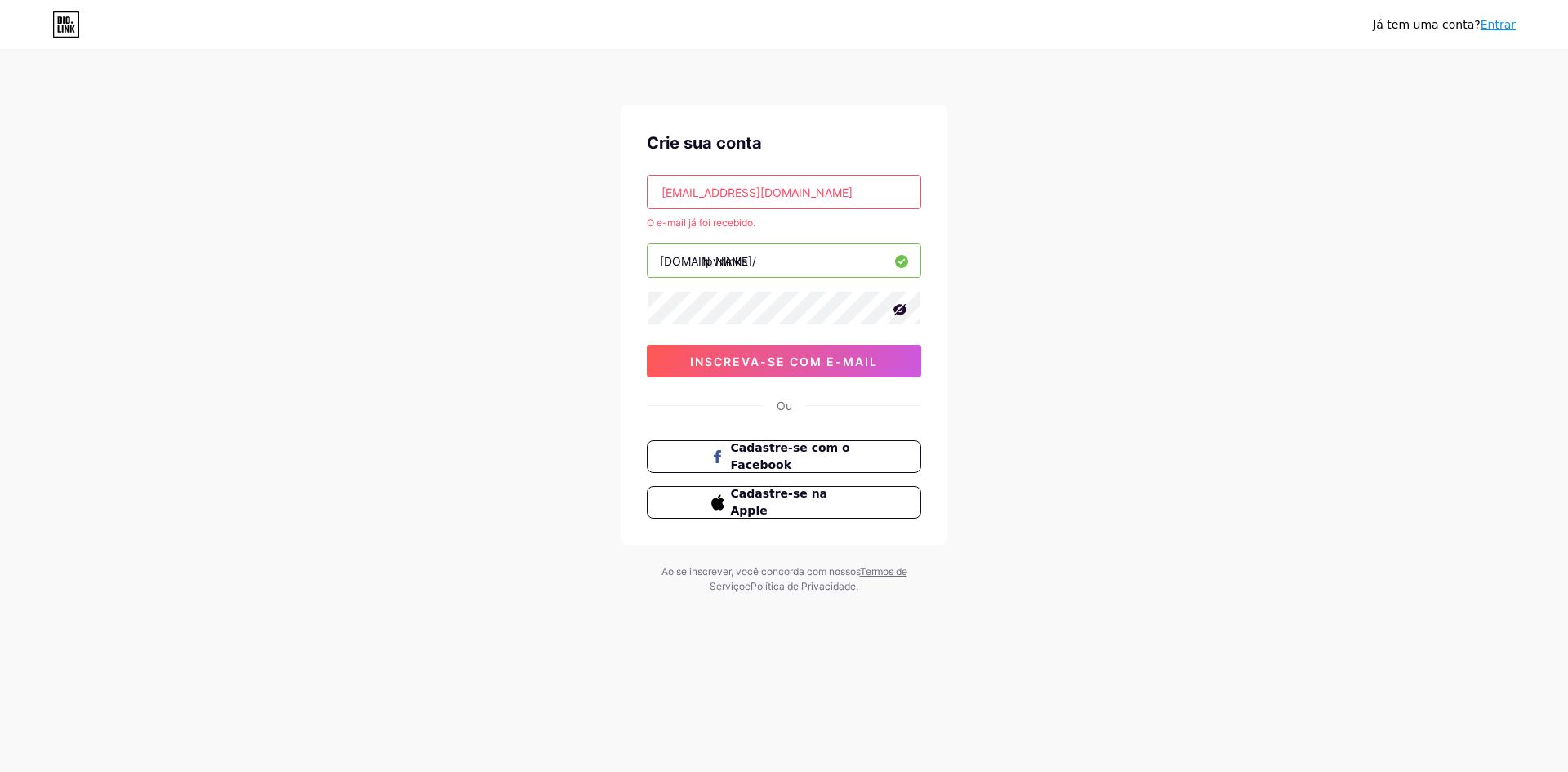
click at [1490, 29] on font "Entrar" at bounding box center [1498, 24] width 35 height 13
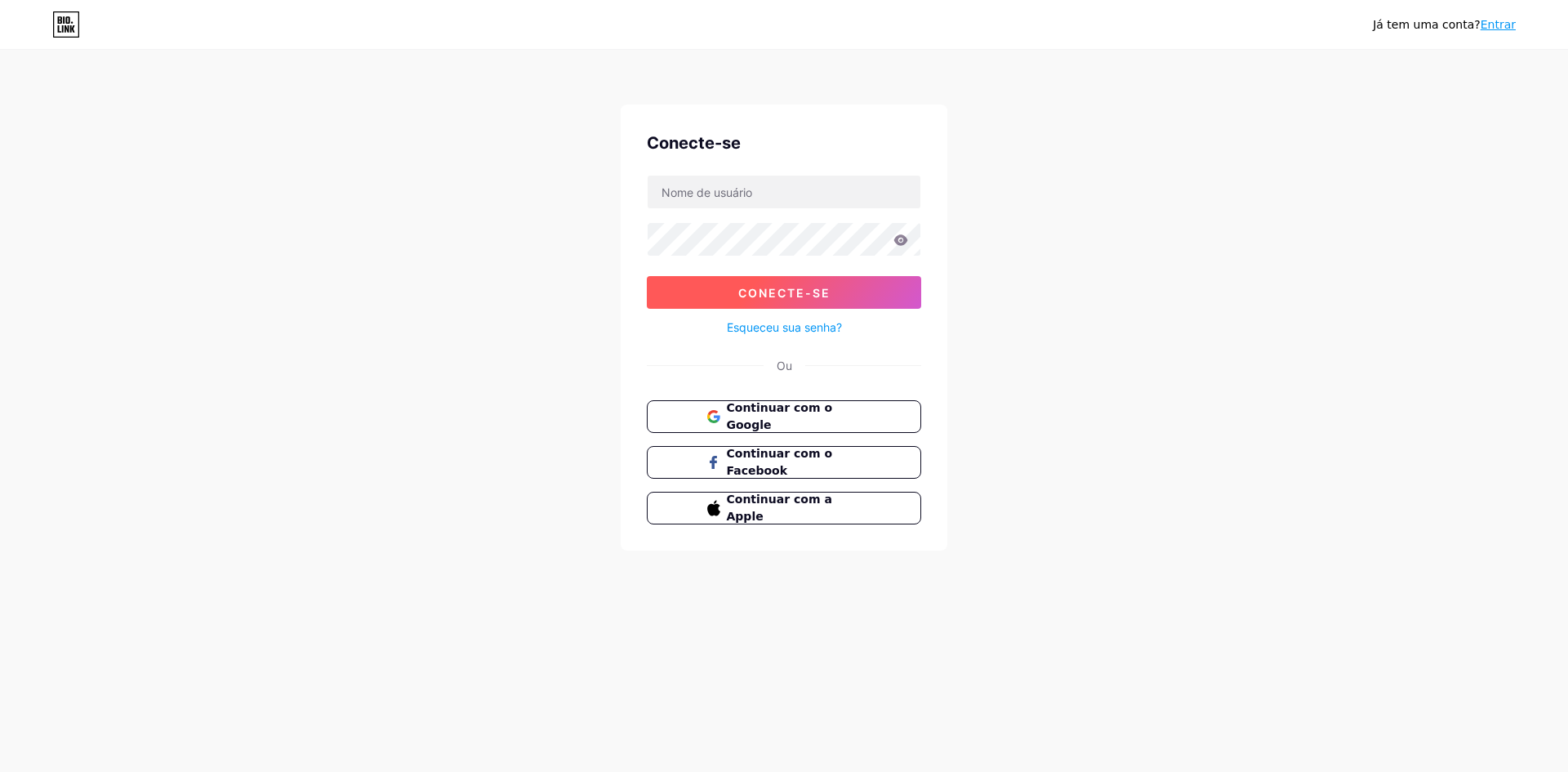
click at [764, 286] on font "Conecte-se" at bounding box center [784, 292] width 93 height 14
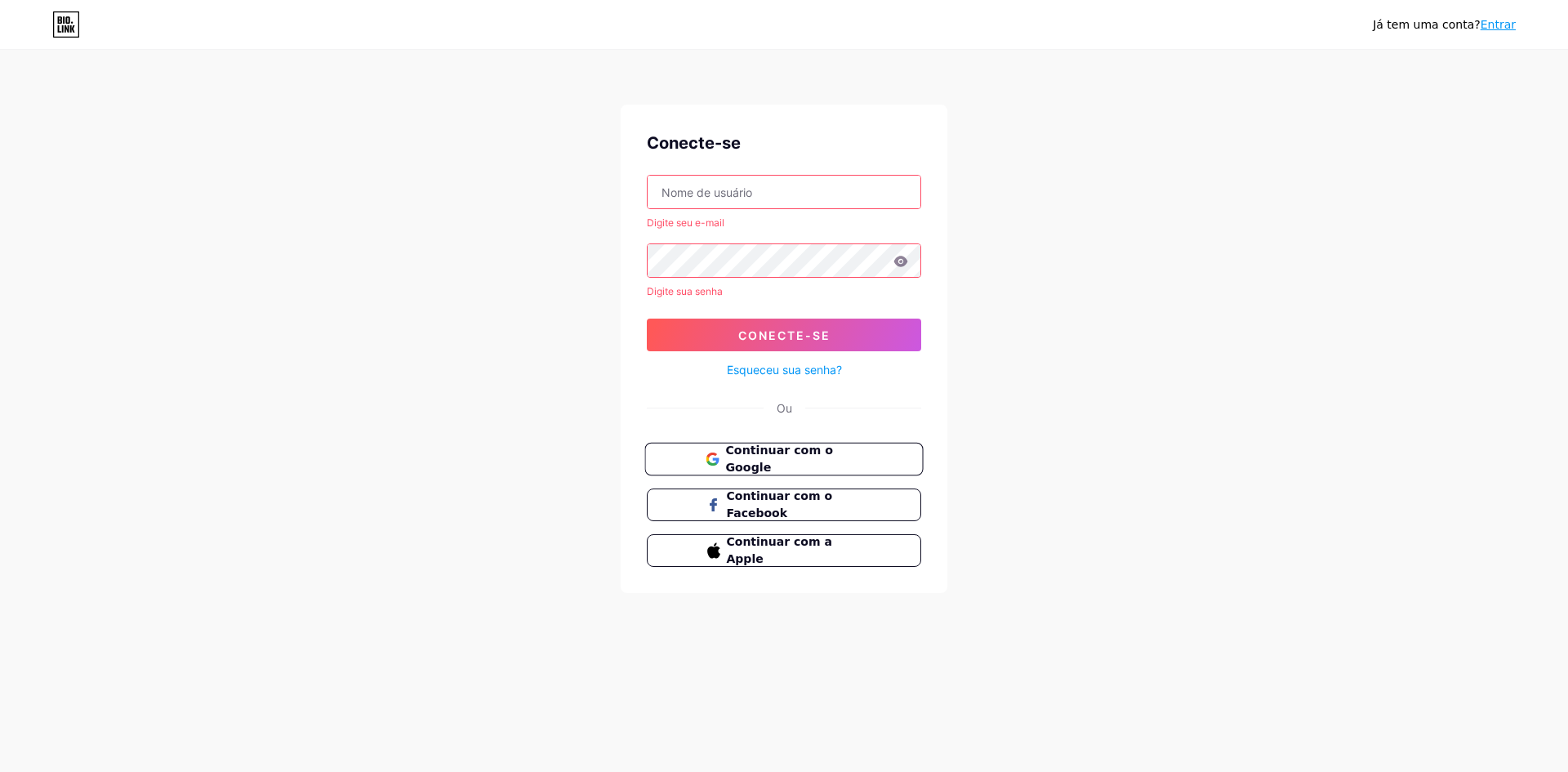
click at [761, 444] on button "Continuar com o Google" at bounding box center [784, 460] width 279 height 33
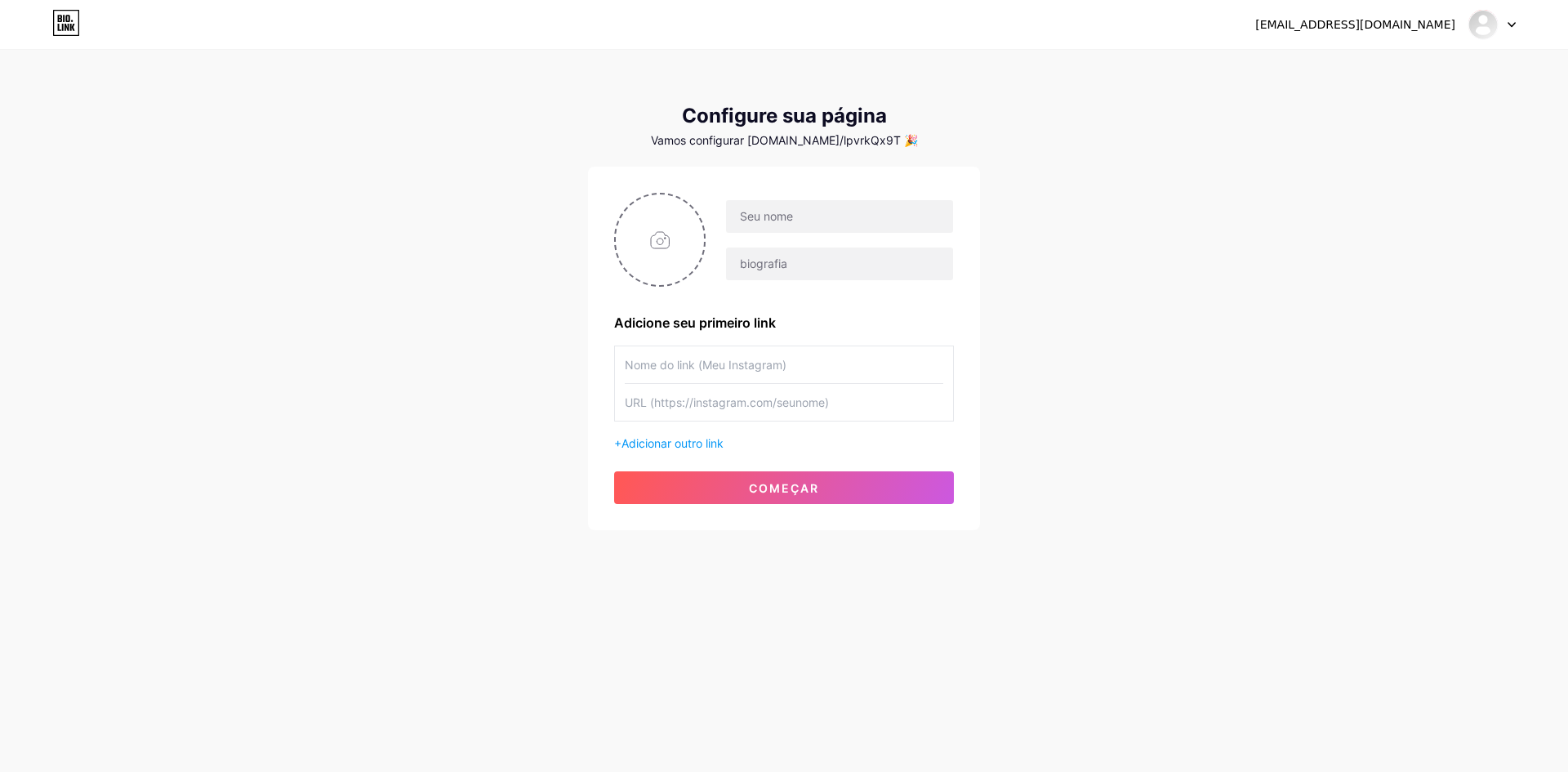
click at [1502, 29] on div at bounding box center [1492, 25] width 47 height 30
click at [1367, 70] on link "Painel" at bounding box center [1413, 67] width 203 height 44
click at [752, 143] on font "Vamos configurar [DOMAIN_NAME]/lpvrkQx9T 🎉" at bounding box center [784, 140] width 267 height 14
click at [1508, 26] on icon at bounding box center [1512, 25] width 8 height 6
click at [1351, 105] on li "Sair" at bounding box center [1413, 110] width 203 height 44
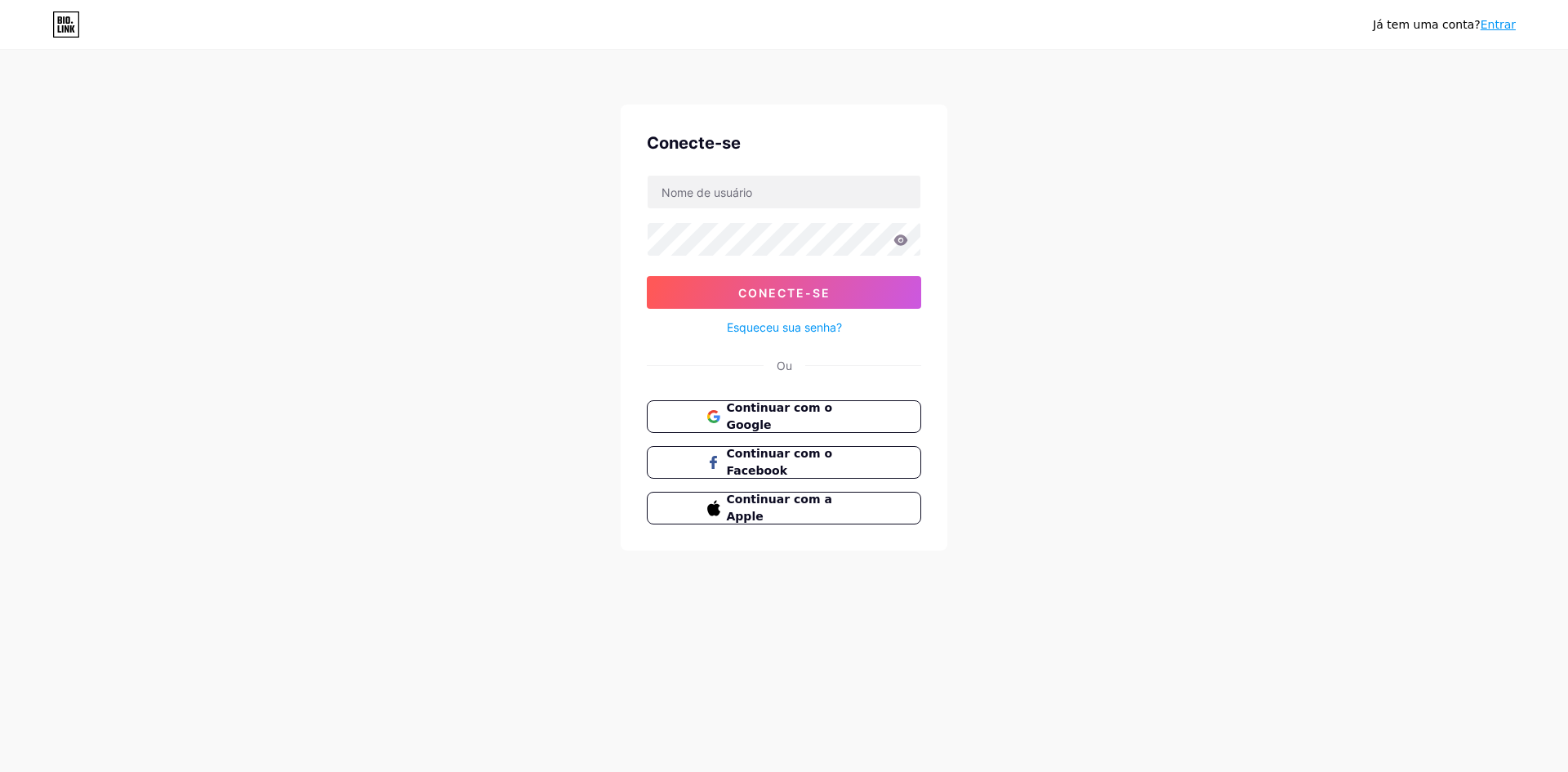
click at [64, 22] on icon at bounding box center [64, 20] width 2 height 7
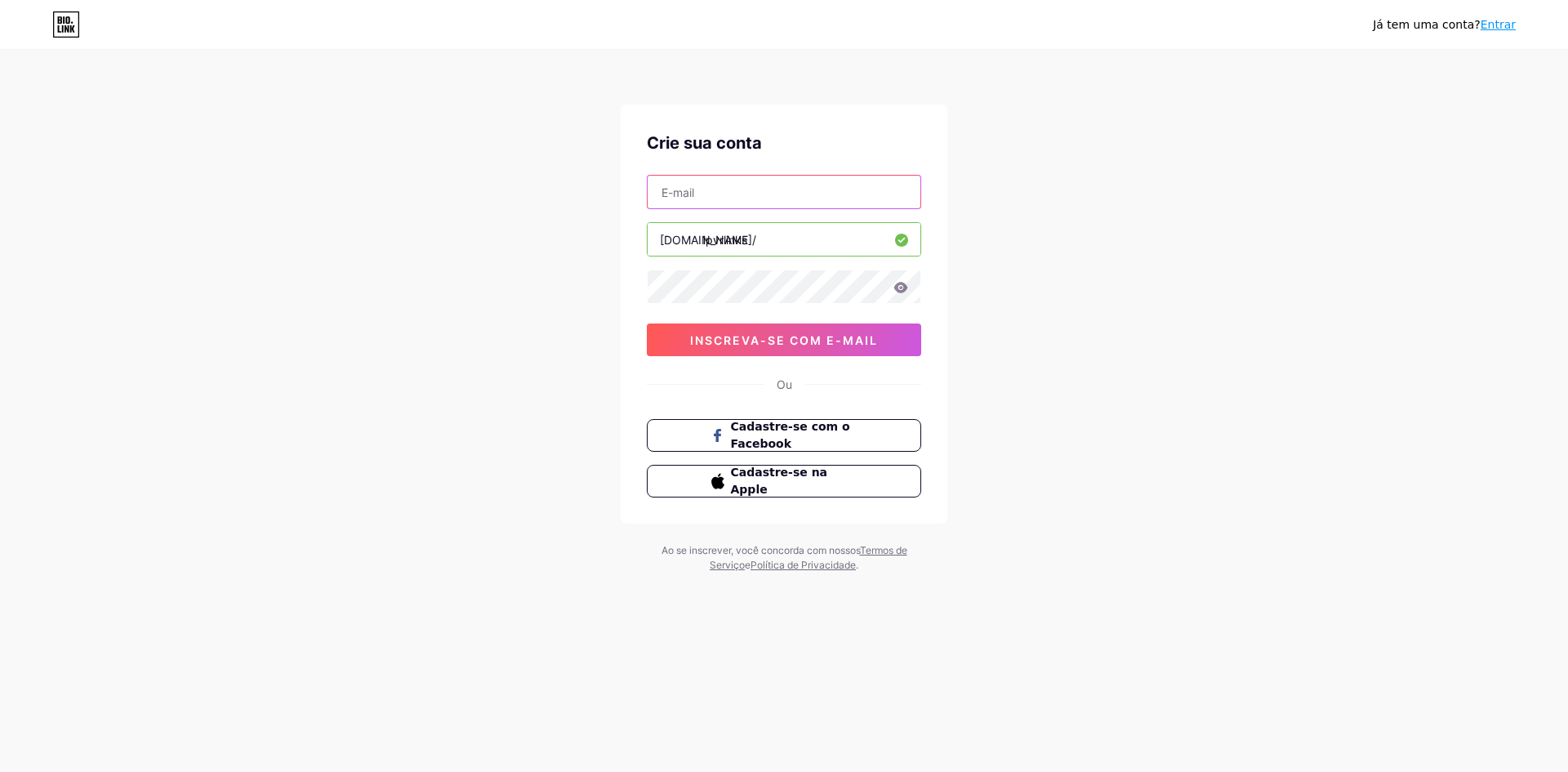
click at [688, 194] on input "text" at bounding box center [784, 191] width 273 height 32
type input "[EMAIL_ADDRESS][DOMAIN_NAME]"
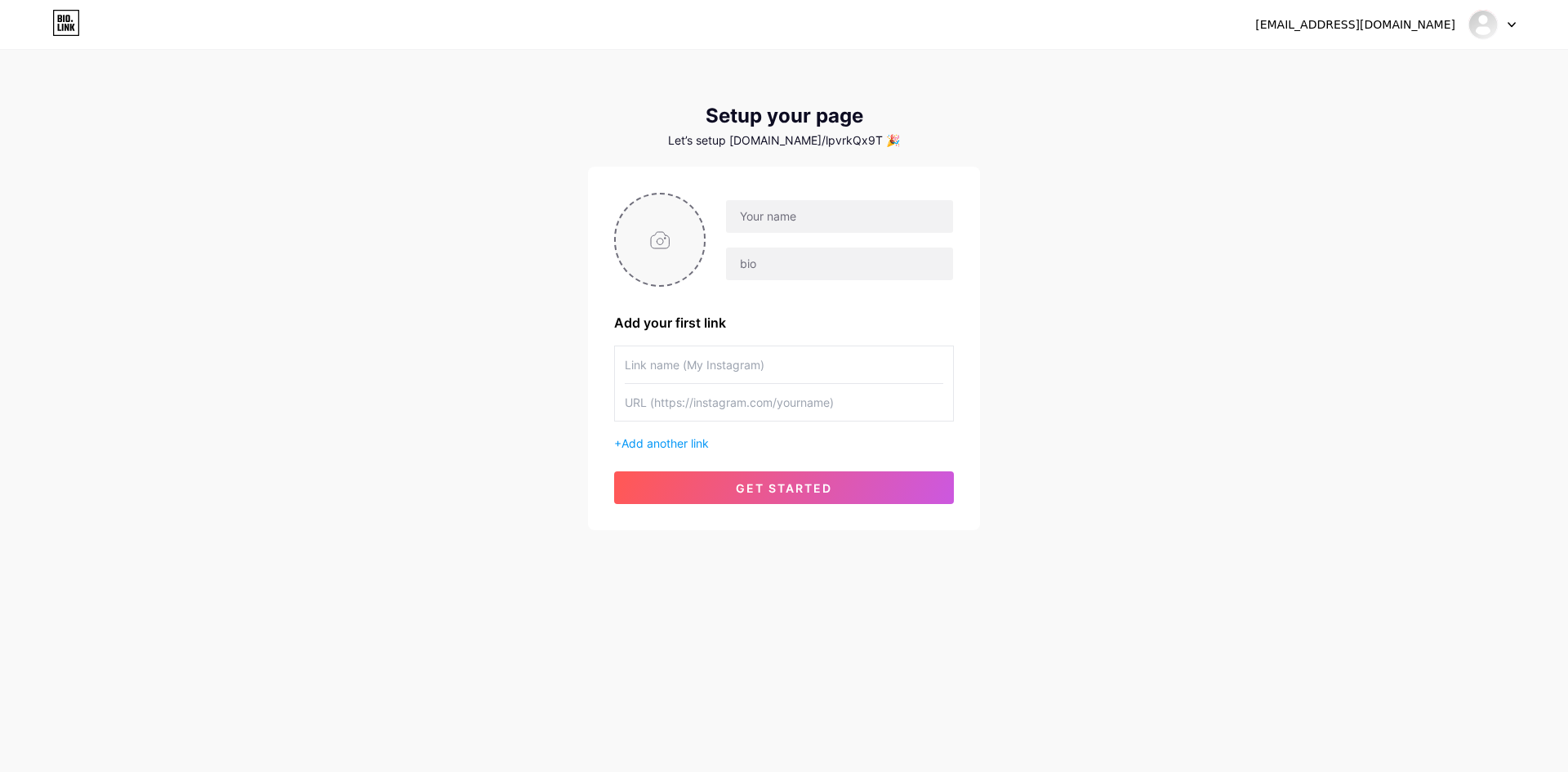
click at [666, 242] on input "file" at bounding box center [660, 239] width 89 height 91
type input "C:\fakepath\001.jpg"
click at [759, 216] on input "text" at bounding box center [840, 216] width 227 height 32
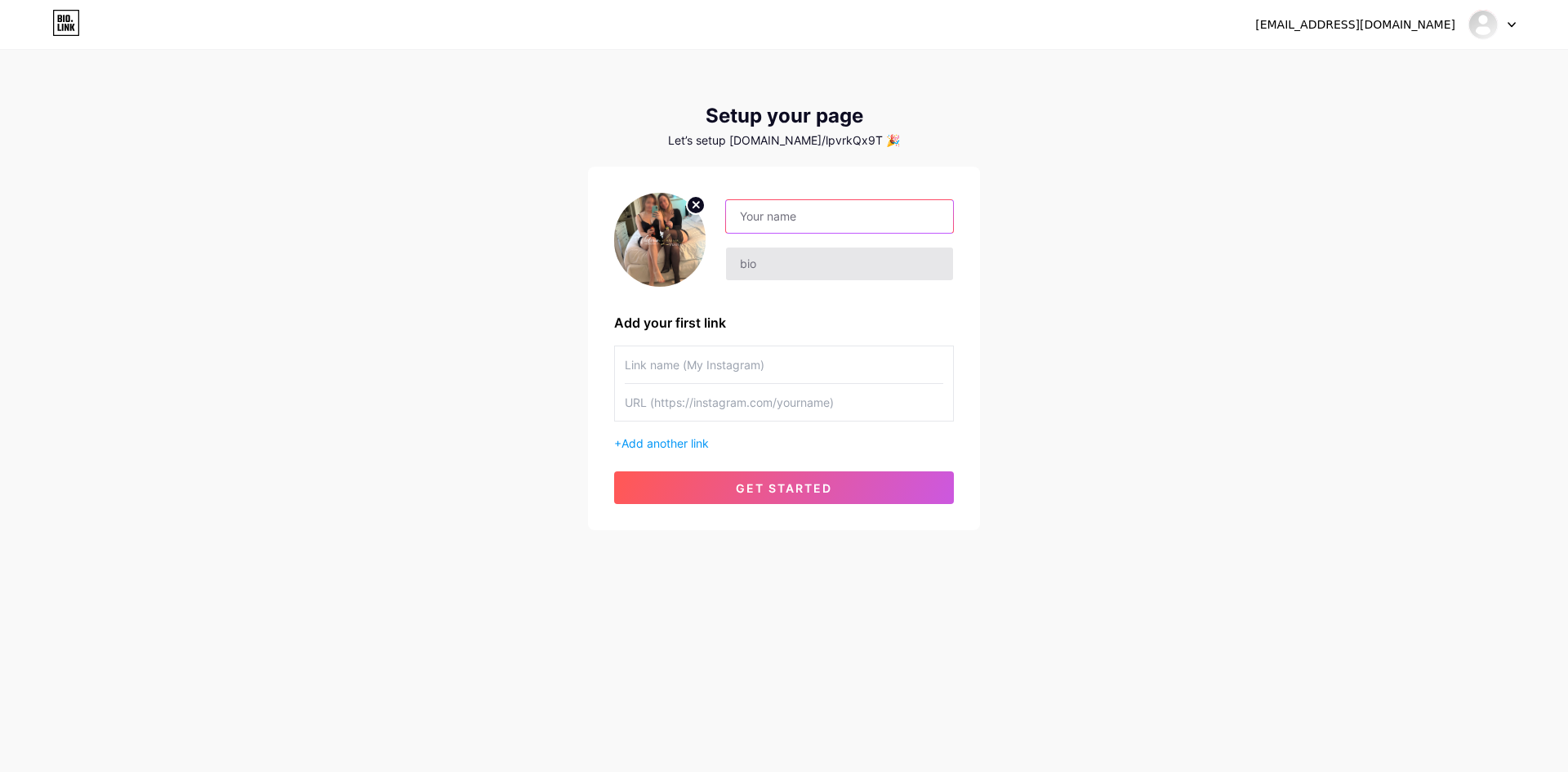
type input "LP VR"
click at [742, 266] on input "text" at bounding box center [840, 263] width 227 height 32
type input "Essa dupla vai te levar a loucura"
click at [663, 359] on input "text" at bounding box center [784, 364] width 319 height 36
type input "Insta"
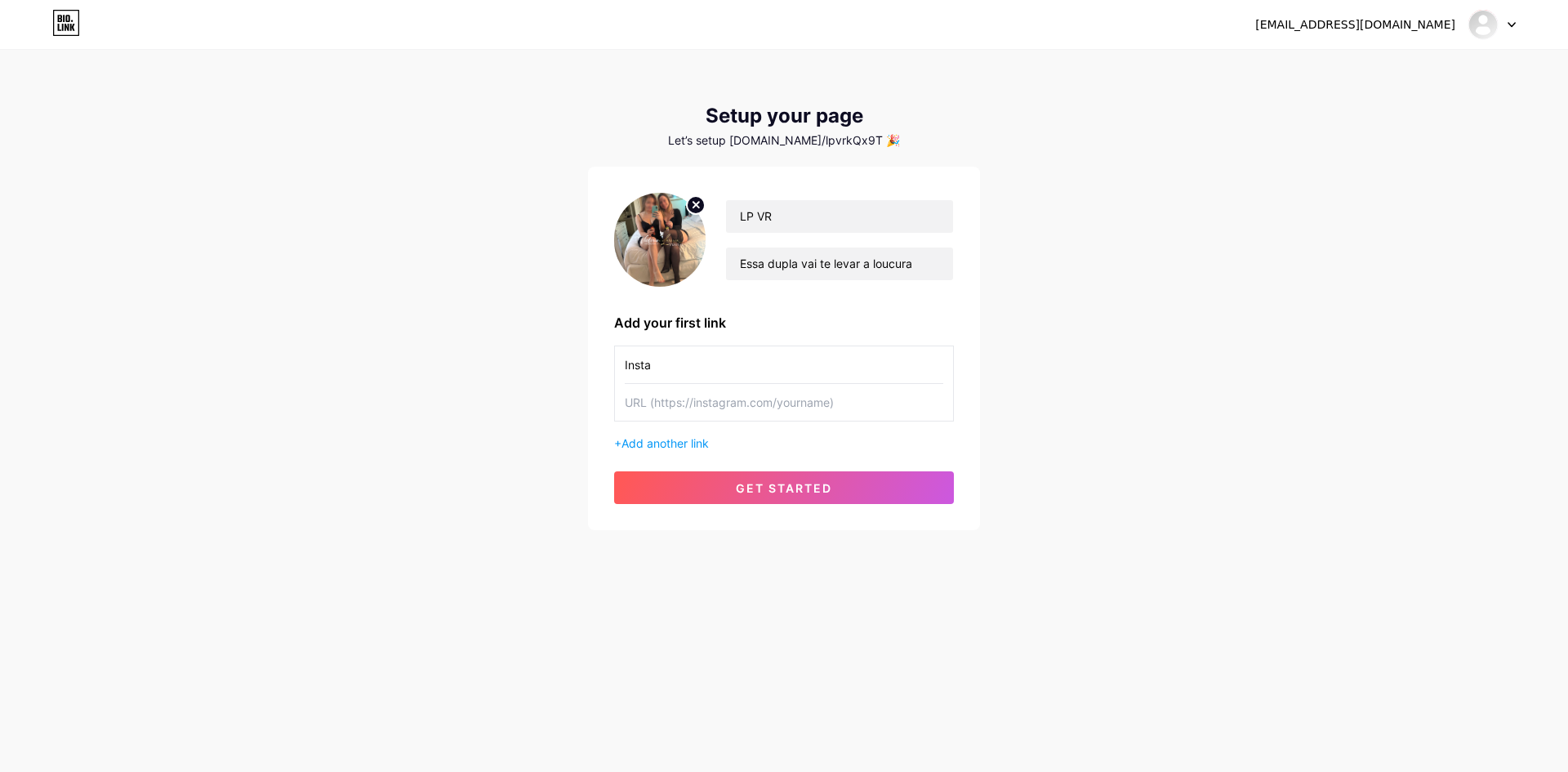
click at [673, 397] on input "text" at bounding box center [784, 402] width 319 height 36
